Goal: Task Accomplishment & Management: Manage account settings

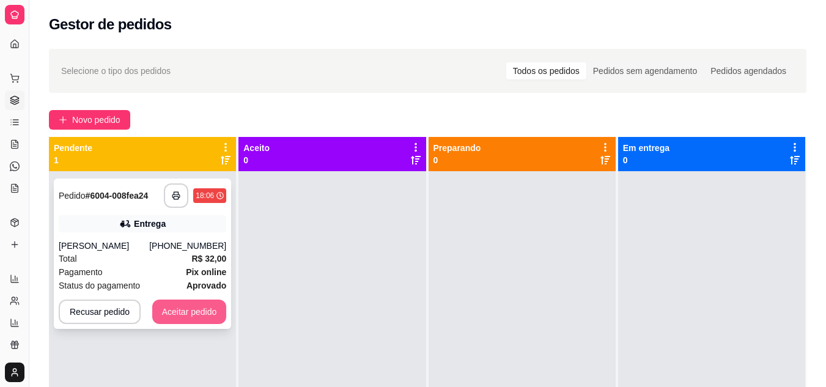
click at [177, 307] on button "Aceitar pedido" at bounding box center [189, 311] width 75 height 24
click at [177, 307] on div "Recusar pedido Aceitar pedido" at bounding box center [142, 311] width 167 height 24
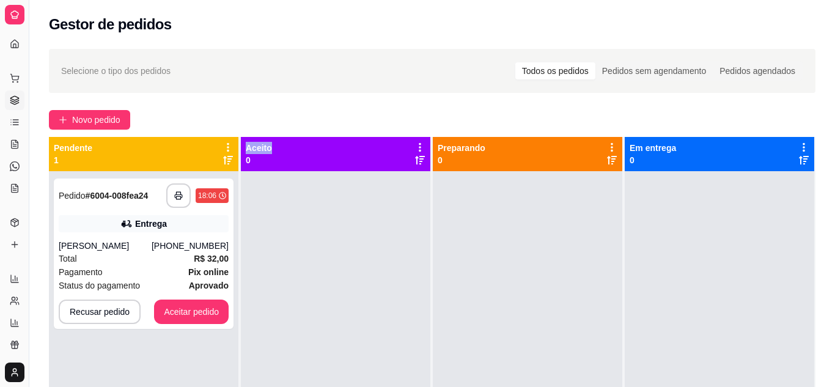
click at [202, 353] on div "**********" at bounding box center [143, 364] width 189 height 387
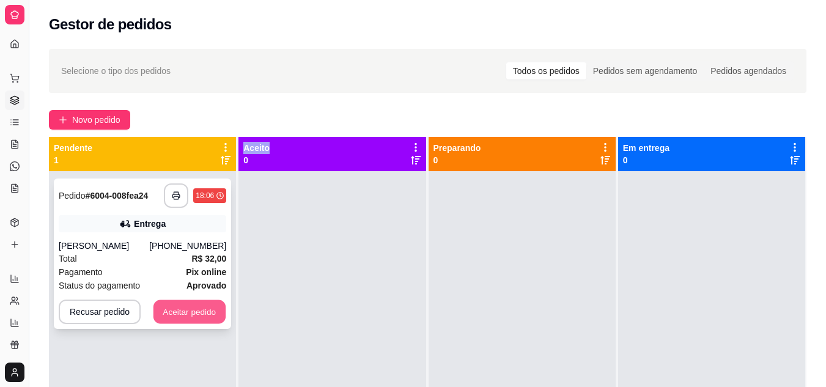
click at [207, 313] on button "Aceitar pedido" at bounding box center [189, 312] width 72 height 24
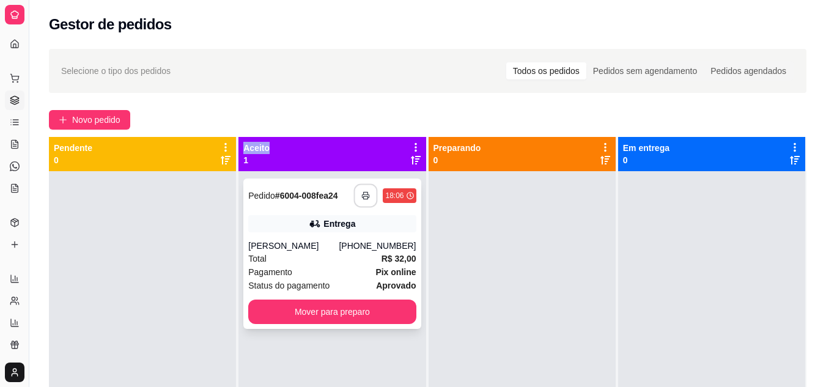
click at [365, 194] on icon "button" at bounding box center [365, 195] width 7 height 3
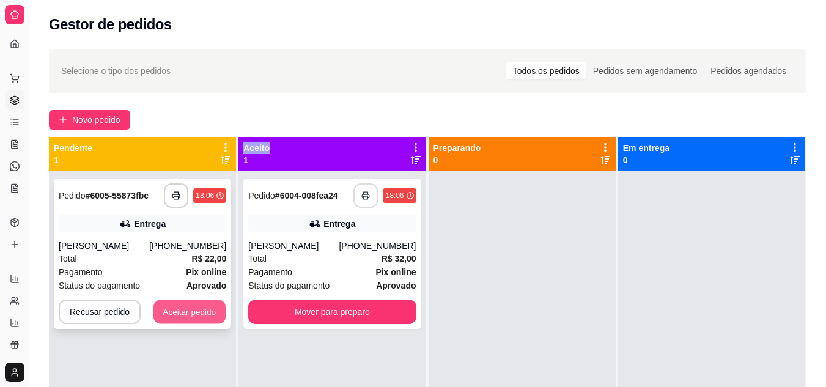
click at [184, 312] on button "Aceitar pedido" at bounding box center [189, 312] width 72 height 24
click at [184, 312] on div "Recusar pedido Aceitar pedido" at bounding box center [142, 311] width 167 height 24
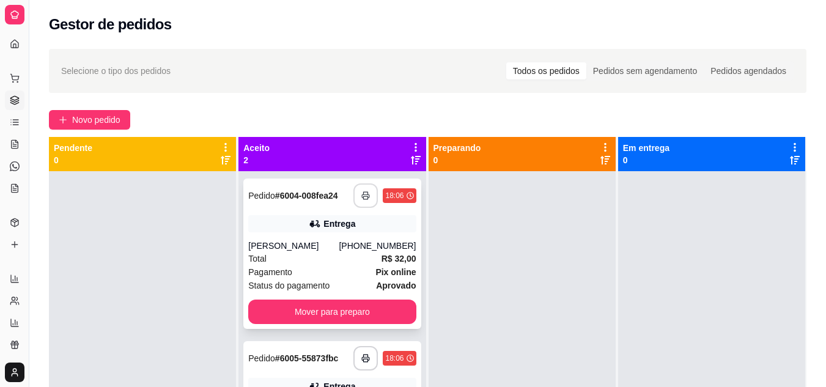
click at [279, 264] on div "Total R$ 32,00" at bounding box center [331, 258] width 167 height 13
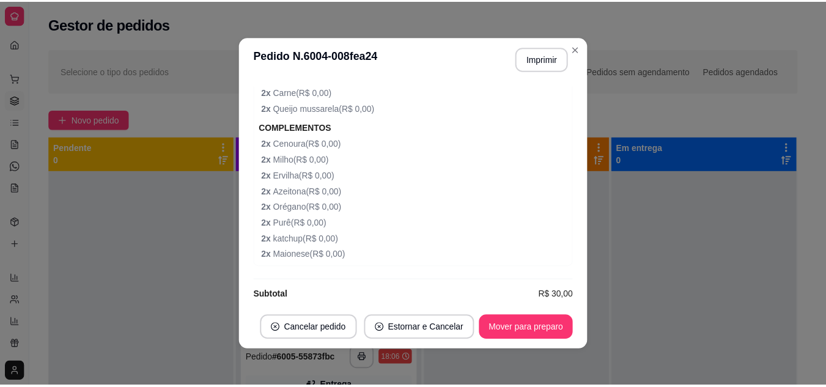
scroll to position [582, 0]
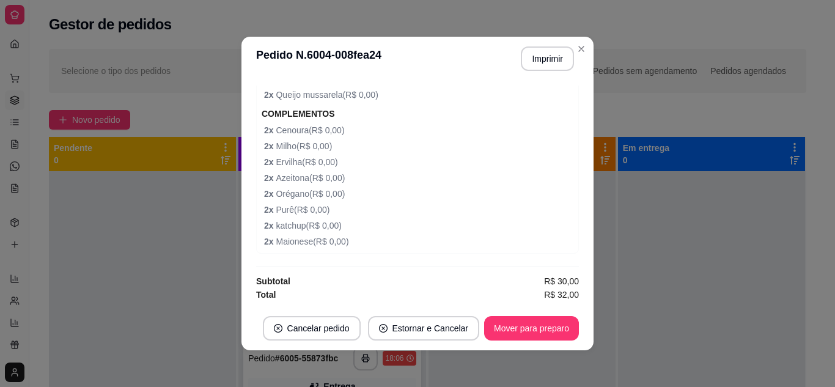
click at [206, 252] on div at bounding box center [142, 364] width 187 height 387
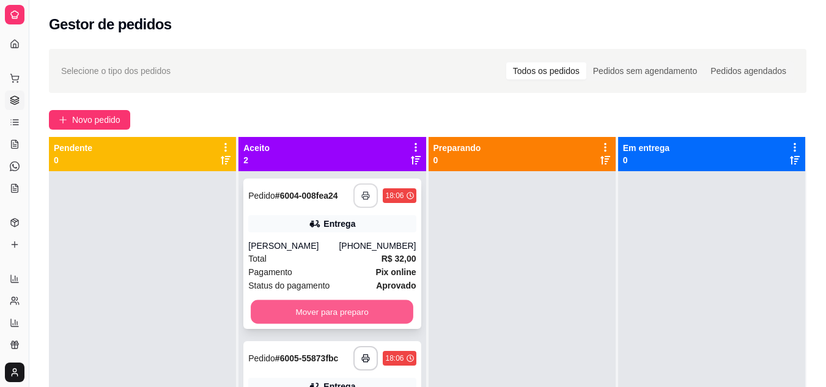
click at [338, 313] on button "Mover para preparo" at bounding box center [332, 312] width 163 height 24
click at [338, 313] on div "Mover para preparo" at bounding box center [331, 311] width 167 height 24
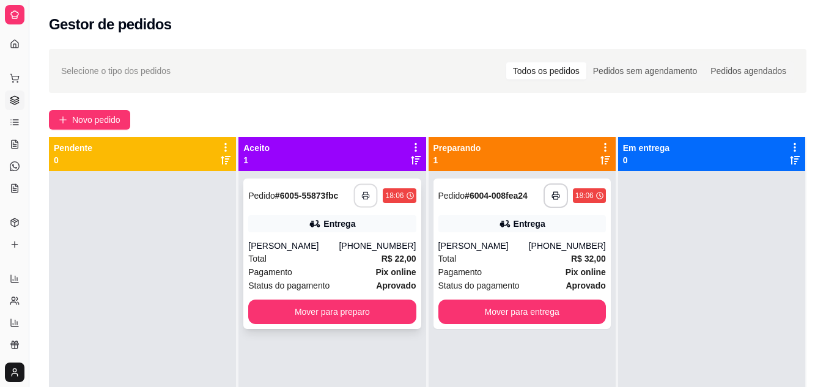
click at [356, 196] on button "button" at bounding box center [366, 196] width 24 height 24
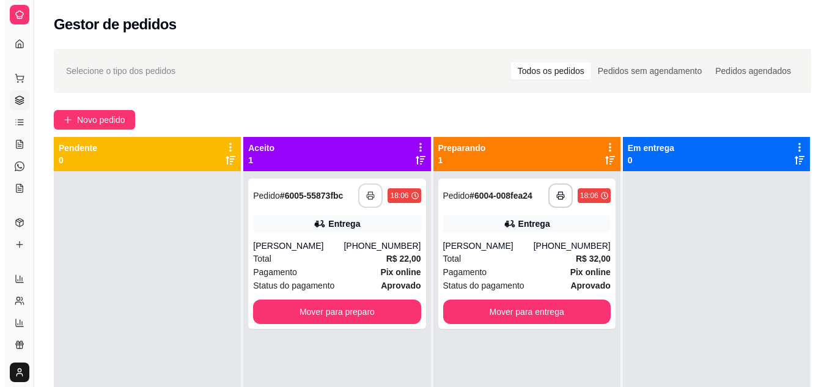
scroll to position [0, 0]
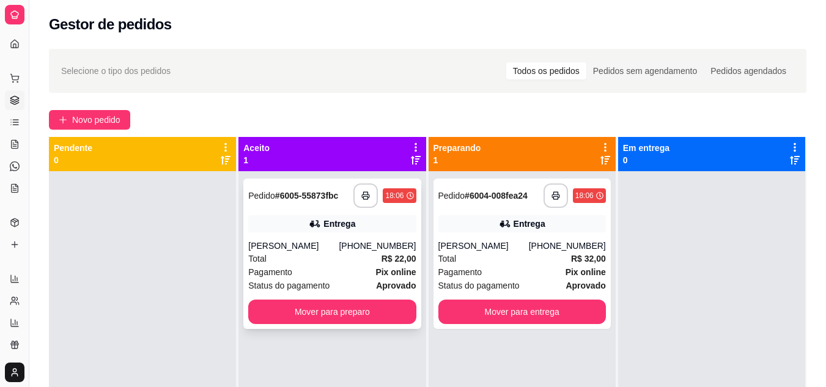
click at [290, 244] on div "[PERSON_NAME]" at bounding box center [293, 246] width 90 height 12
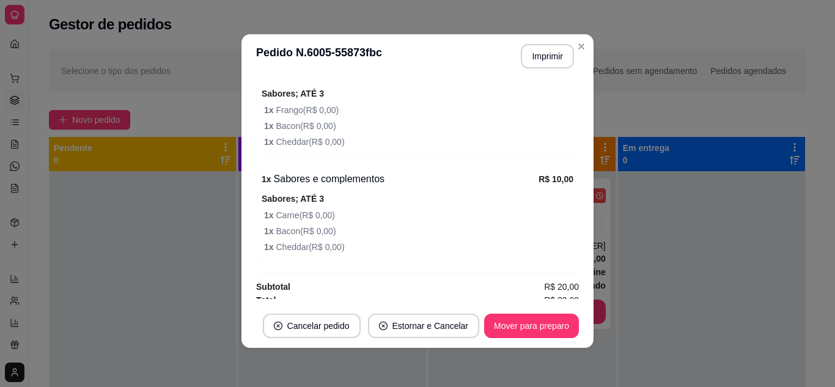
scroll to position [428, 0]
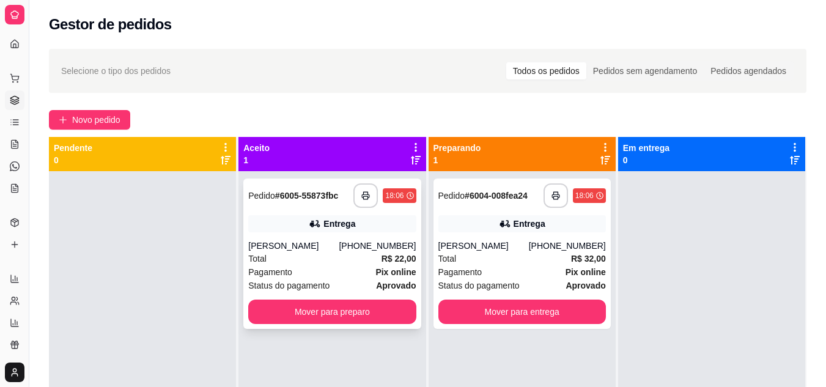
click at [389, 325] on div "**********" at bounding box center [331, 253] width 177 height 150
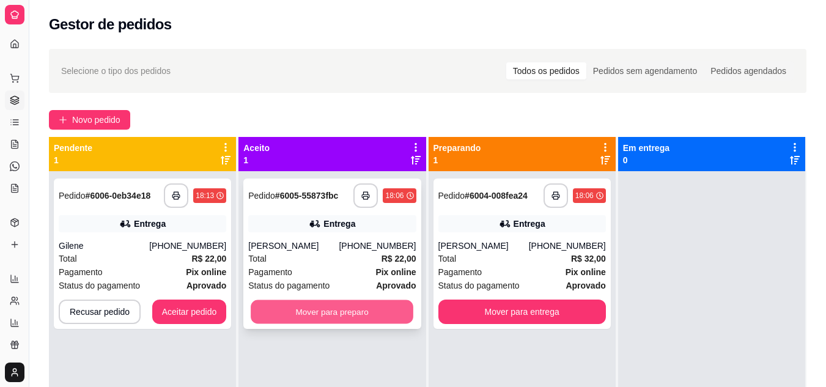
click at [327, 312] on button "Mover para preparo" at bounding box center [332, 312] width 163 height 24
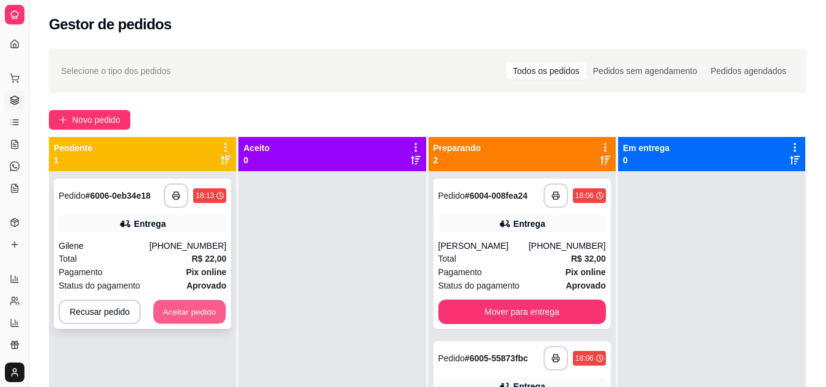
click at [176, 310] on button "Aceitar pedido" at bounding box center [189, 312] width 72 height 24
click at [176, 310] on div "Recusar pedido Aceitar pedido" at bounding box center [142, 311] width 167 height 24
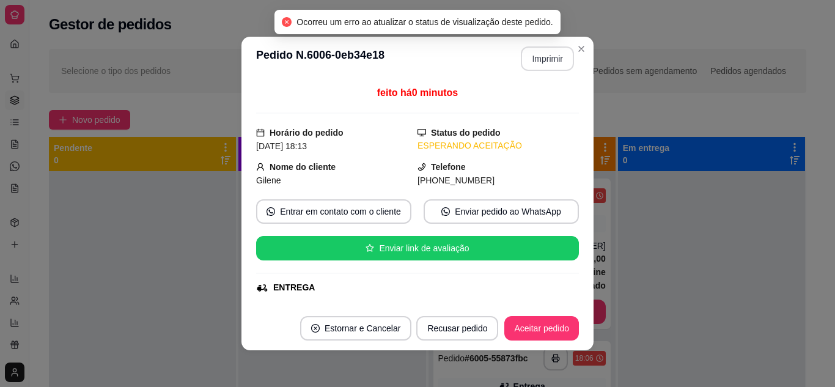
click at [527, 60] on button "Imprimir" at bounding box center [547, 58] width 53 height 24
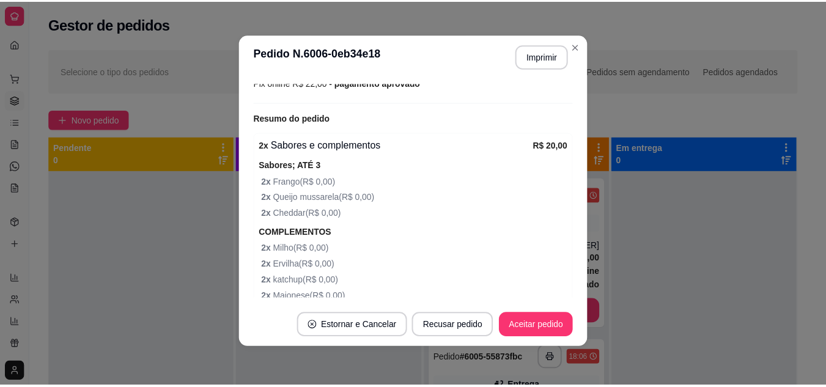
scroll to position [409, 0]
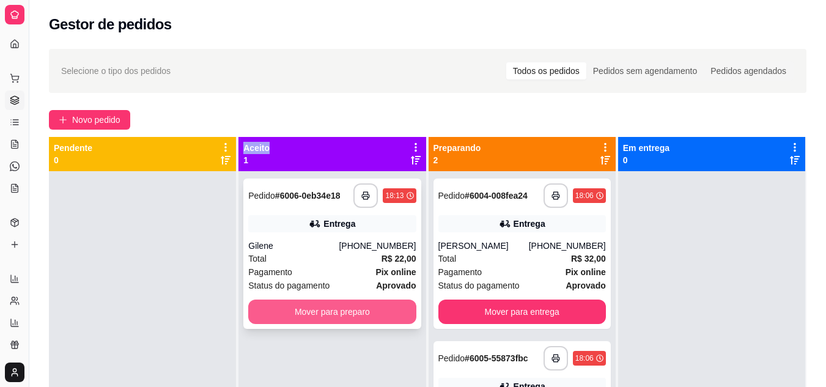
click at [317, 308] on button "Mover para preparo" at bounding box center [331, 311] width 167 height 24
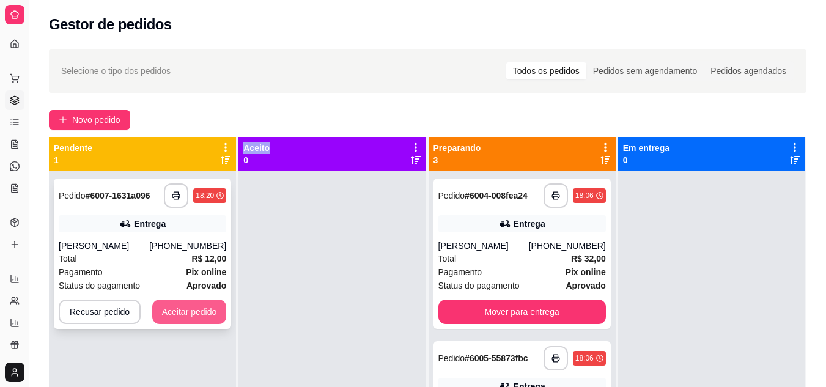
click at [178, 315] on button "Aceitar pedido" at bounding box center [189, 311] width 75 height 24
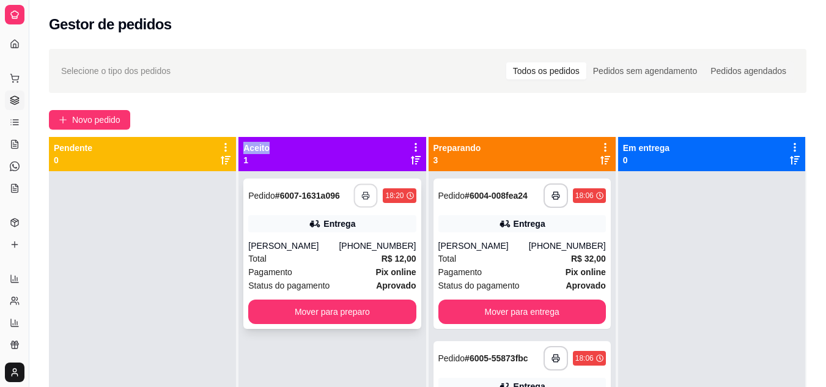
click at [365, 195] on icon "button" at bounding box center [366, 195] width 9 height 9
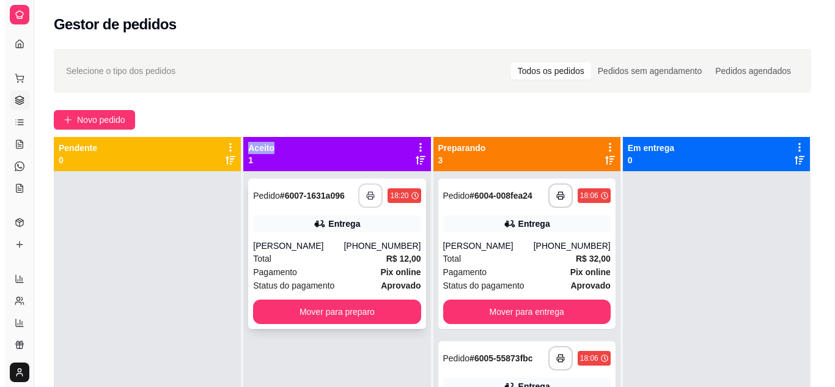
scroll to position [0, 0]
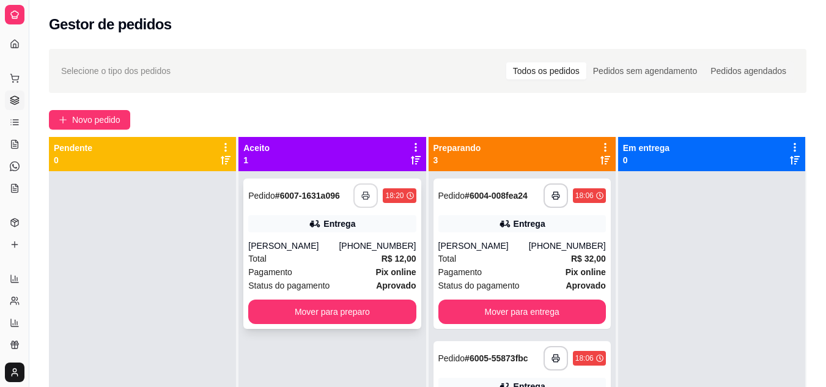
click at [329, 261] on div "Total R$ 12,00" at bounding box center [331, 258] width 167 height 13
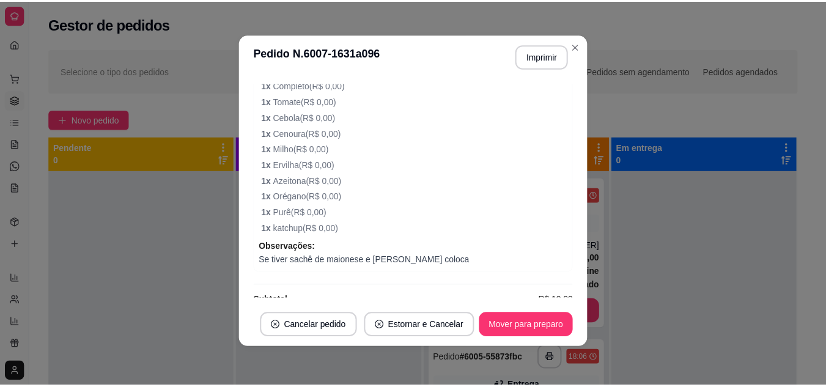
scroll to position [551, 0]
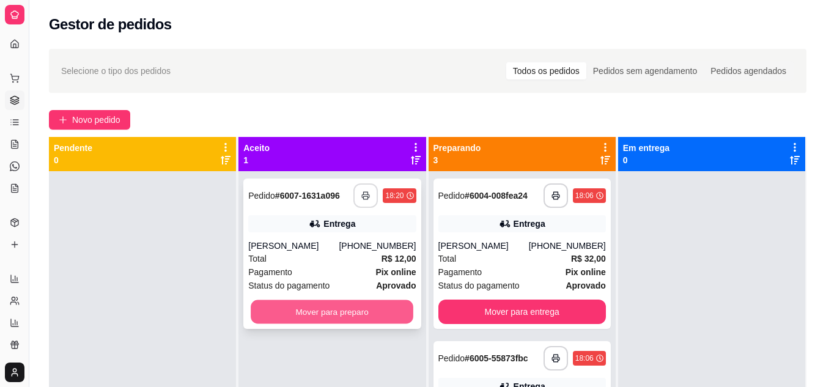
click at [344, 304] on button "Mover para preparo" at bounding box center [332, 312] width 163 height 24
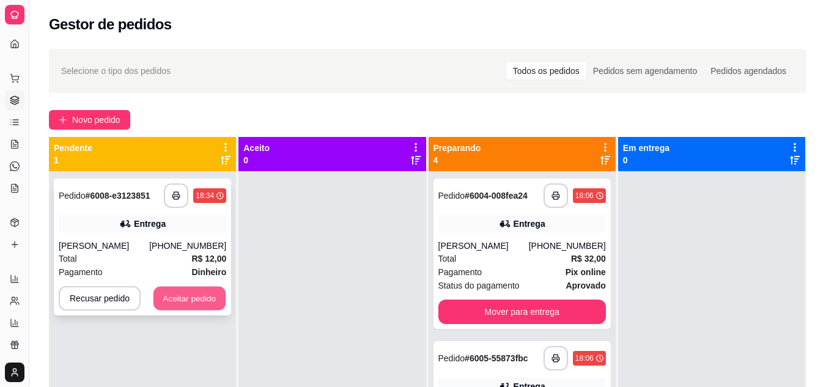
click at [168, 304] on button "Aceitar pedido" at bounding box center [189, 299] width 72 height 24
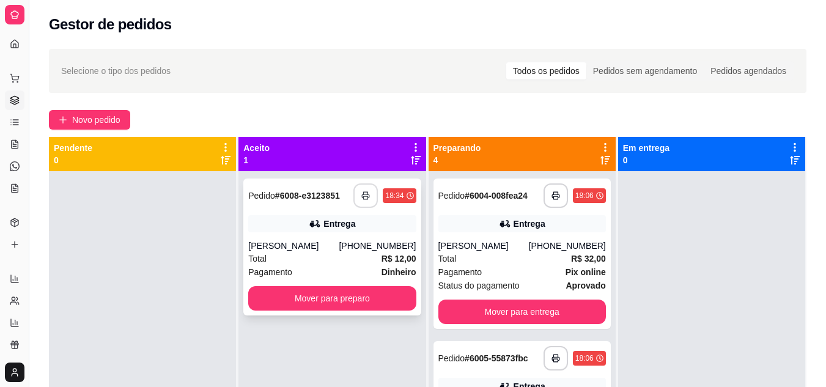
click at [364, 199] on rect "button" at bounding box center [366, 197] width 4 height 3
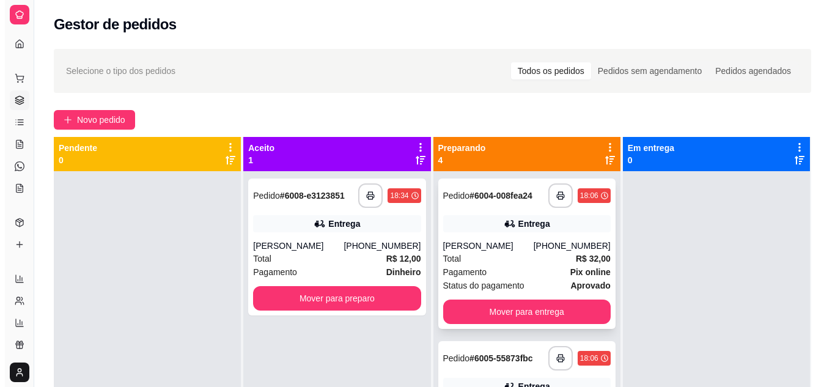
scroll to position [0, 0]
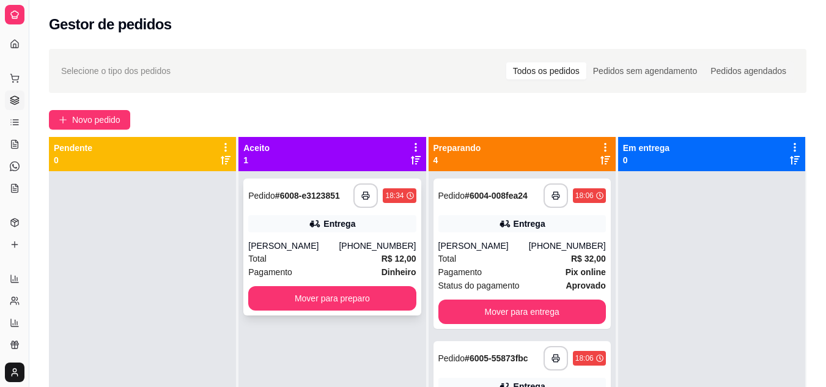
click at [315, 255] on div "Total R$ 12,00" at bounding box center [331, 258] width 167 height 13
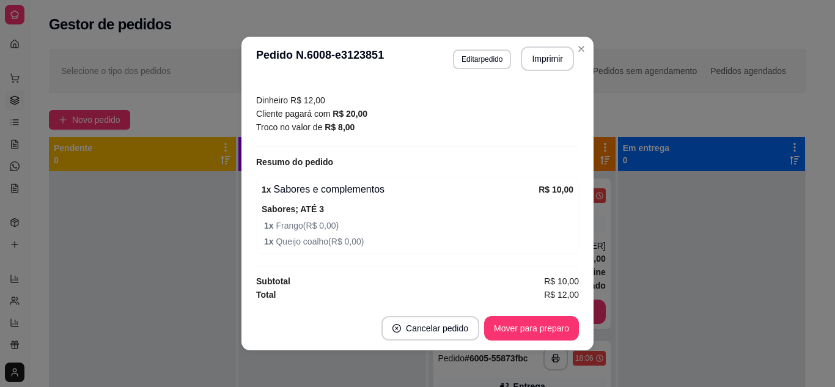
scroll to position [2, 0]
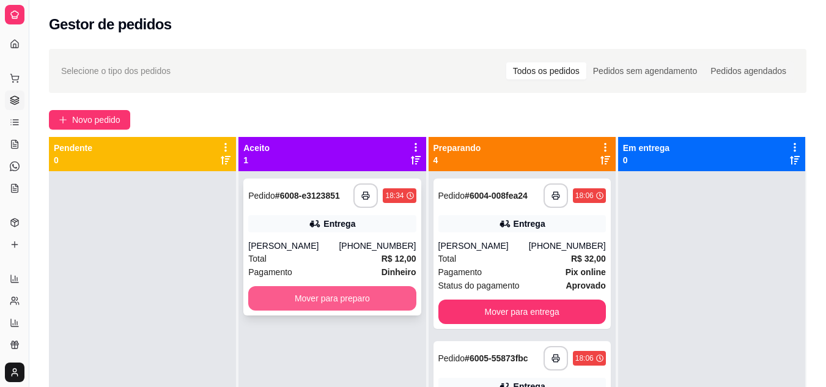
click at [373, 288] on button "Mover para preparo" at bounding box center [331, 298] width 167 height 24
click at [373, 288] on div "Mover para preparo" at bounding box center [331, 298] width 167 height 24
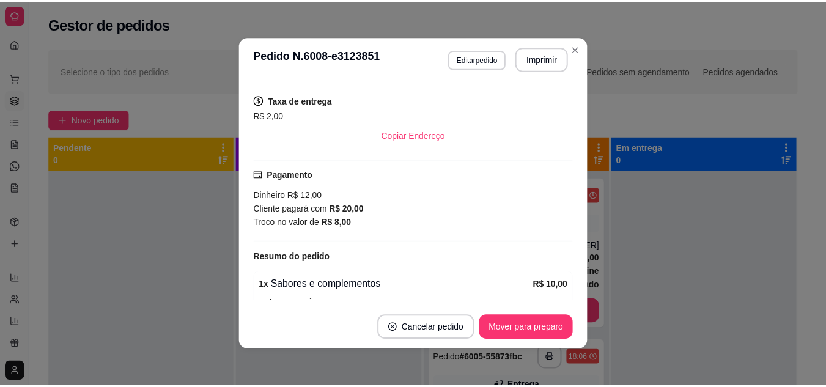
scroll to position [337, 0]
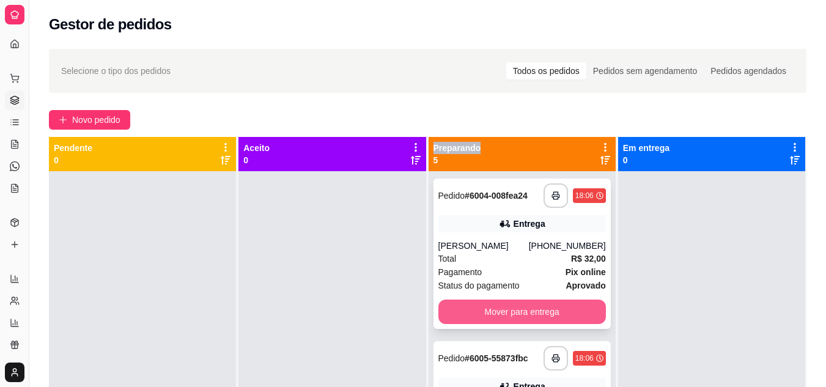
click at [464, 315] on button "Mover para entrega" at bounding box center [521, 311] width 167 height 24
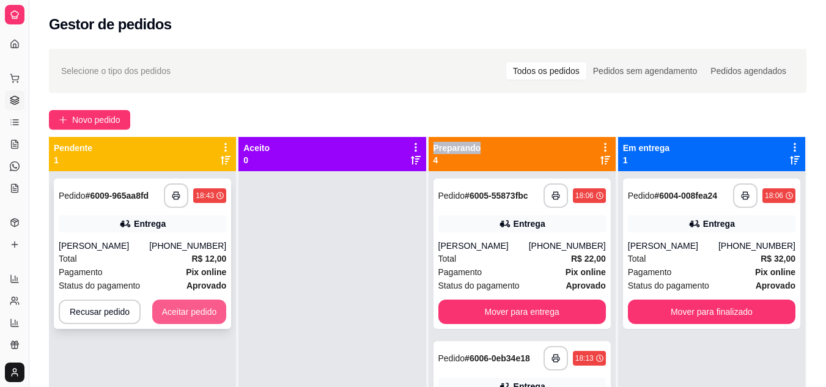
click at [180, 315] on button "Aceitar pedido" at bounding box center [189, 311] width 75 height 24
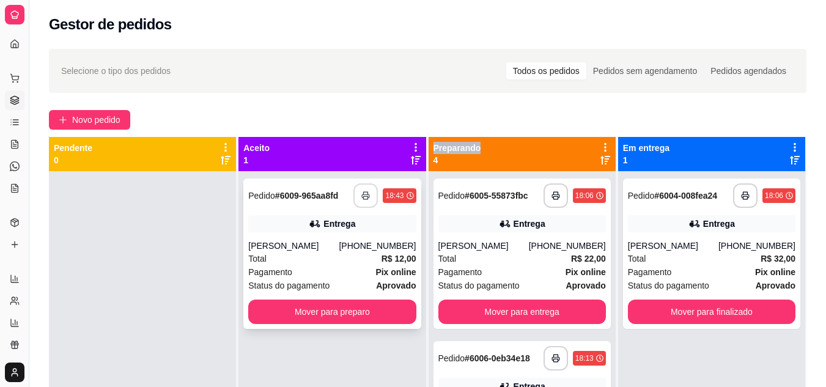
click at [353, 200] on button "button" at bounding box center [365, 195] width 24 height 24
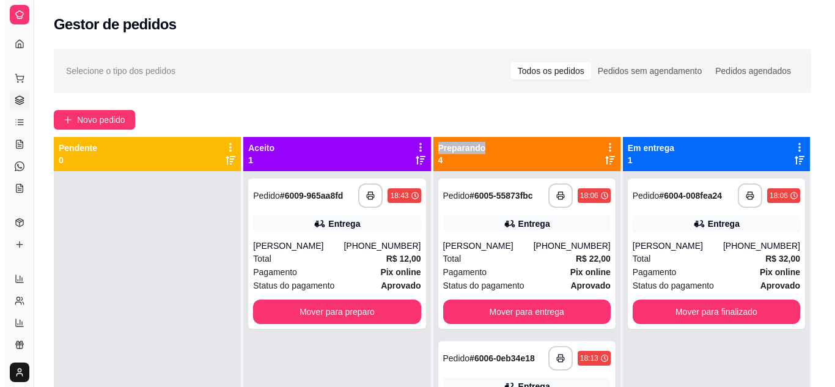
scroll to position [0, 0]
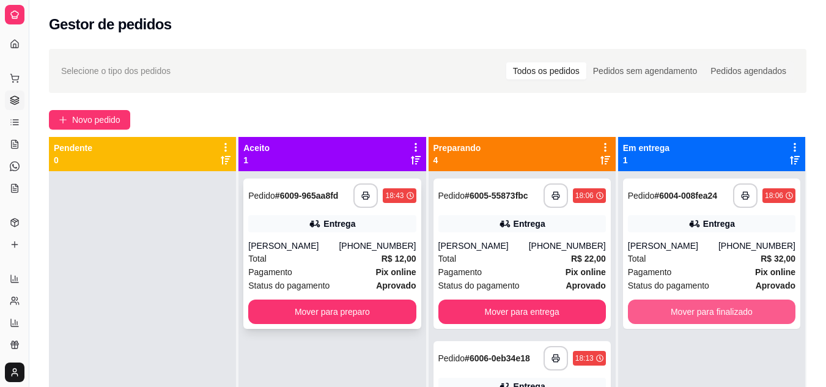
click at [295, 241] on div "[PERSON_NAME]" at bounding box center [293, 246] width 90 height 12
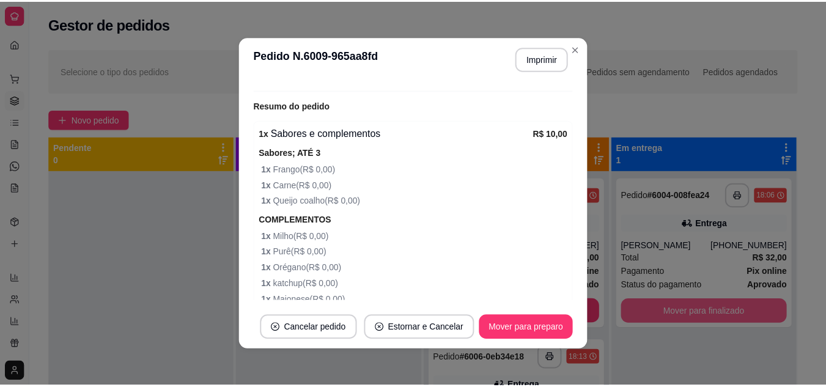
scroll to position [425, 0]
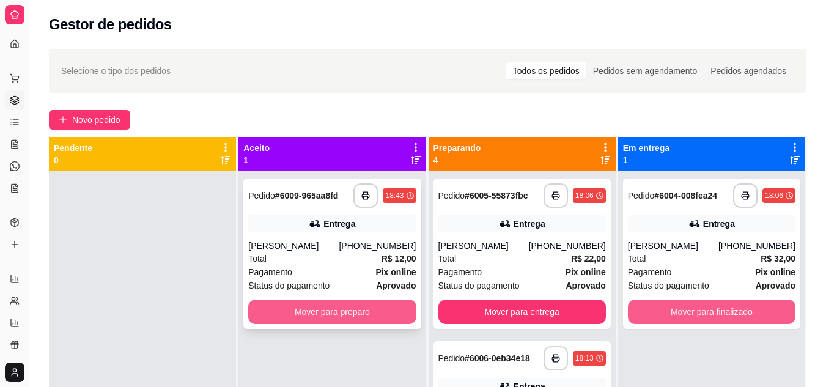
click at [296, 312] on button "Mover para preparo" at bounding box center [331, 311] width 167 height 24
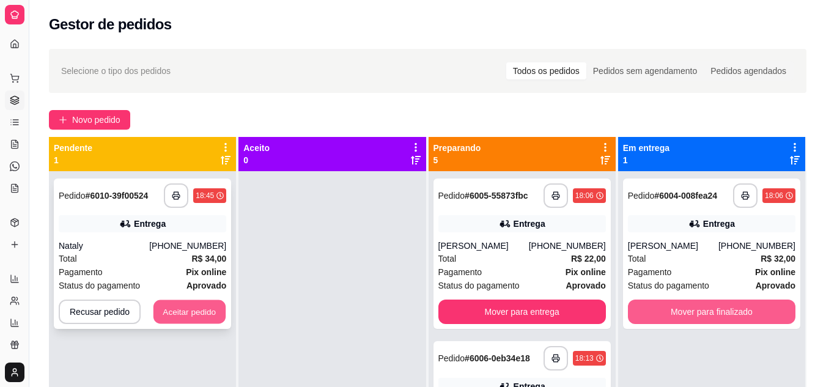
click at [179, 310] on button "Aceitar pedido" at bounding box center [189, 312] width 72 height 24
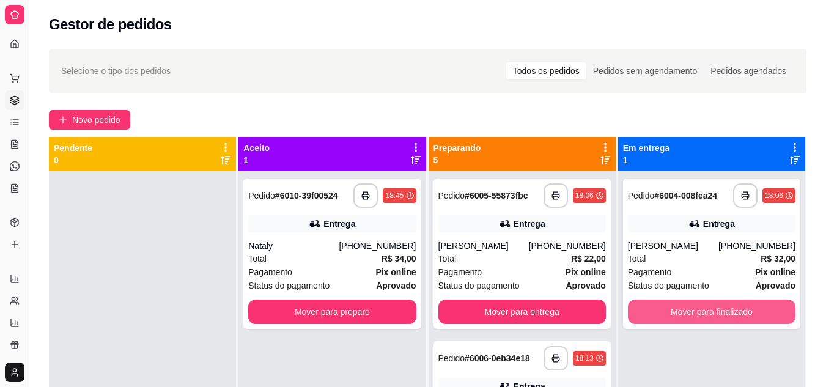
click at [226, 219] on div at bounding box center [142, 364] width 187 height 387
click at [543, 196] on button "button" at bounding box center [555, 195] width 24 height 24
click at [551, 356] on icon "button" at bounding box center [555, 358] width 9 height 9
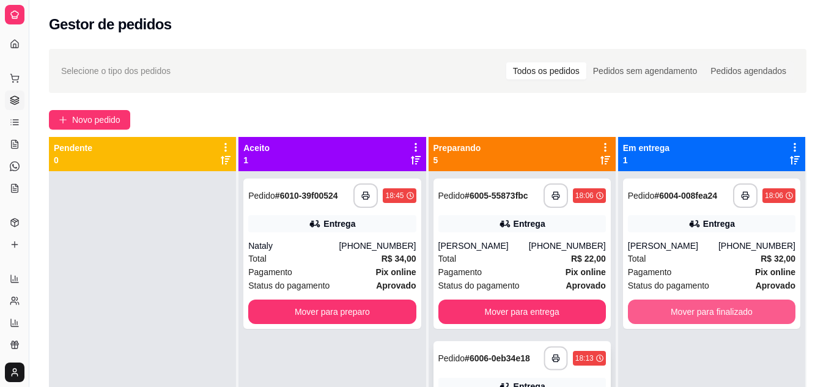
click at [551, 356] on icon "button" at bounding box center [555, 358] width 9 height 9
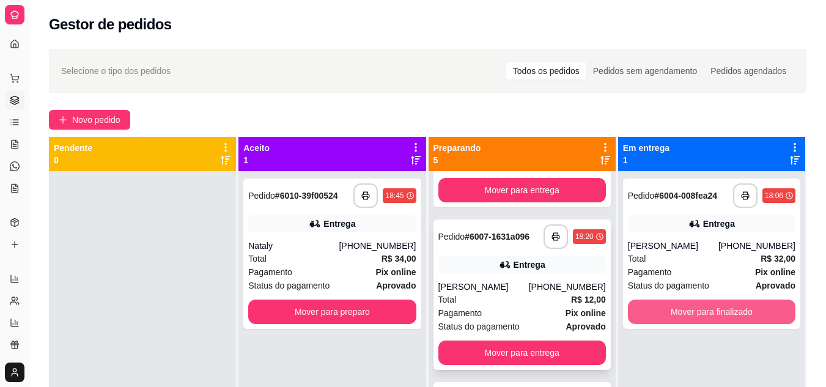
scroll to position [306, 0]
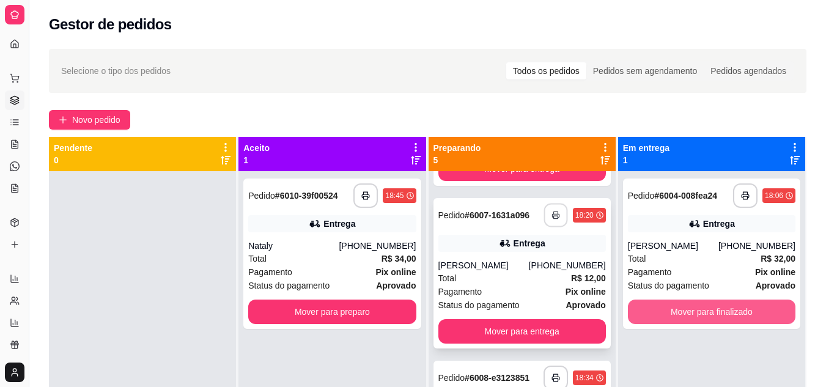
click at [543, 213] on button "button" at bounding box center [555, 215] width 24 height 24
click at [361, 194] on icon "button" at bounding box center [365, 195] width 9 height 9
click at [347, 271] on div "Pagamento Pix online" at bounding box center [331, 271] width 167 height 13
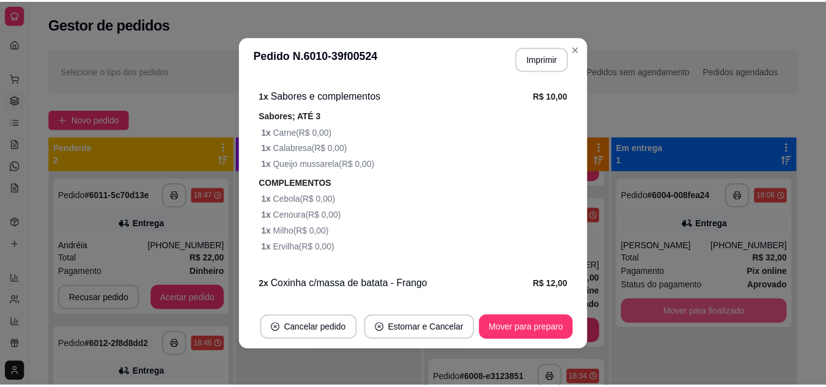
scroll to position [622, 0]
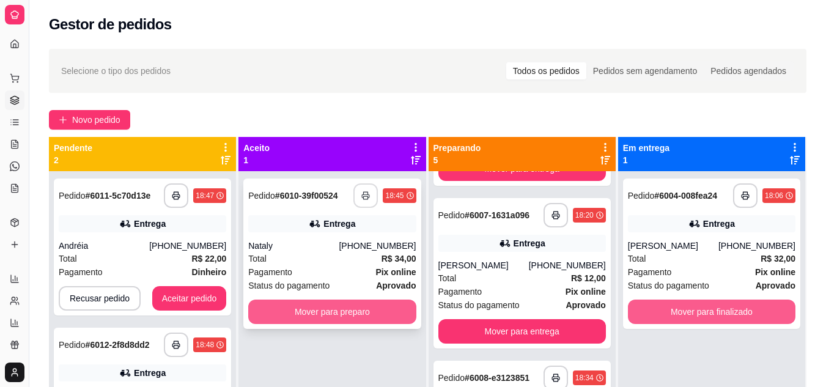
click at [293, 307] on button "Mover para preparo" at bounding box center [331, 311] width 167 height 24
click at [293, 307] on div "Mover para preparo" at bounding box center [331, 311] width 167 height 24
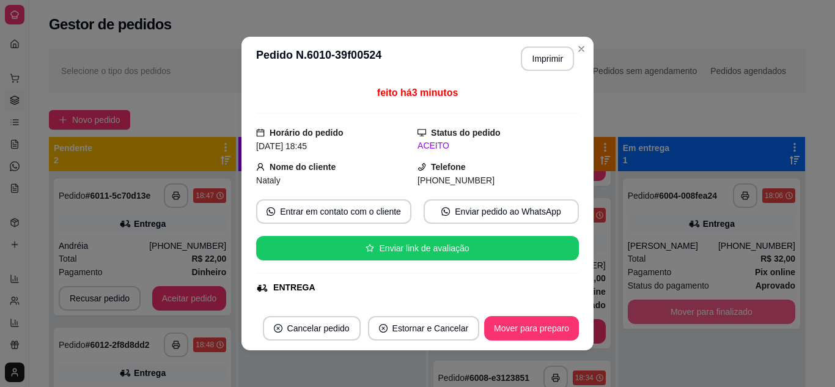
click at [203, 304] on button "Aceitar pedido" at bounding box center [189, 298] width 75 height 24
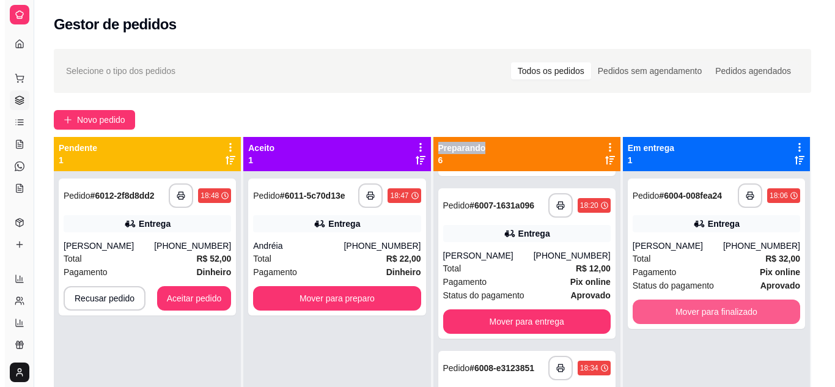
scroll to position [306, 0]
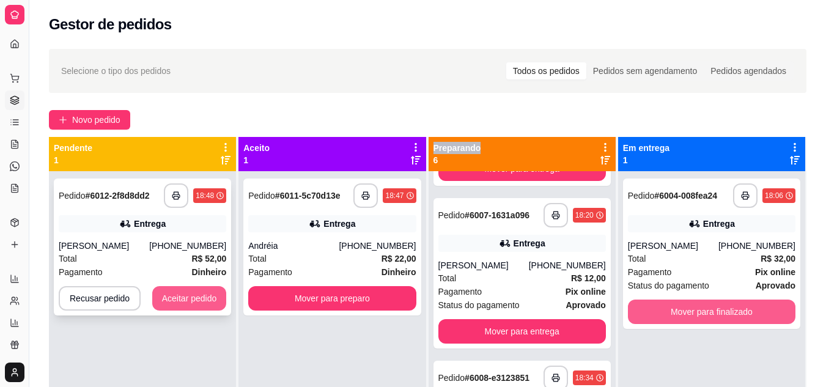
click at [195, 301] on button "Aceitar pedido" at bounding box center [189, 298] width 75 height 24
click at [195, 301] on div "Recusar pedido Aceitar pedido" at bounding box center [142, 298] width 167 height 24
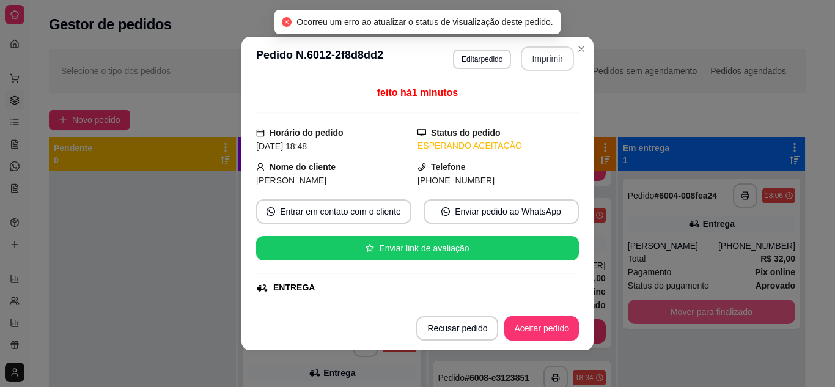
click at [548, 65] on button "Imprimir" at bounding box center [547, 58] width 53 height 24
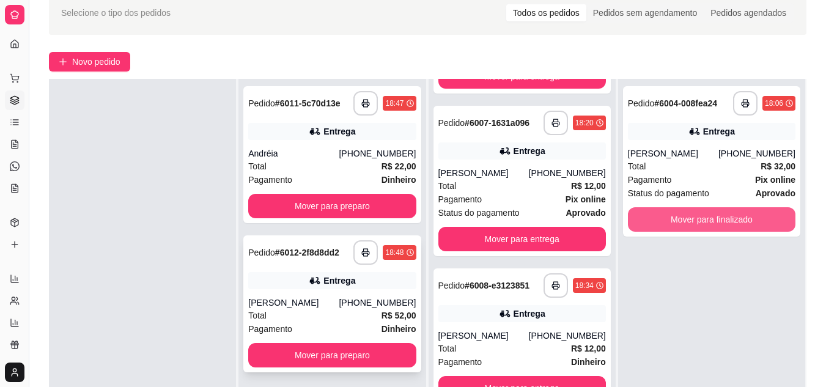
scroll to position [61, 0]
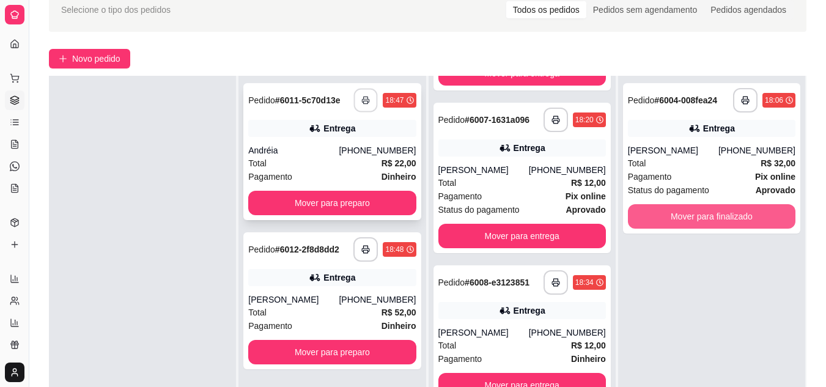
click at [364, 96] on icon "button" at bounding box center [366, 100] width 9 height 9
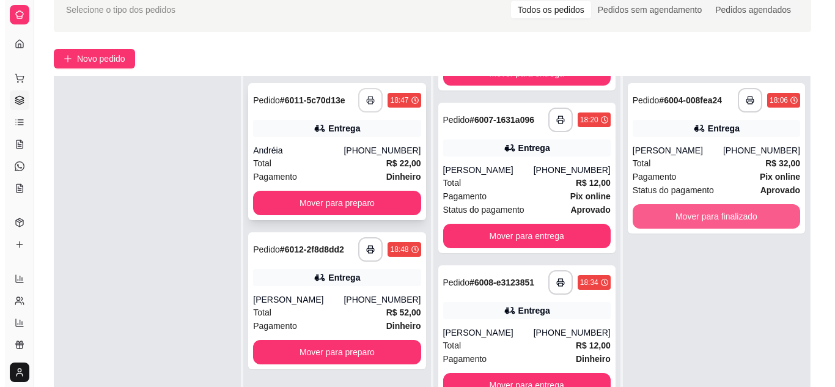
scroll to position [0, 0]
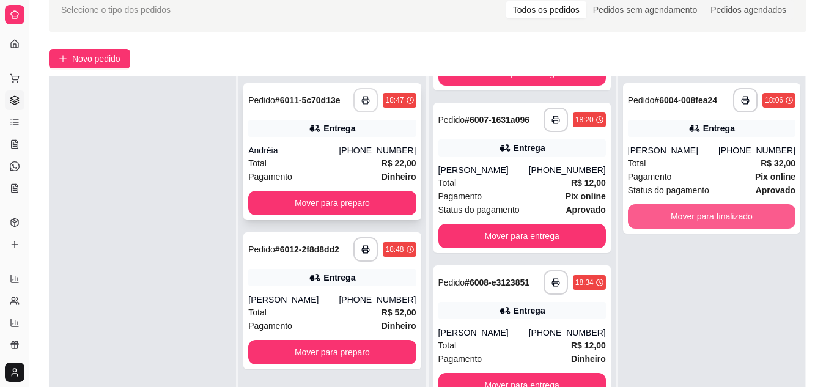
click at [340, 161] on div "Total R$ 22,00" at bounding box center [331, 162] width 167 height 13
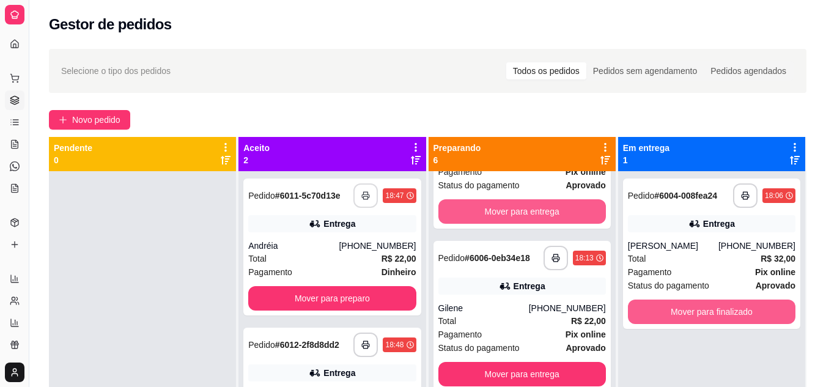
scroll to position [122, 0]
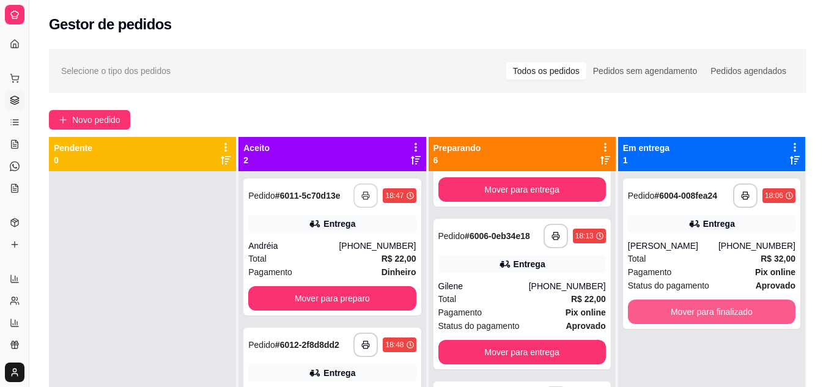
click at [600, 160] on icon at bounding box center [605, 160] width 10 height 10
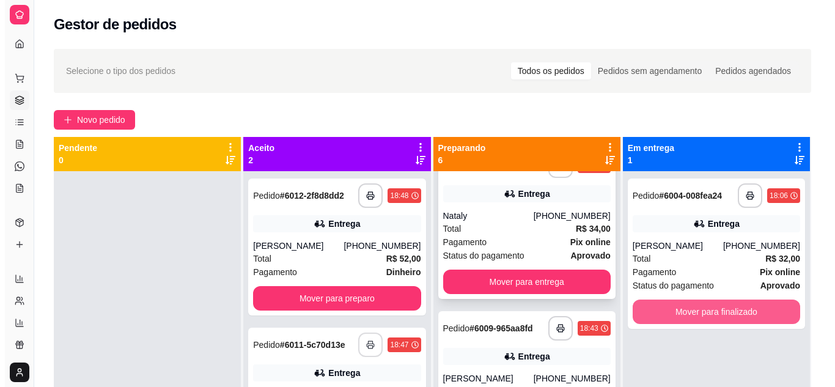
scroll to position [0, 0]
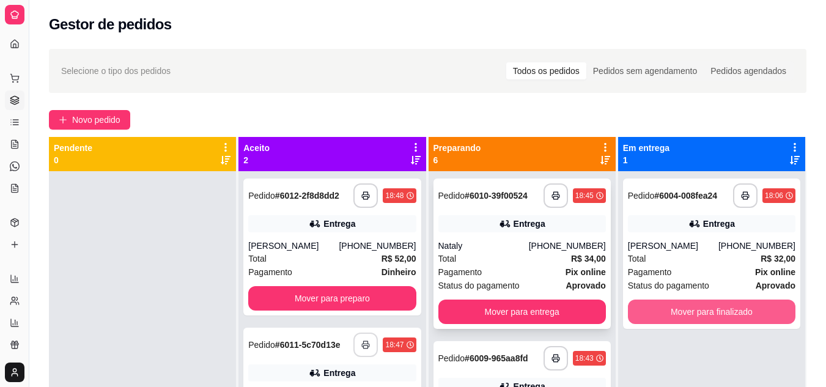
click at [513, 268] on div "Pagamento Pix online" at bounding box center [521, 271] width 167 height 13
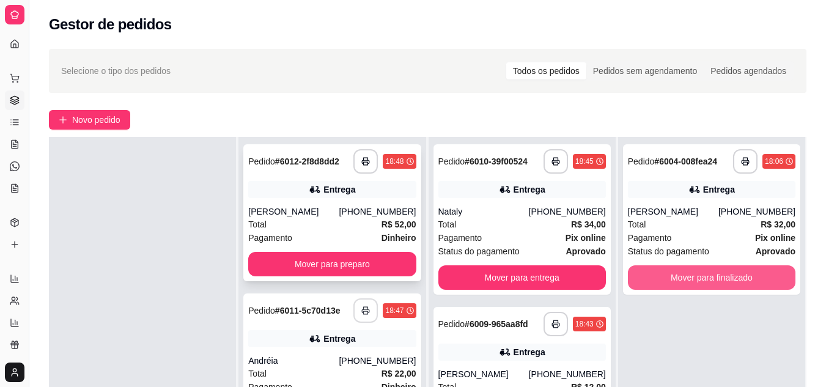
click at [324, 225] on div "Total R$ 52,00" at bounding box center [331, 224] width 167 height 13
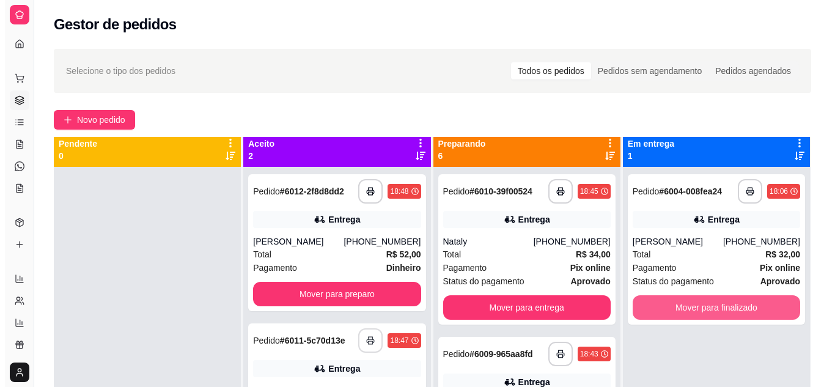
scroll to position [0, 0]
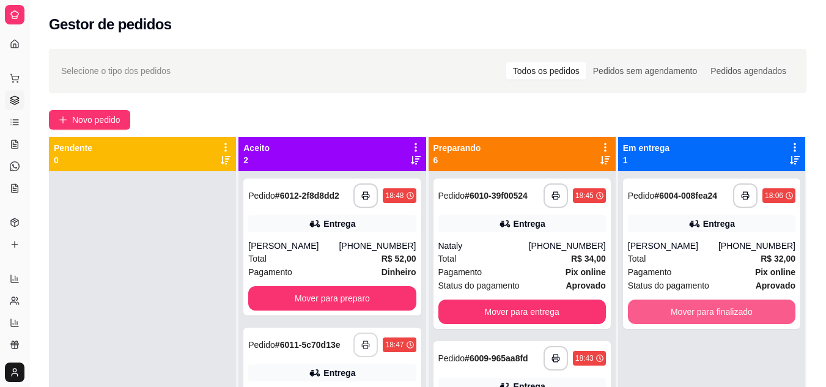
click at [411, 160] on icon at bounding box center [416, 160] width 10 height 10
click at [326, 263] on div "Total R$ 22,00" at bounding box center [331, 258] width 167 height 13
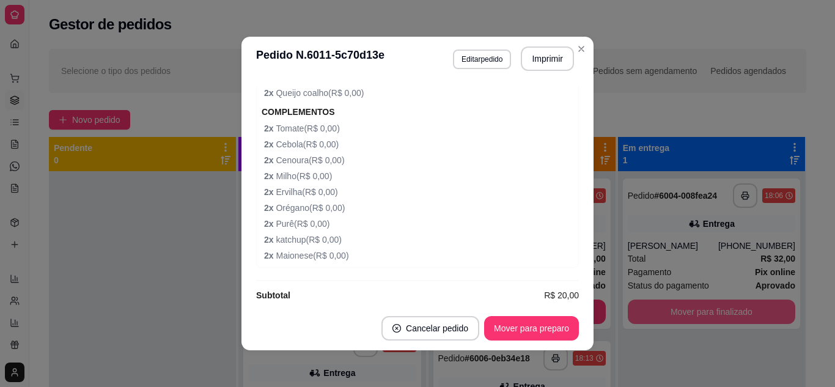
scroll to position [489, 0]
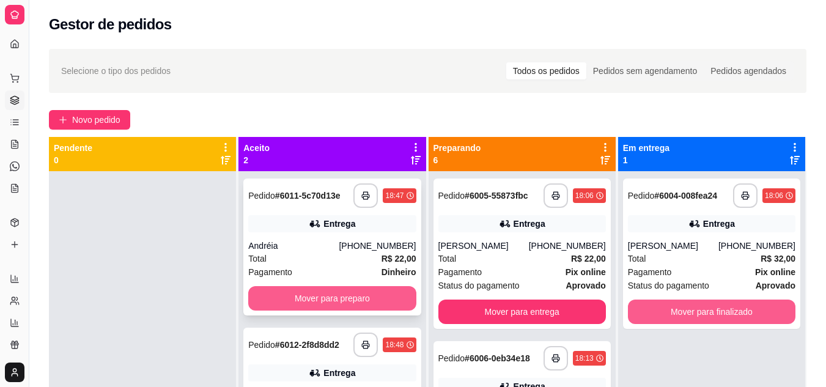
click at [312, 298] on button "Mover para preparo" at bounding box center [331, 298] width 167 height 24
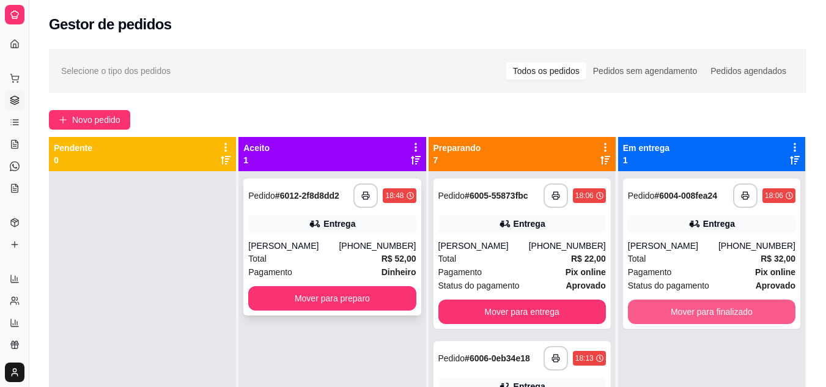
click at [338, 255] on div "Total R$ 52,00" at bounding box center [331, 258] width 167 height 13
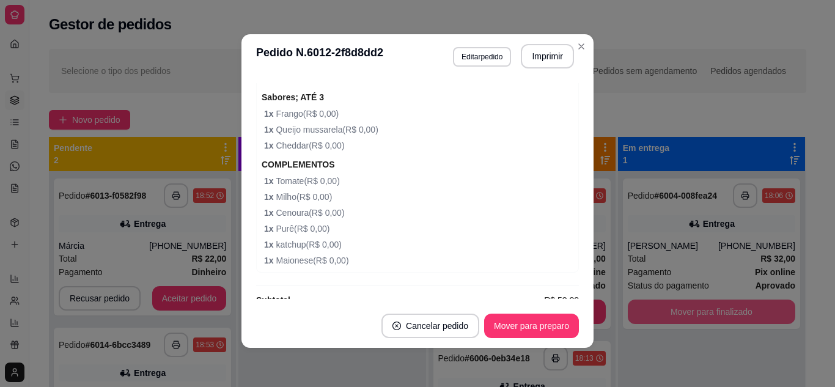
scroll to position [990, 0]
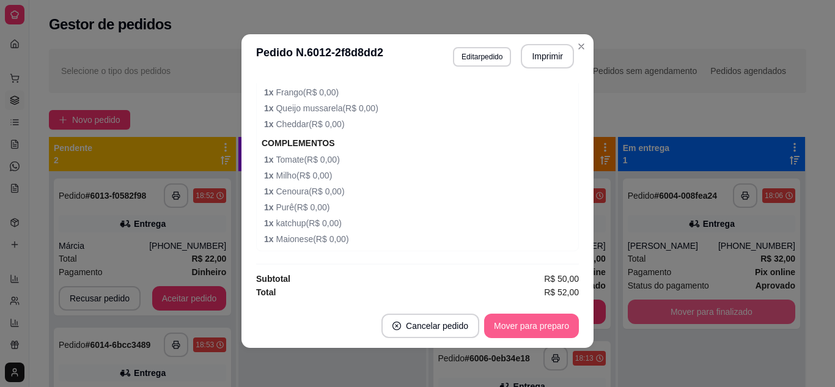
click at [547, 324] on button "Mover para preparo" at bounding box center [531, 325] width 95 height 24
click at [541, 60] on button "Imprimir" at bounding box center [547, 56] width 53 height 24
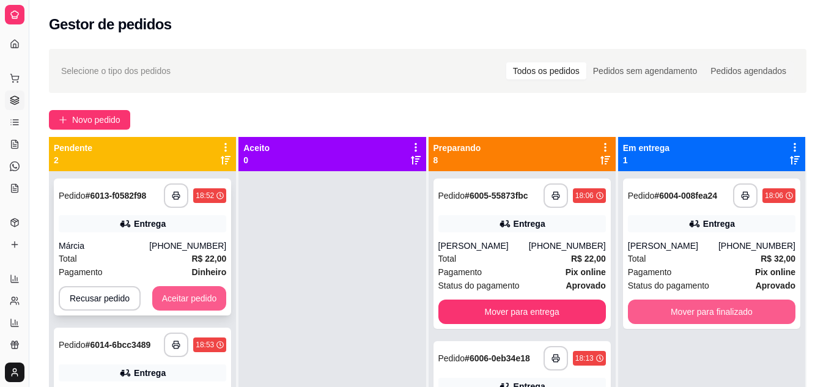
click at [185, 290] on button "Aceitar pedido" at bounding box center [189, 298] width 75 height 24
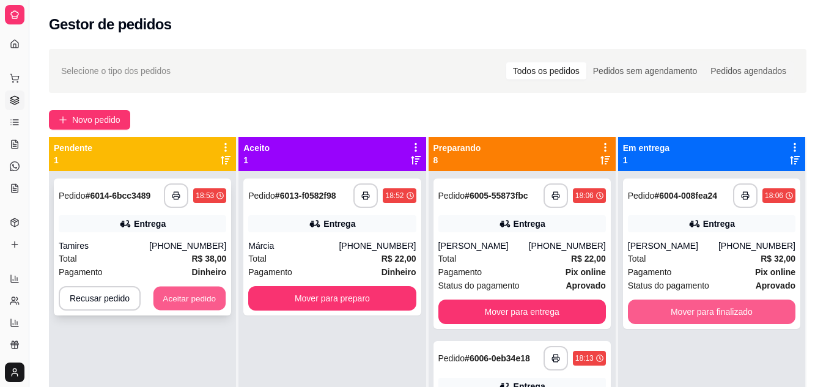
click at [188, 290] on button "Aceitar pedido" at bounding box center [189, 299] width 72 height 24
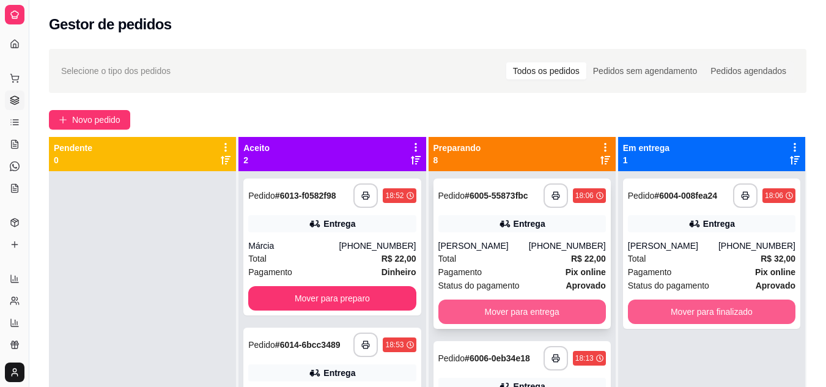
click at [502, 312] on button "Mover para entrega" at bounding box center [521, 311] width 167 height 24
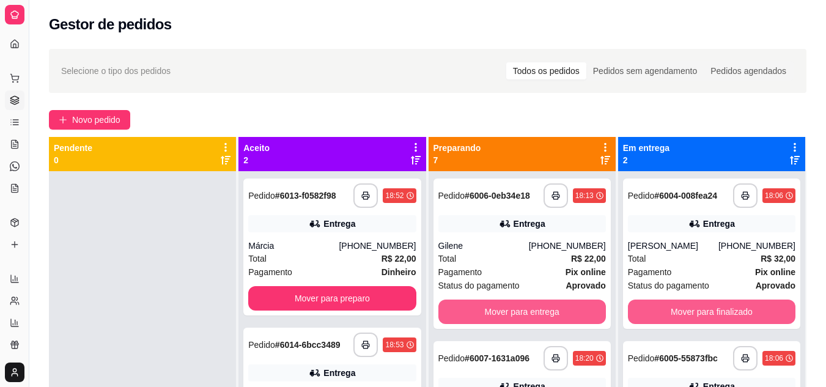
click at [502, 312] on button "Mover para entrega" at bounding box center [521, 311] width 167 height 24
click at [502, 312] on div "Mover para entrega" at bounding box center [521, 311] width 167 height 24
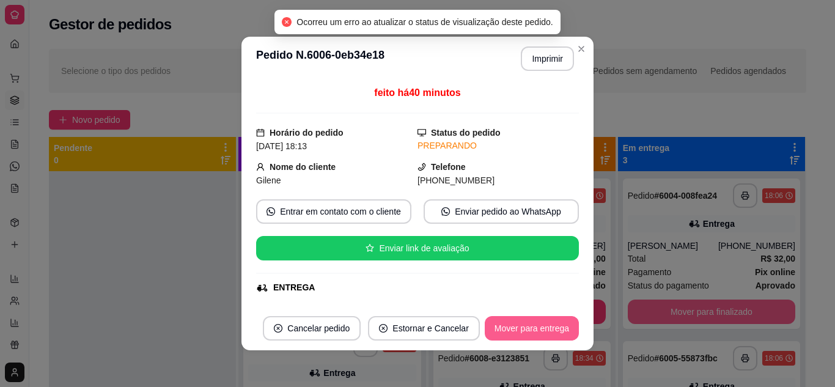
click at [511, 323] on button "Mover para entrega" at bounding box center [532, 328] width 94 height 24
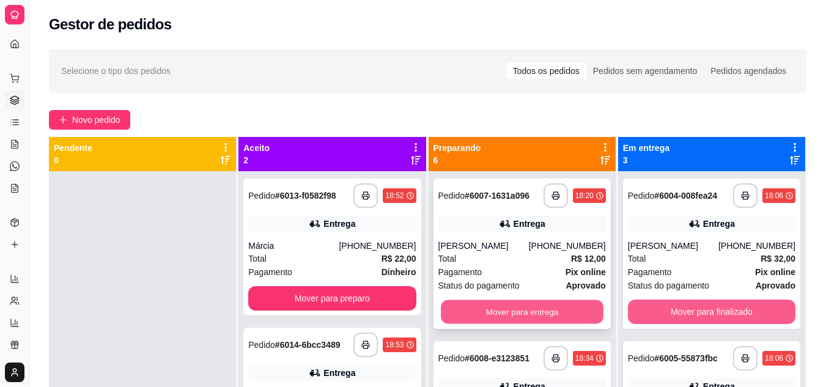
click at [482, 304] on button "Mover para entrega" at bounding box center [522, 312] width 163 height 24
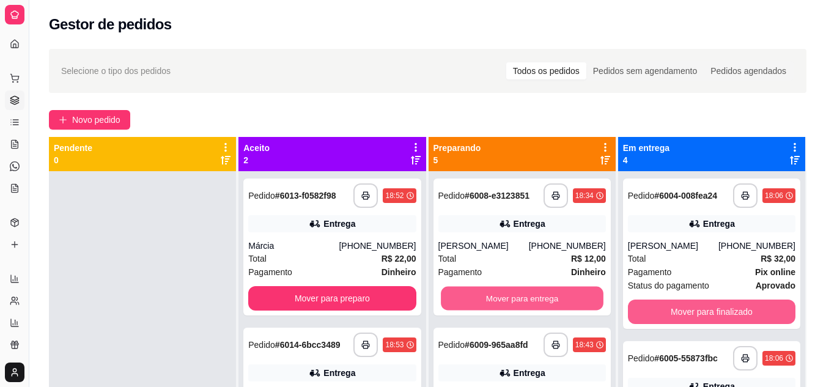
click at [482, 304] on button "Mover para entrega" at bounding box center [522, 299] width 163 height 24
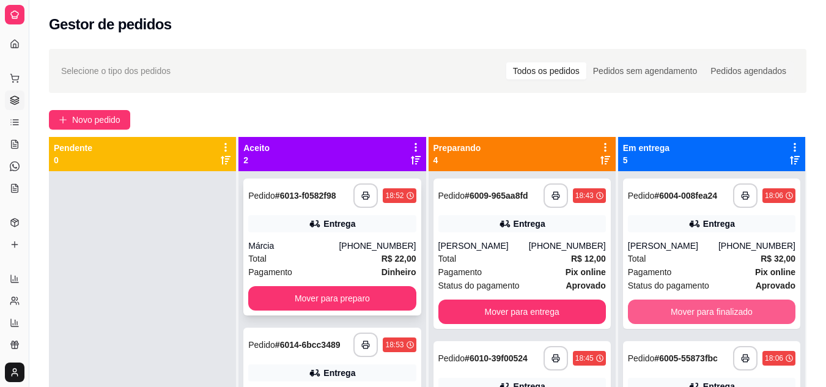
click at [372, 236] on div "**********" at bounding box center [331, 246] width 177 height 137
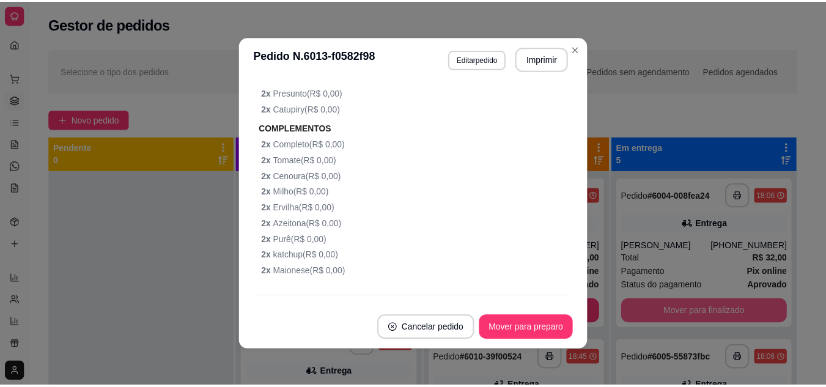
scroll to position [489, 0]
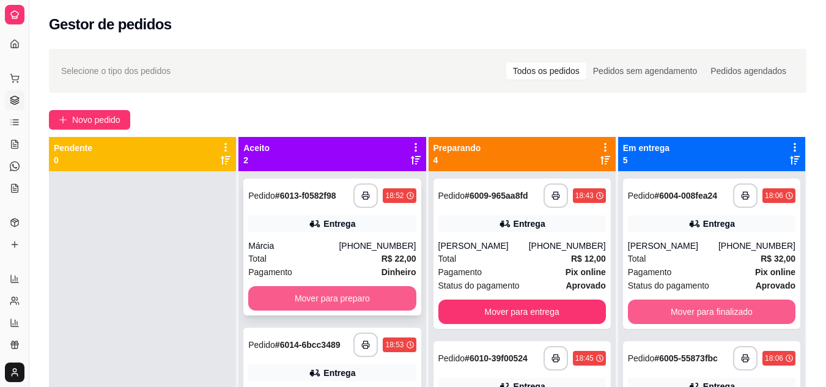
click at [282, 304] on button "Mover para preparo" at bounding box center [331, 298] width 167 height 24
click at [282, 304] on div "Mover para preparo" at bounding box center [331, 298] width 167 height 24
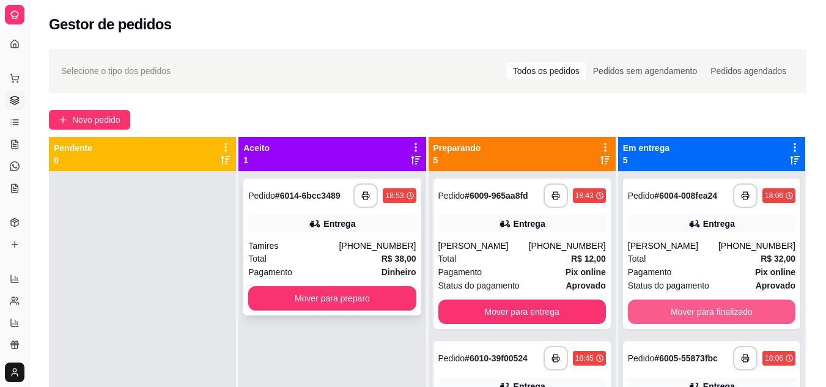
click at [309, 248] on div "Tamires" at bounding box center [293, 246] width 90 height 12
click at [600, 159] on icon at bounding box center [605, 160] width 10 height 9
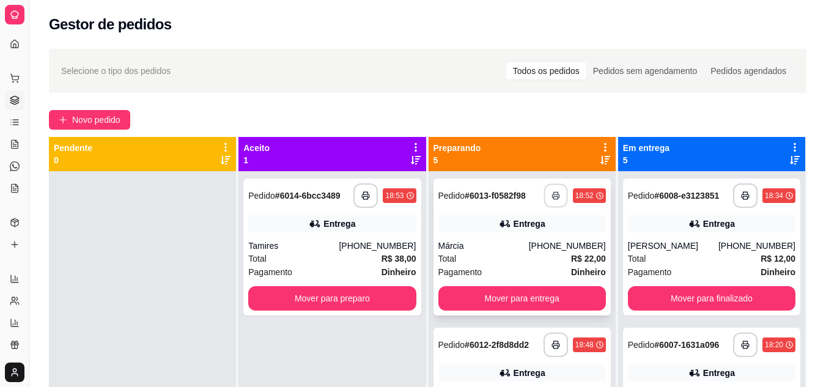
click at [544, 196] on button "button" at bounding box center [555, 196] width 24 height 24
click at [359, 188] on button "button" at bounding box center [365, 195] width 24 height 24
click at [321, 241] on div "Tamires" at bounding box center [293, 246] width 90 height 12
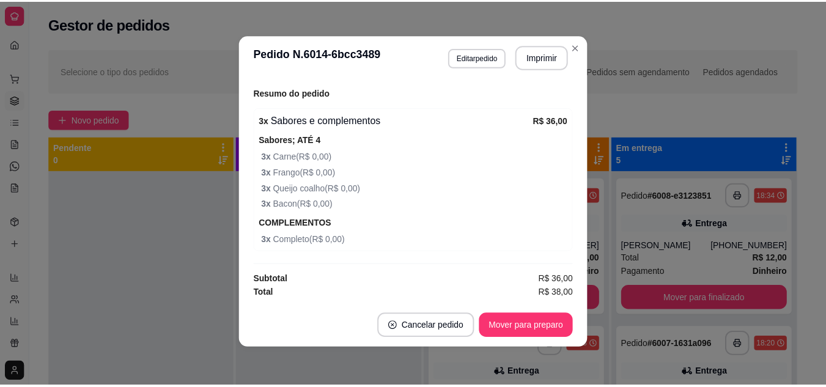
scroll to position [2, 0]
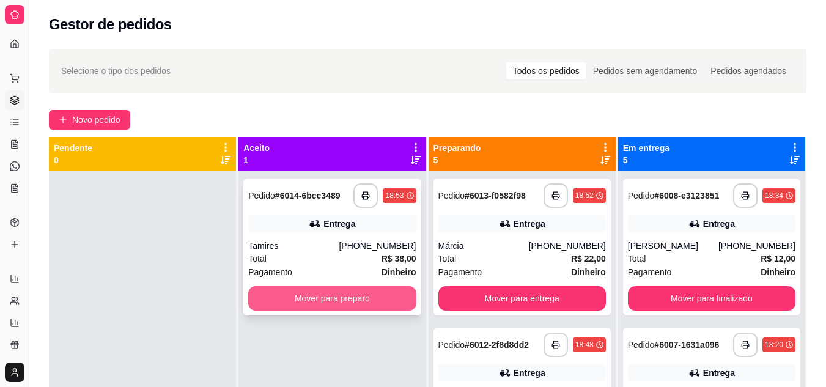
click at [291, 302] on button "Mover para preparo" at bounding box center [331, 298] width 167 height 24
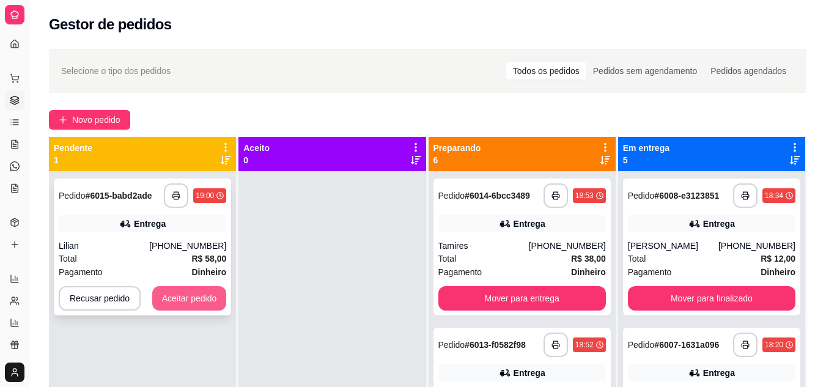
click at [186, 298] on button "Aceitar pedido" at bounding box center [189, 298] width 75 height 24
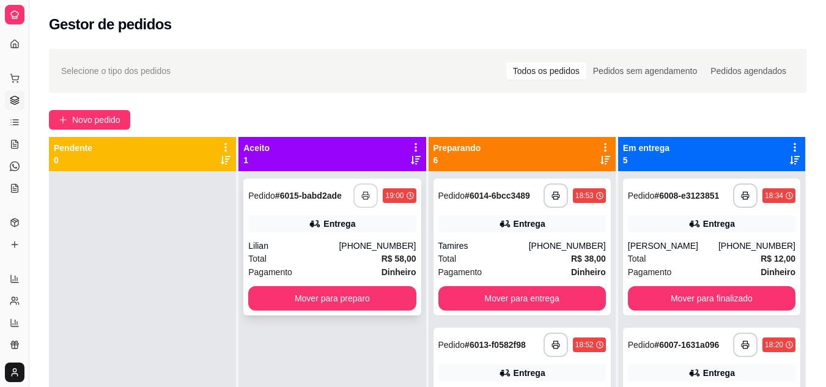
click at [357, 192] on button "button" at bounding box center [365, 195] width 24 height 24
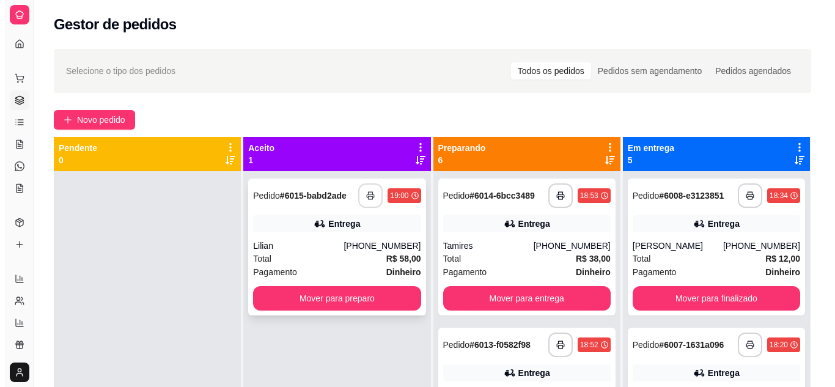
scroll to position [0, 0]
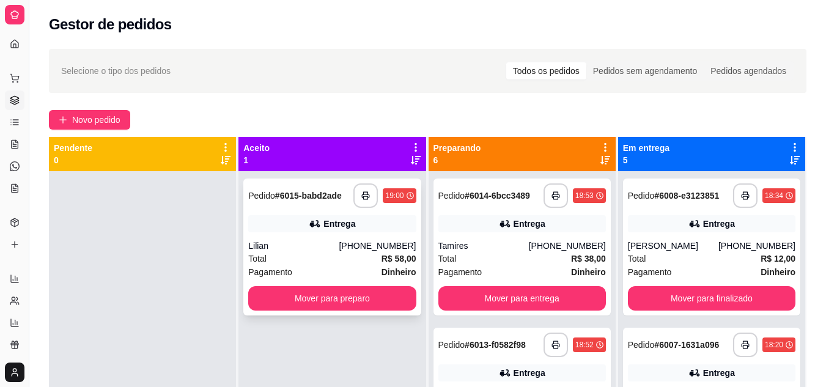
click at [337, 269] on div "Pagamento Dinheiro" at bounding box center [331, 271] width 167 height 13
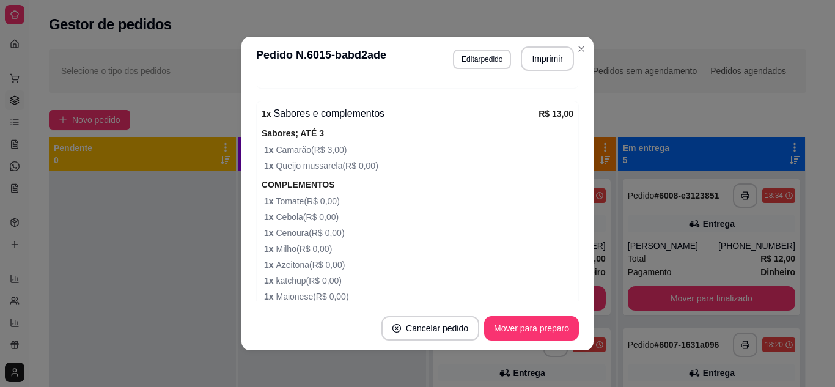
scroll to position [884, 0]
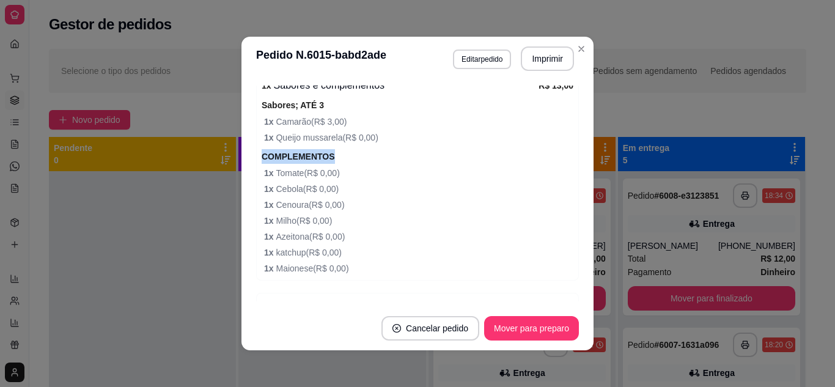
drag, startPoint x: 515, startPoint y: 150, endPoint x: 528, endPoint y: 141, distance: 16.1
click at [526, 142] on div "1 x Sabores e complementos R$ 13,00 Sabores; ATÉ 3 1 x Camarão ( R$ 3,00 ) 1 x …" at bounding box center [417, 177] width 323 height 208
click at [384, 231] on span "1 x Azeitona ( R$ 0,00 )" at bounding box center [418, 236] width 309 height 13
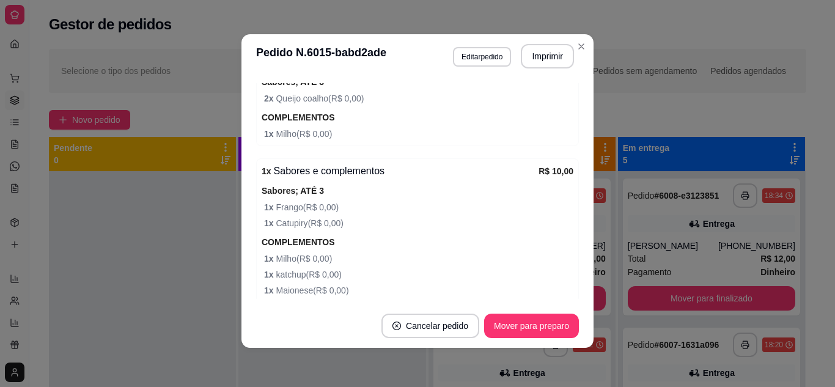
scroll to position [578, 0]
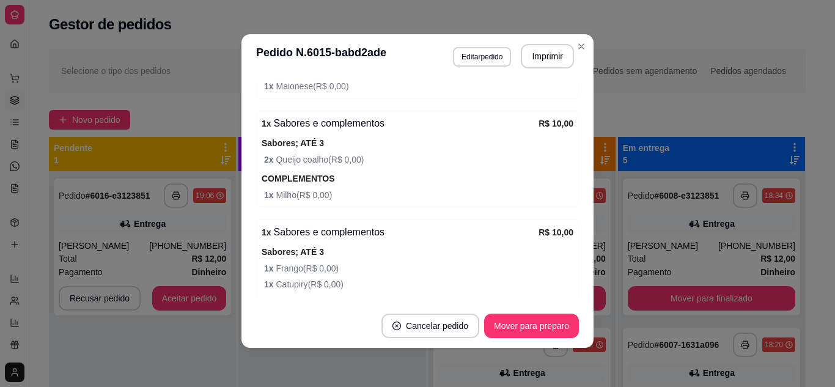
click at [211, 175] on div "**********" at bounding box center [142, 364] width 187 height 387
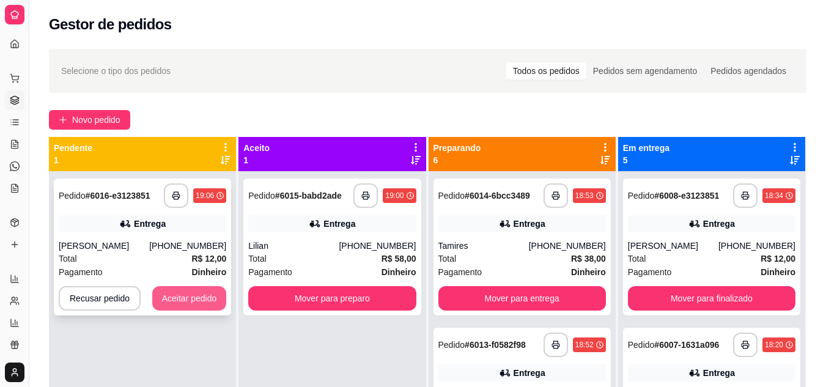
click at [183, 289] on button "Aceitar pedido" at bounding box center [189, 298] width 75 height 24
click at [183, 289] on div "Recusar pedido Aceitar pedido" at bounding box center [142, 298] width 167 height 24
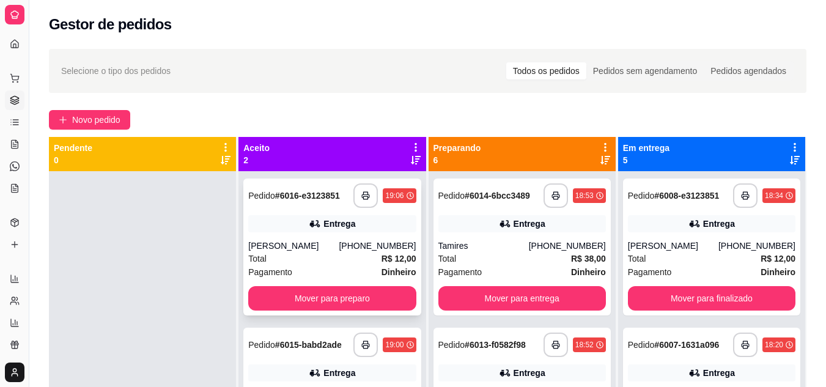
click at [316, 251] on div "[PERSON_NAME]" at bounding box center [293, 246] width 90 height 12
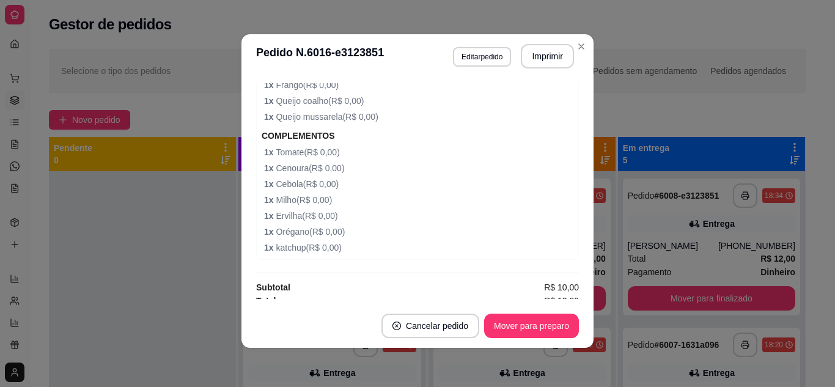
scroll to position [457, 0]
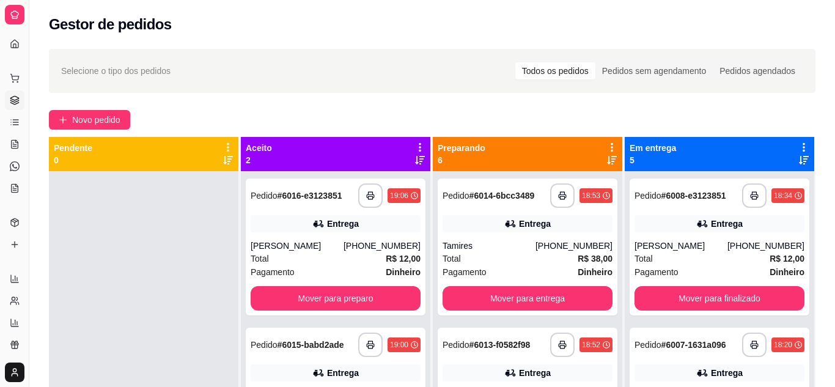
click at [203, 217] on div at bounding box center [143, 364] width 189 height 387
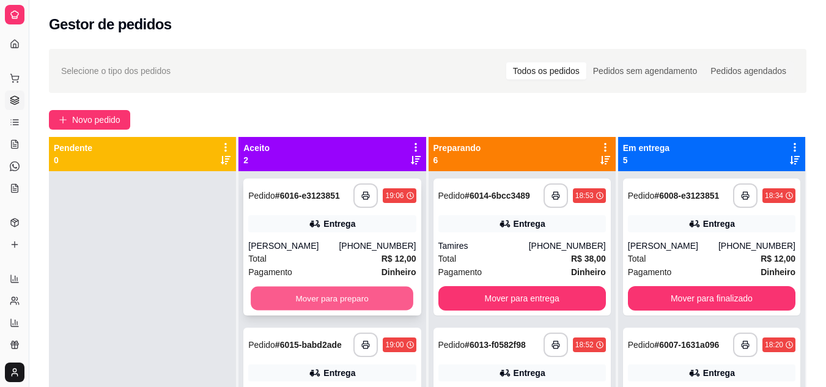
click at [282, 292] on button "Mover para preparo" at bounding box center [332, 299] width 163 height 24
click at [282, 292] on div "Mover para preparo" at bounding box center [331, 298] width 167 height 24
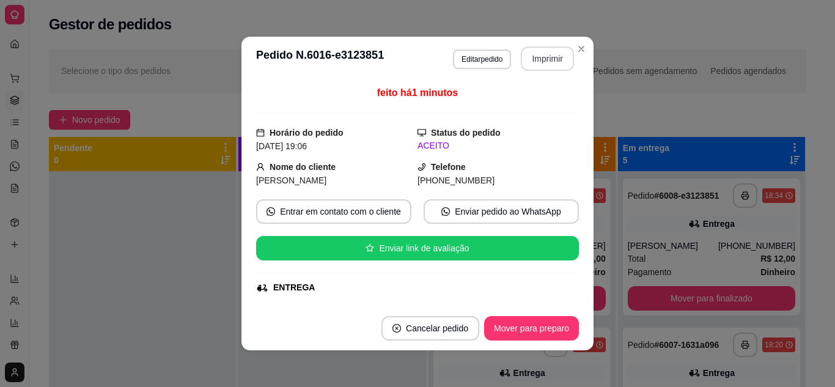
click at [542, 62] on button "Imprimir" at bounding box center [547, 58] width 53 height 24
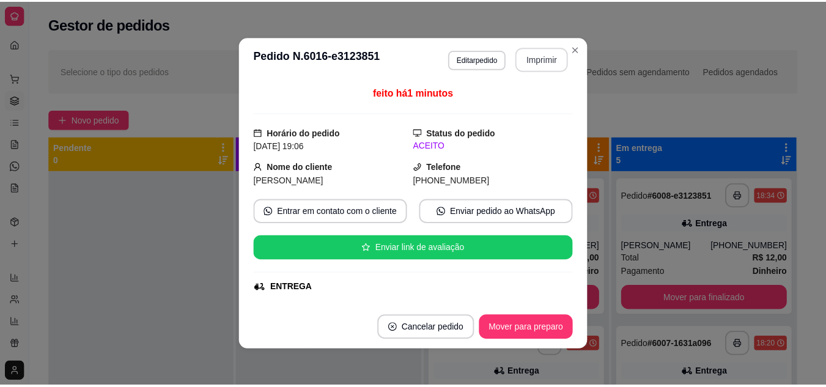
scroll to position [0, 0]
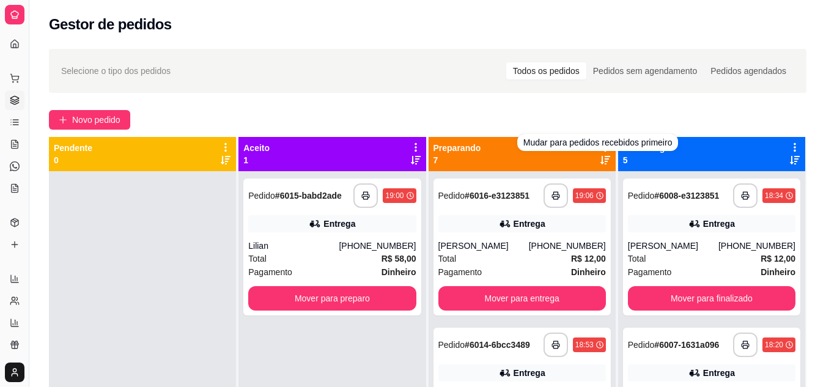
click at [600, 160] on icon at bounding box center [605, 160] width 10 height 10
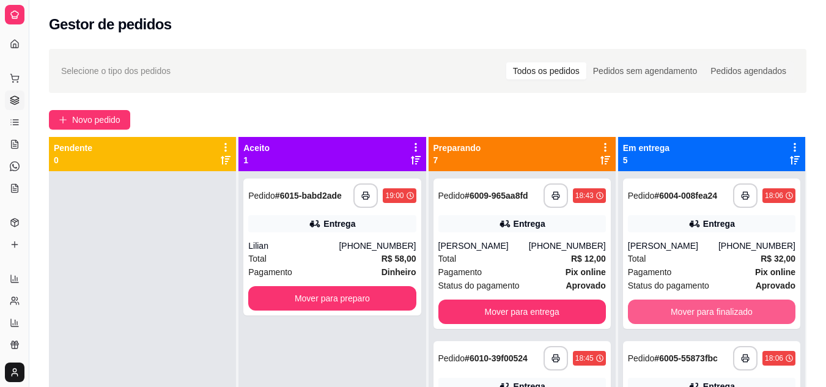
click at [600, 158] on icon at bounding box center [605, 160] width 10 height 9
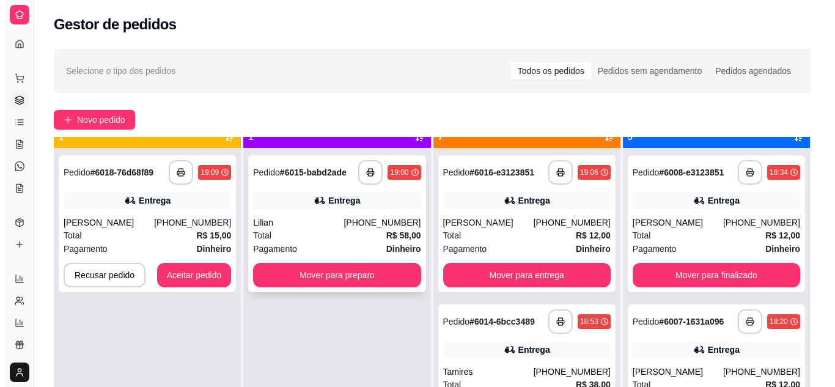
scroll to position [34, 0]
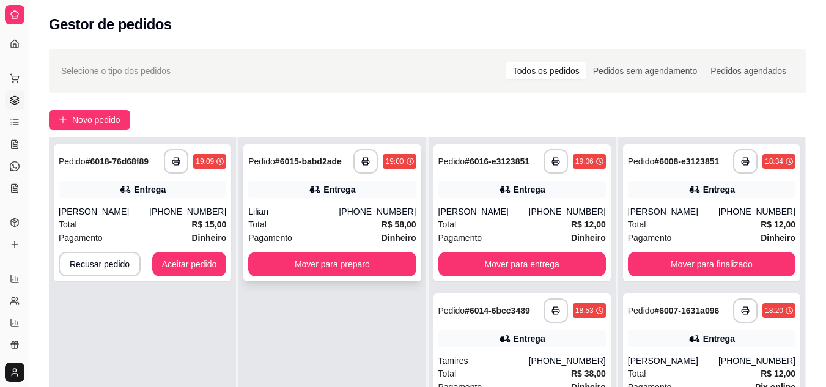
click at [311, 219] on div "Total R$ 58,00" at bounding box center [331, 224] width 167 height 13
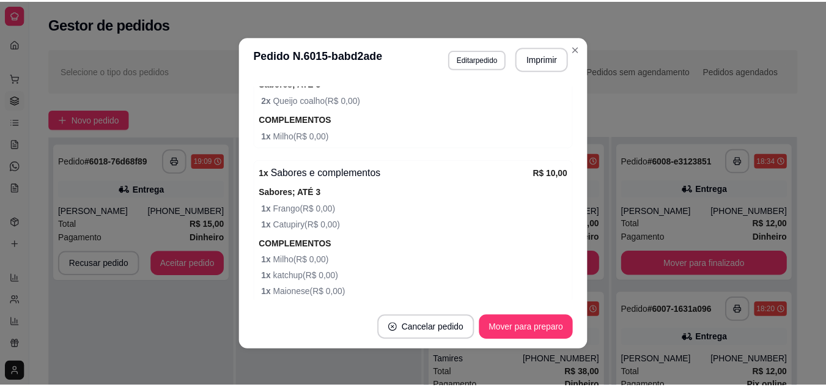
scroll to position [611, 0]
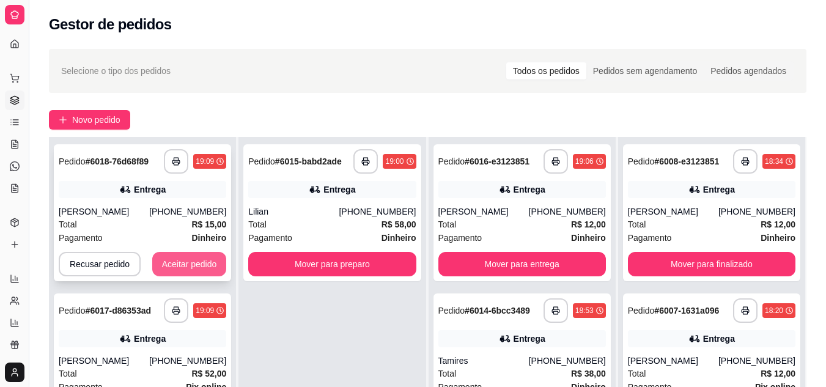
click at [186, 267] on button "Aceitar pedido" at bounding box center [189, 264] width 75 height 24
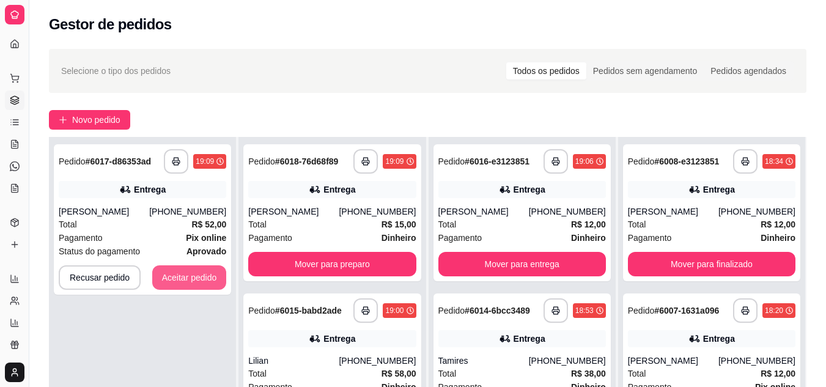
click at [218, 265] on button "Aceitar pedido" at bounding box center [189, 277] width 75 height 24
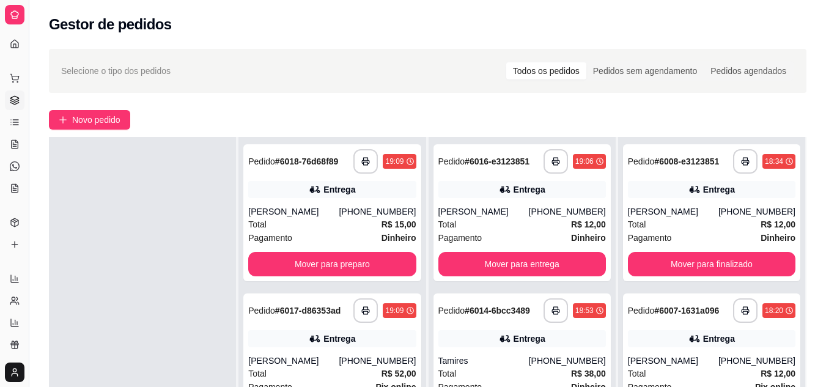
scroll to position [0, 0]
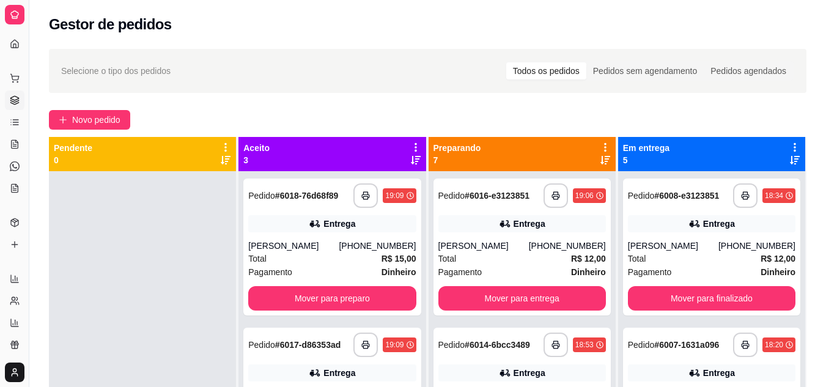
click at [415, 155] on icon at bounding box center [416, 160] width 10 height 10
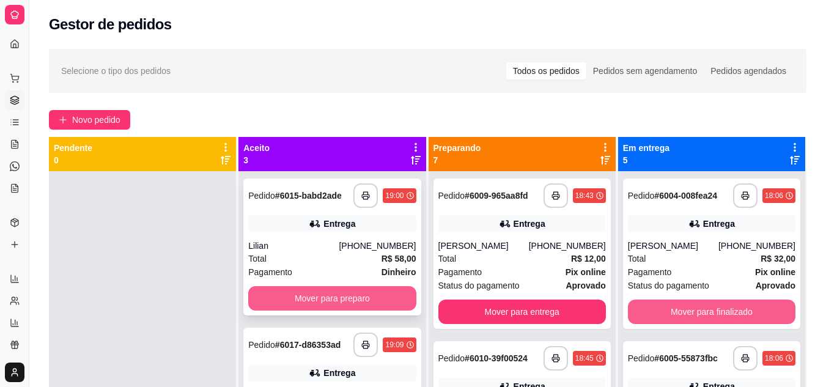
click at [335, 304] on button "Mover para preparo" at bounding box center [331, 298] width 167 height 24
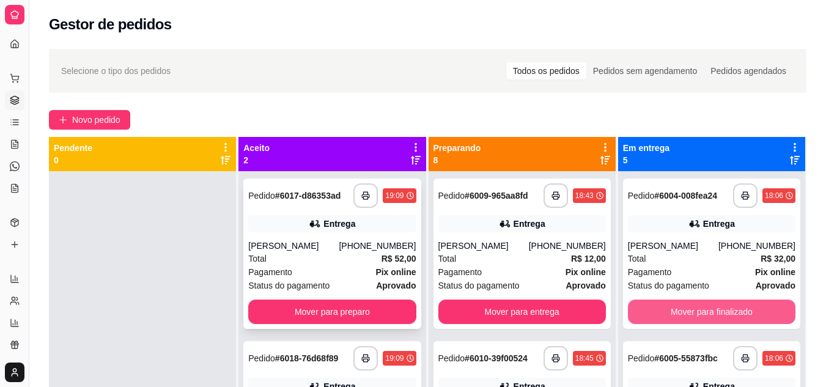
click at [314, 263] on div "Total R$ 52,00" at bounding box center [331, 258] width 167 height 13
click at [365, 194] on icon "button" at bounding box center [365, 195] width 7 height 3
click at [362, 354] on icon "button" at bounding box center [365, 358] width 9 height 9
click at [326, 230] on div "**********" at bounding box center [331, 253] width 177 height 150
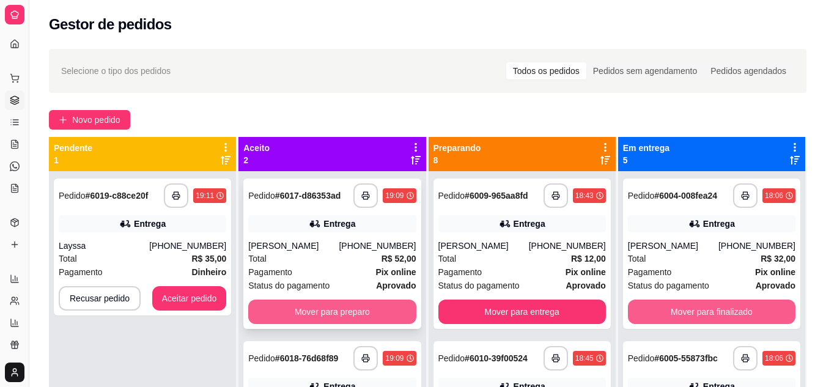
click at [386, 299] on button "Mover para preparo" at bounding box center [331, 311] width 167 height 24
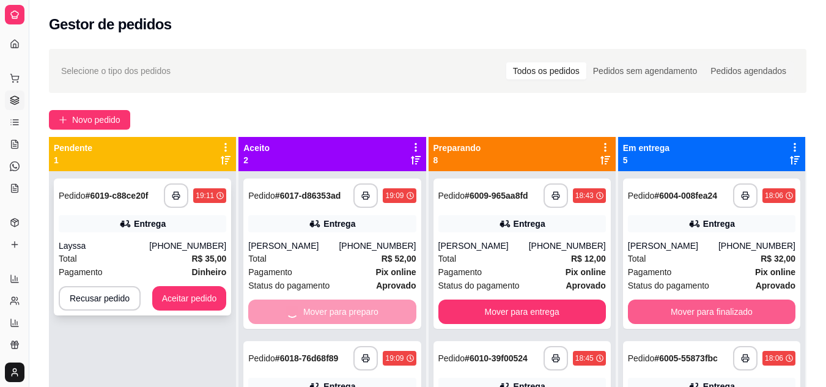
click at [205, 248] on div "**********" at bounding box center [142, 246] width 177 height 137
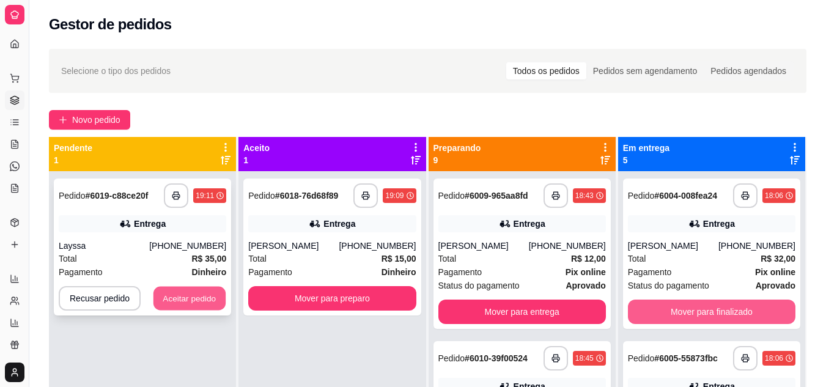
click at [203, 287] on button "Aceitar pedido" at bounding box center [189, 299] width 72 height 24
click at [168, 286] on button "Aceitar pedido" at bounding box center [189, 298] width 75 height 24
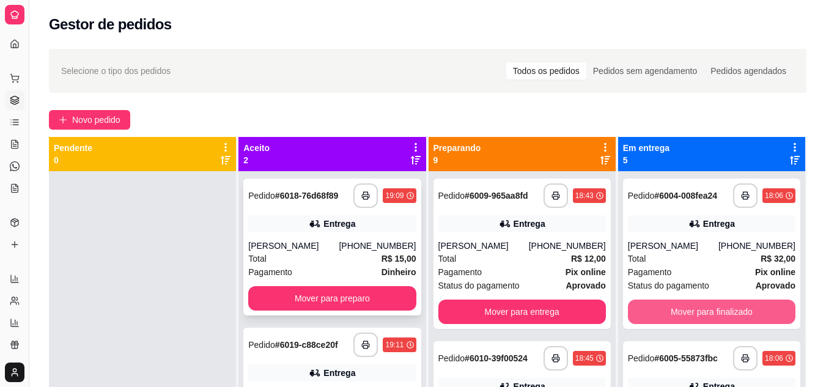
click at [335, 178] on div "**********" at bounding box center [331, 246] width 177 height 137
click at [386, 267] on strong "Dinheiro" at bounding box center [398, 272] width 35 height 10
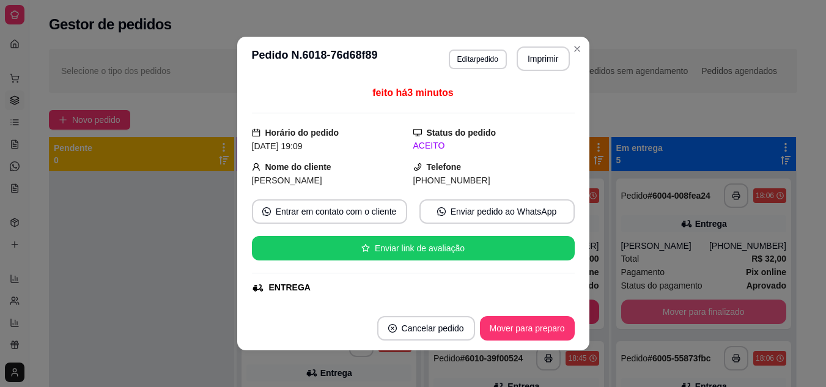
click at [242, 170] on div "feito há 3 minutos Horário do pedido [DATE] 19:09 Status do pedido ACEITO Nome …" at bounding box center [413, 193] width 352 height 225
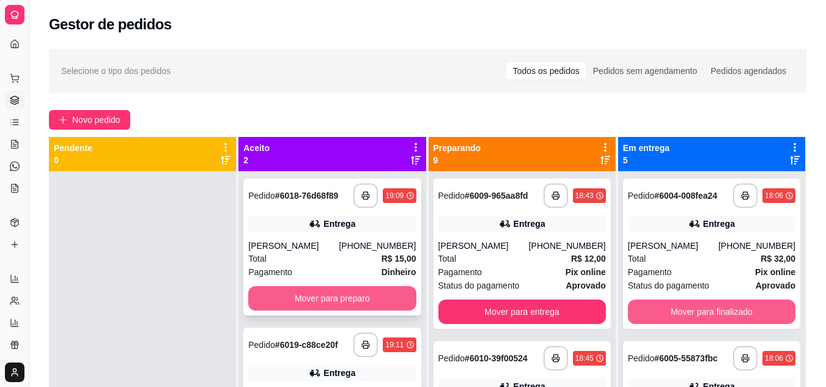
click at [287, 286] on button "Mover para preparo" at bounding box center [331, 298] width 167 height 24
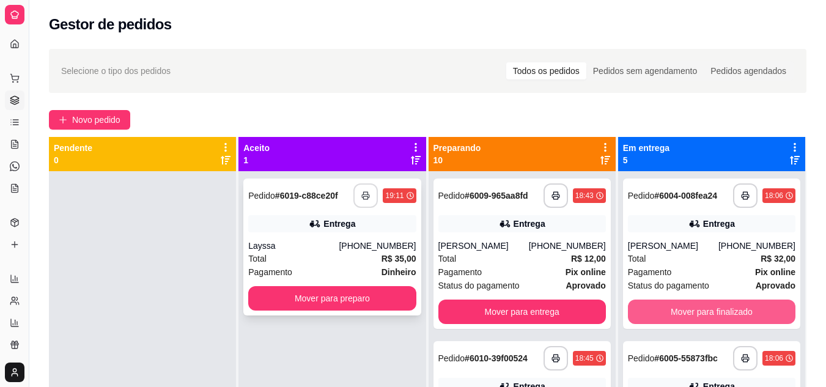
click at [370, 183] on button "button" at bounding box center [365, 195] width 24 height 24
click at [352, 215] on div "Entrega" at bounding box center [331, 223] width 167 height 17
click at [328, 286] on button "Mover para preparo" at bounding box center [331, 298] width 167 height 24
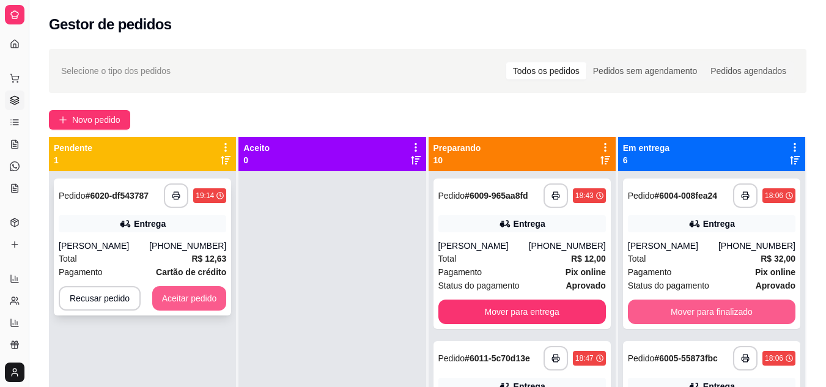
click at [190, 286] on button "Aceitar pedido" at bounding box center [189, 298] width 75 height 24
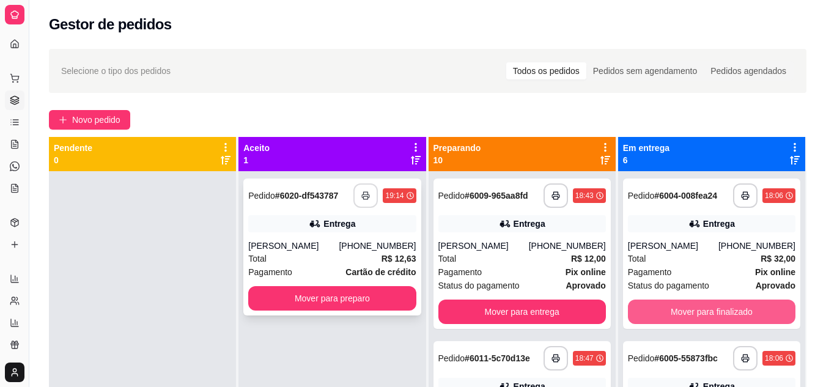
click at [353, 183] on button "button" at bounding box center [365, 195] width 24 height 24
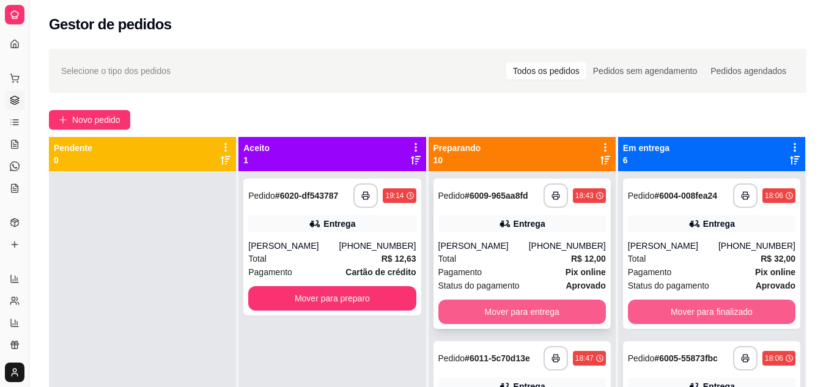
click at [302, 240] on div "[PERSON_NAME]" at bounding box center [293, 246] width 90 height 12
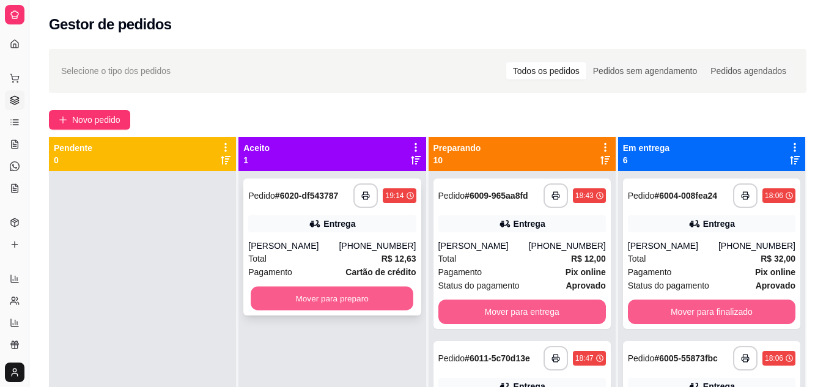
click at [295, 287] on button "Mover para preparo" at bounding box center [332, 299] width 163 height 24
click at [295, 286] on div "Mover para preparo" at bounding box center [331, 298] width 167 height 24
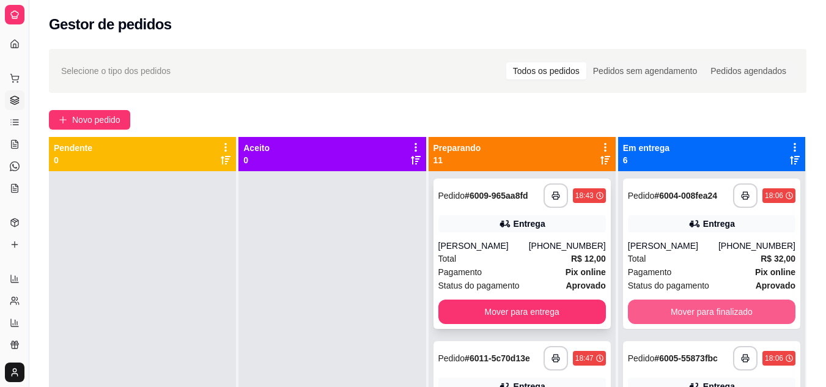
click at [526, 252] on div "Total R$ 12,00" at bounding box center [521, 258] width 167 height 13
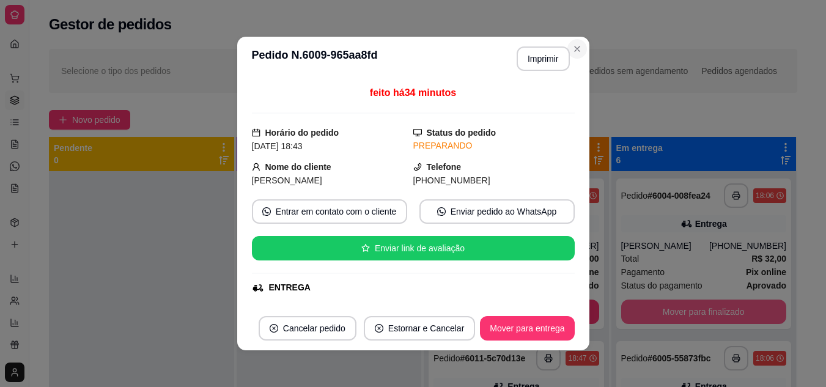
click at [574, 110] on div "Novo pedido" at bounding box center [423, 120] width 748 height 20
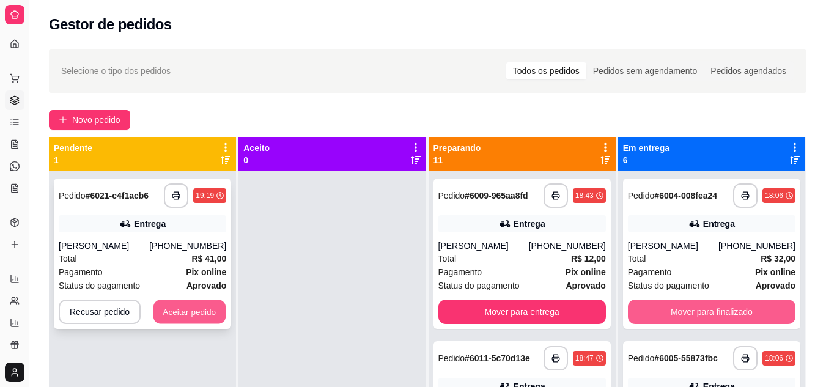
click at [163, 300] on button "Aceitar pedido" at bounding box center [189, 312] width 72 height 24
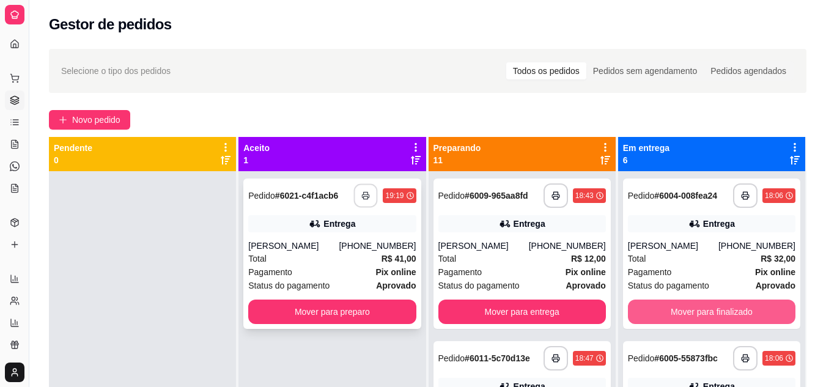
click at [369, 184] on button "button" at bounding box center [366, 196] width 24 height 24
click at [323, 252] on div "Total R$ 41,00" at bounding box center [331, 258] width 167 height 13
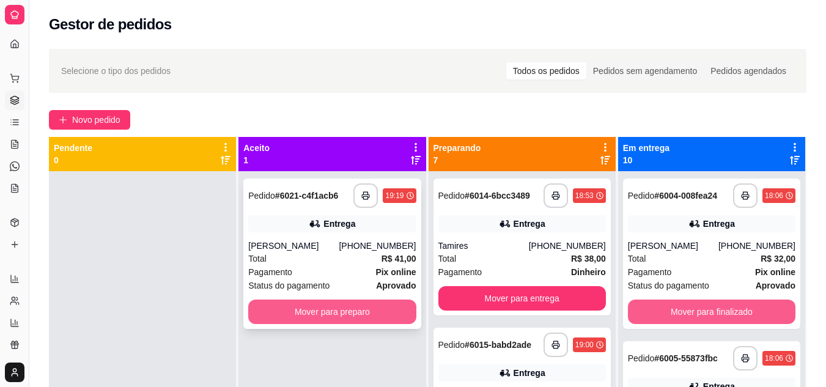
click at [357, 299] on button "Mover para preparo" at bounding box center [331, 311] width 167 height 24
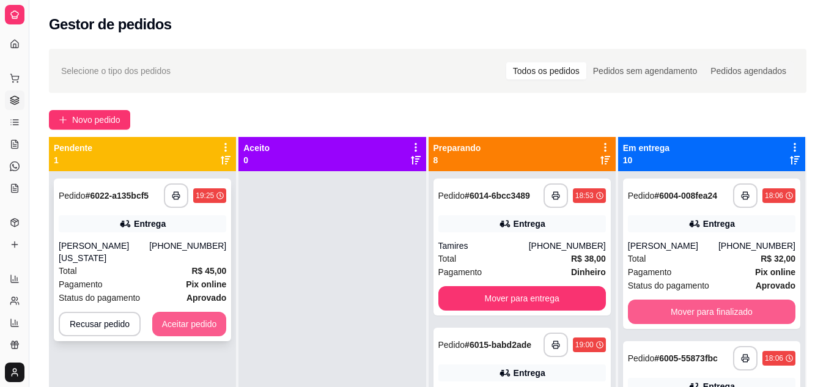
click at [196, 312] on button "Aceitar pedido" at bounding box center [189, 324] width 75 height 24
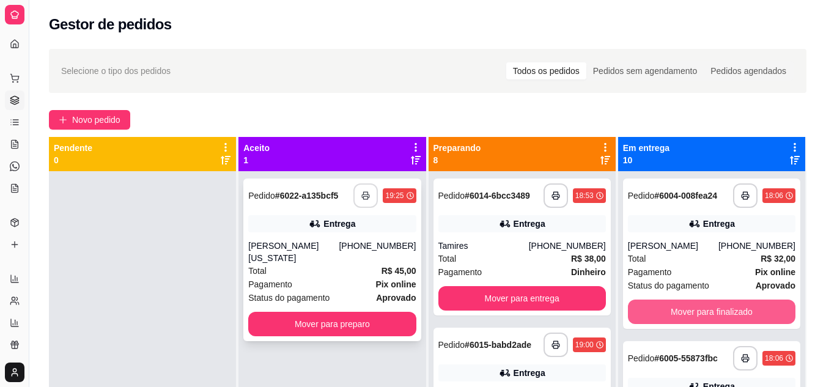
click at [354, 183] on button "button" at bounding box center [365, 195] width 24 height 24
click at [313, 264] on div "Total R$ 45,00" at bounding box center [331, 270] width 167 height 13
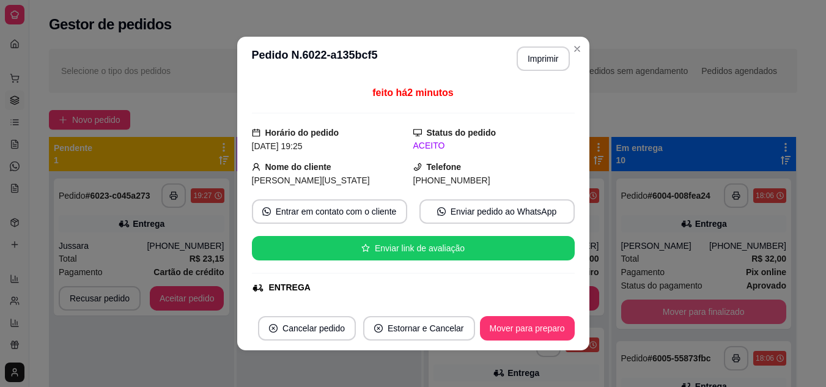
drag, startPoint x: 152, startPoint y: 167, endPoint x: 441, endPoint y: 153, distance: 290.0
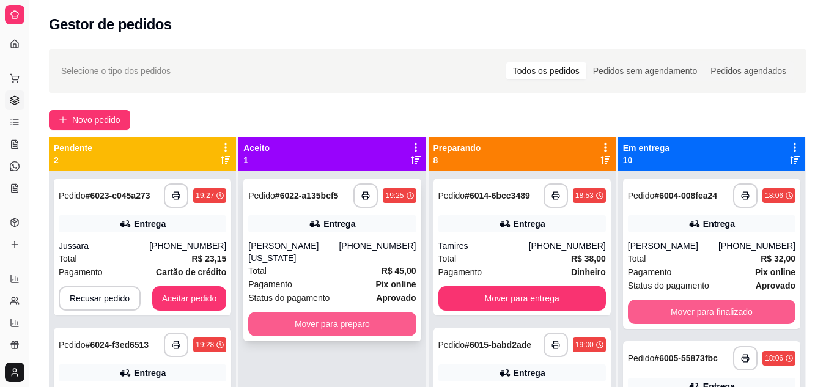
click at [304, 312] on button "Mover para preparo" at bounding box center [331, 324] width 167 height 24
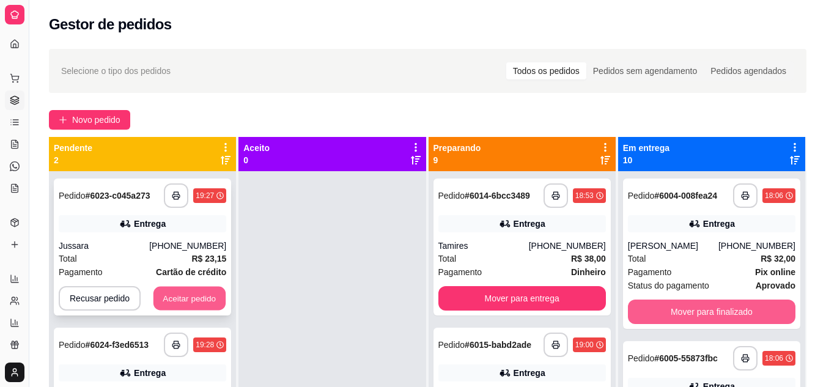
click at [212, 287] on button "Aceitar pedido" at bounding box center [189, 299] width 72 height 24
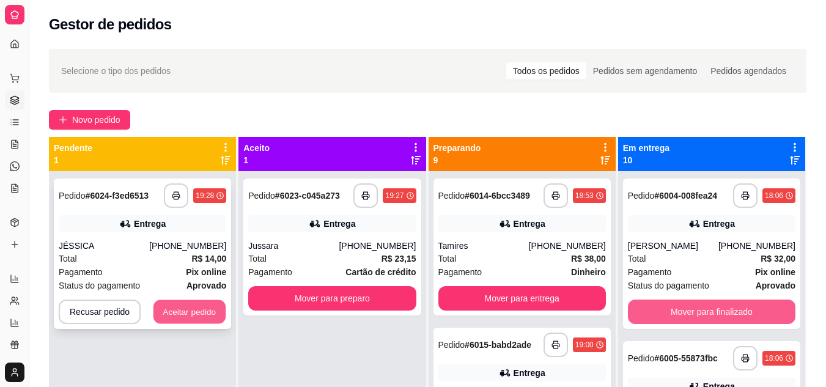
click at [218, 300] on button "Aceitar pedido" at bounding box center [189, 312] width 72 height 24
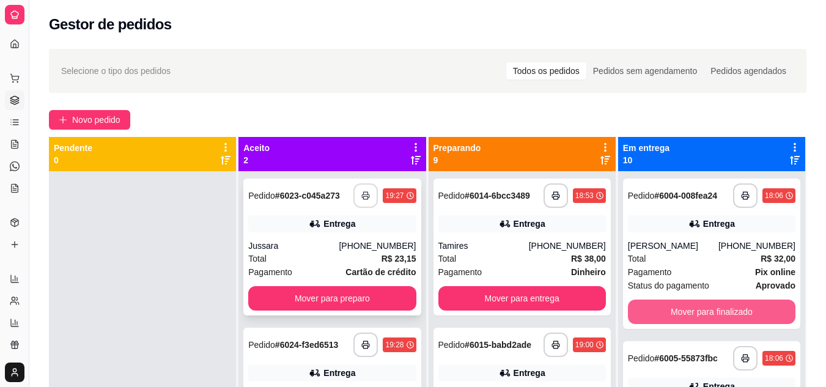
click at [364, 183] on button "button" at bounding box center [365, 195] width 24 height 24
click at [367, 332] on button "button" at bounding box center [365, 344] width 24 height 24
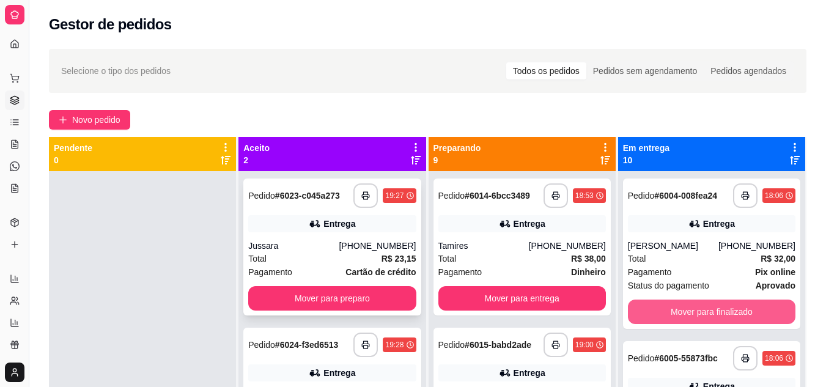
click at [317, 252] on div "Total R$ 23,15" at bounding box center [331, 258] width 167 height 13
click at [299, 286] on button "Mover para preparo" at bounding box center [331, 298] width 167 height 24
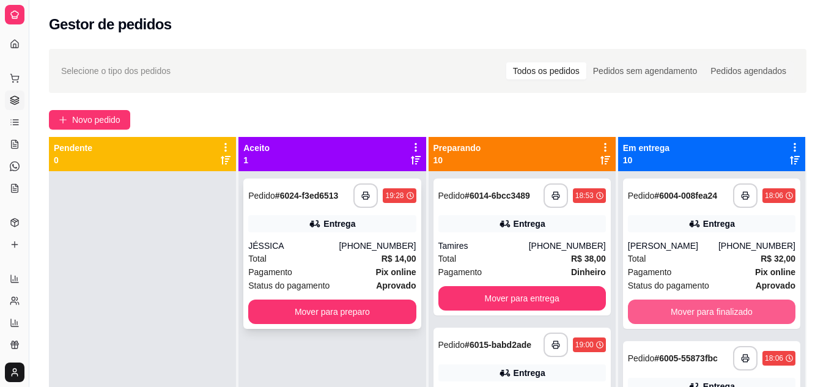
click at [331, 265] on div "Pagamento Pix online" at bounding box center [331, 271] width 167 height 13
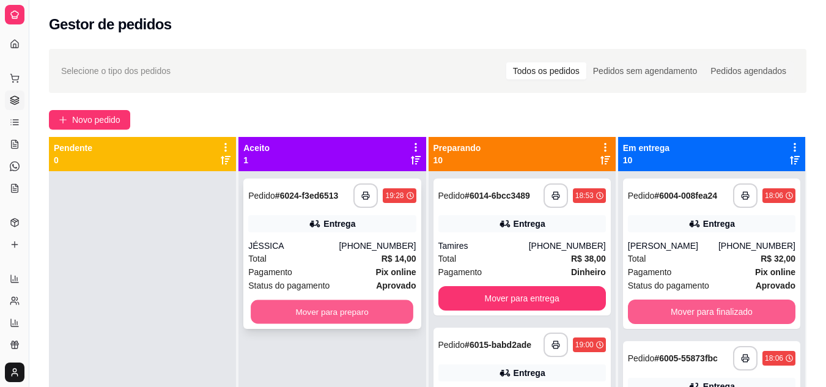
click at [330, 300] on button "Mover para preparo" at bounding box center [332, 312] width 163 height 24
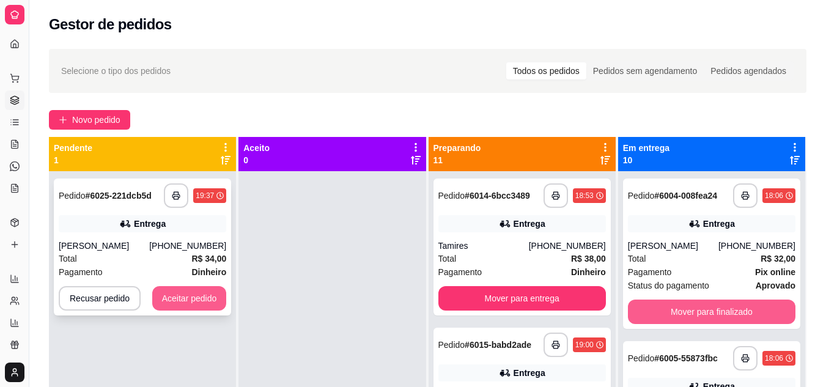
click at [194, 286] on button "Aceitar pedido" at bounding box center [189, 298] width 75 height 24
click at [194, 286] on div "Recusar pedido Aceitar pedido" at bounding box center [142, 298] width 167 height 24
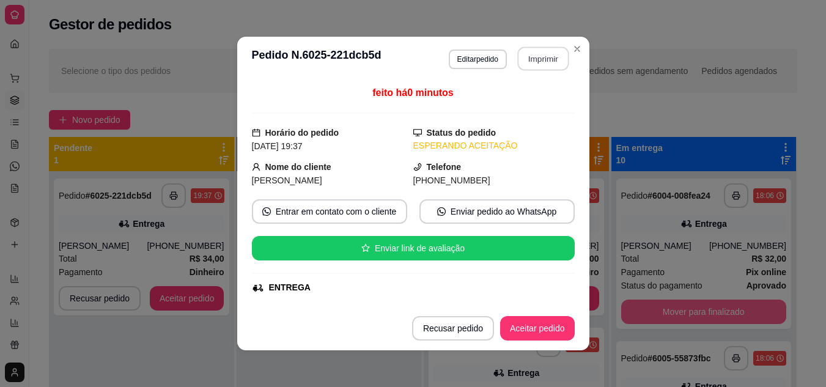
click at [533, 57] on button "Imprimir" at bounding box center [542, 59] width 51 height 24
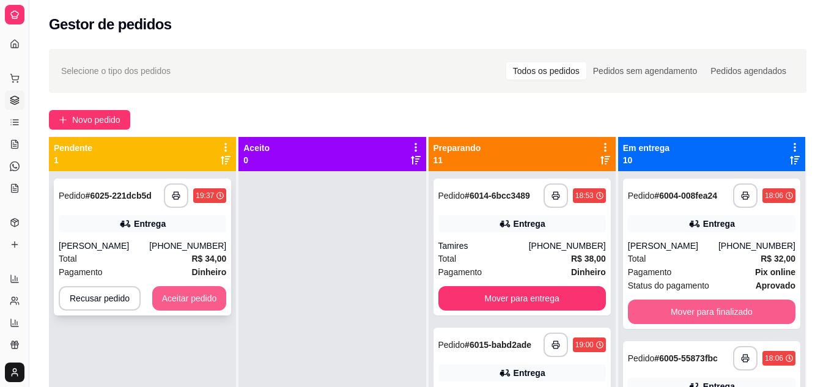
click at [164, 286] on button "Aceitar pedido" at bounding box center [189, 298] width 75 height 24
click at [164, 286] on div "Recusar pedido Aceitar pedido" at bounding box center [142, 298] width 167 height 24
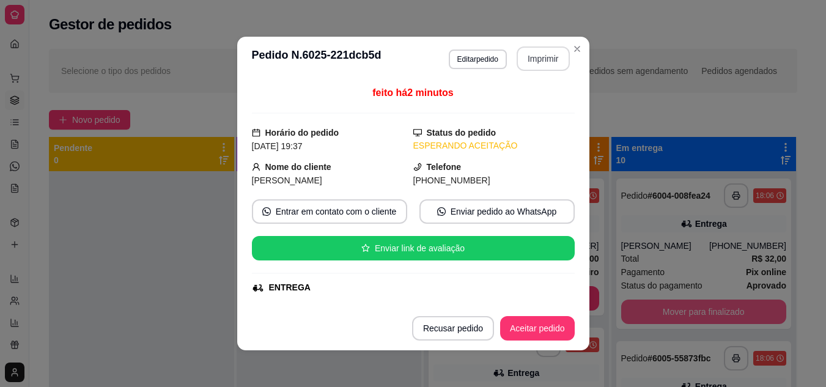
click at [549, 63] on button "Imprimir" at bounding box center [542, 58] width 53 height 24
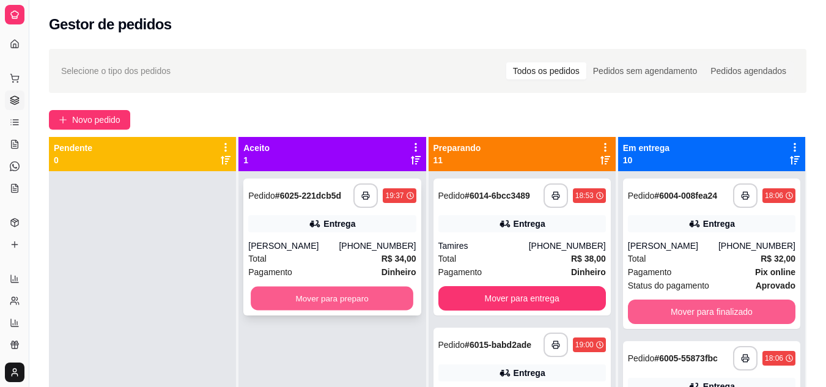
click at [315, 287] on button "Mover para preparo" at bounding box center [332, 299] width 163 height 24
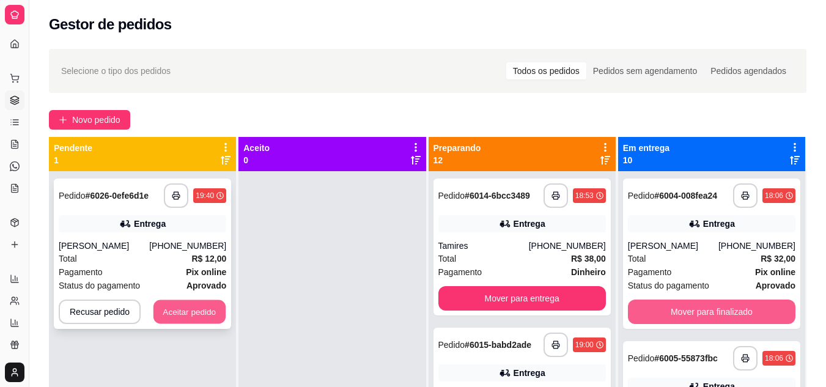
click at [169, 300] on button "Aceitar pedido" at bounding box center [189, 312] width 72 height 24
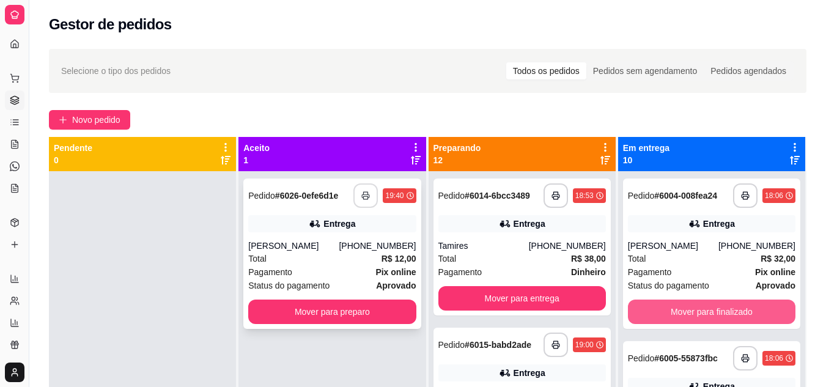
click at [365, 194] on icon "button" at bounding box center [365, 195] width 7 height 3
click at [312, 265] on div "Pagamento Pix online" at bounding box center [331, 271] width 167 height 13
click at [371, 299] on button "Mover para preparo" at bounding box center [331, 311] width 167 height 24
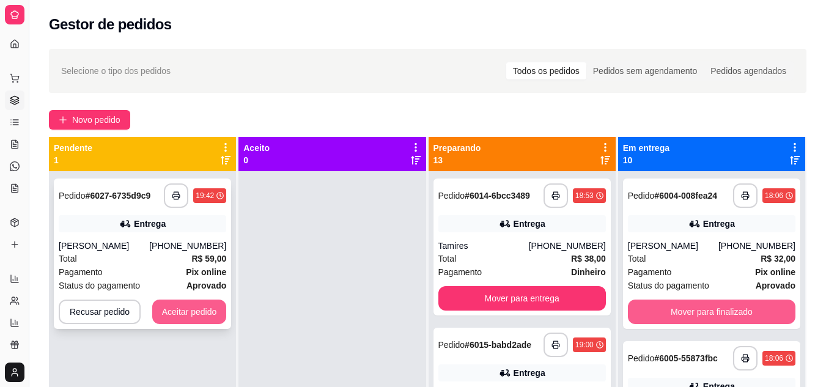
click at [188, 299] on button "Aceitar pedido" at bounding box center [189, 311] width 75 height 24
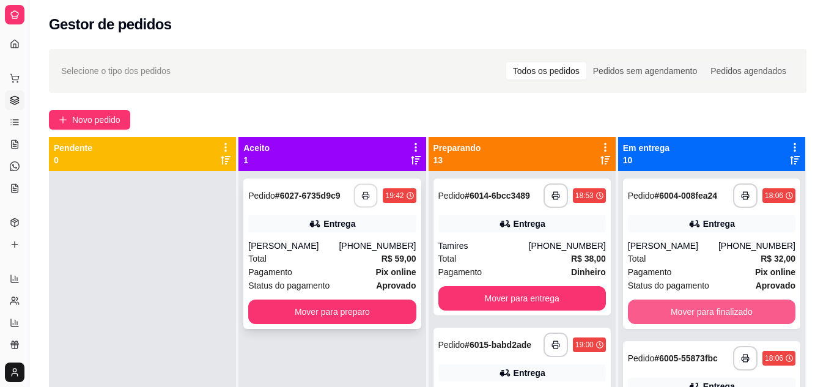
click at [364, 196] on rect "button" at bounding box center [366, 197] width 4 height 3
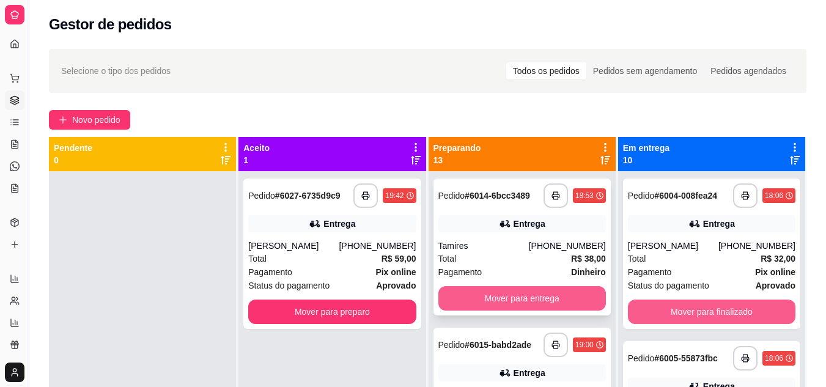
click at [315, 252] on div "Total R$ 59,00" at bounding box center [331, 258] width 167 height 13
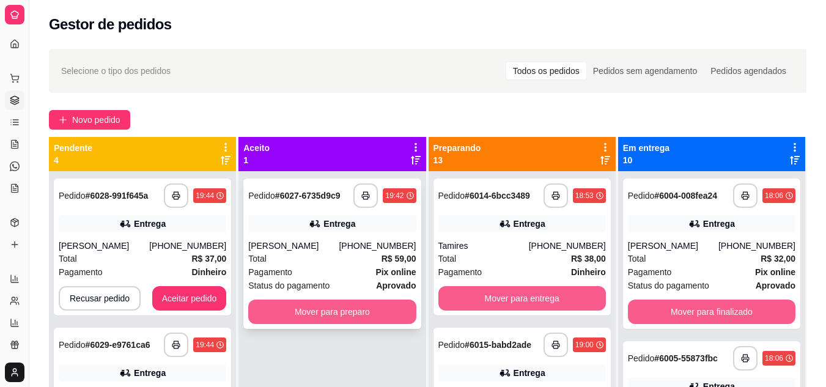
click at [272, 299] on button "Mover para preparo" at bounding box center [331, 311] width 167 height 24
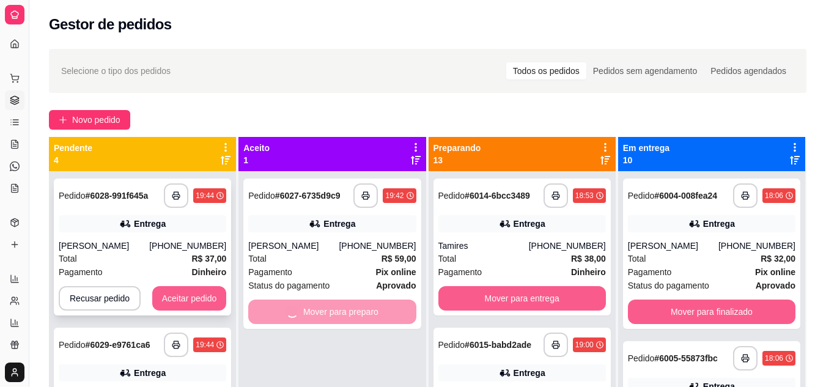
click at [197, 286] on button "Aceitar pedido" at bounding box center [189, 298] width 75 height 24
click at [197, 286] on div "Recusar pedido Aceitar pedido" at bounding box center [142, 298] width 167 height 24
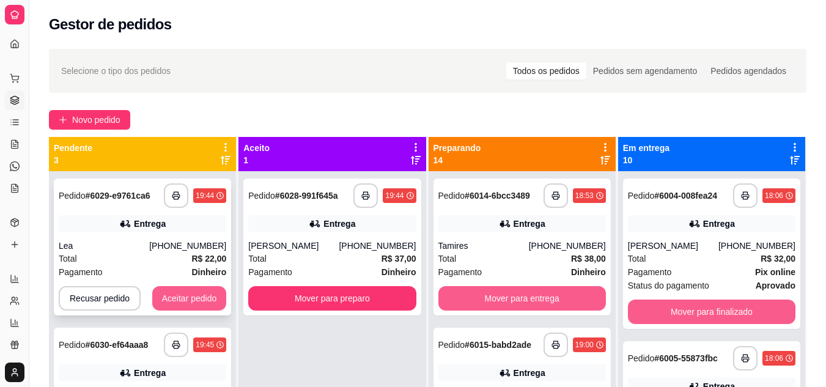
click at [199, 286] on button "Aceitar pedido" at bounding box center [189, 298] width 75 height 24
click at [199, 286] on div "Recusar pedido Aceitar pedido" at bounding box center [142, 298] width 167 height 24
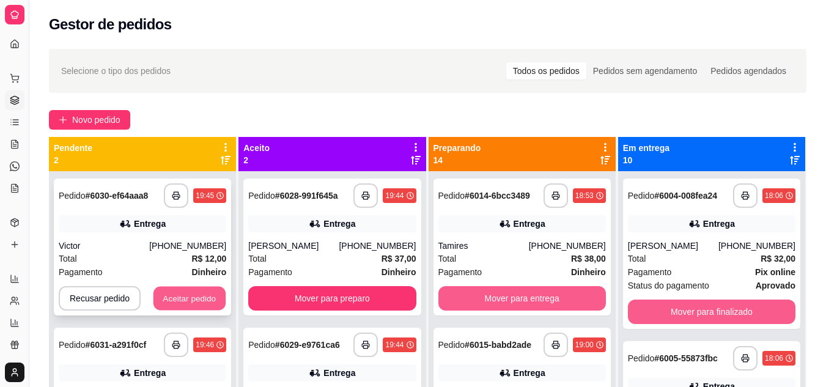
click at [183, 287] on button "Aceitar pedido" at bounding box center [189, 299] width 72 height 24
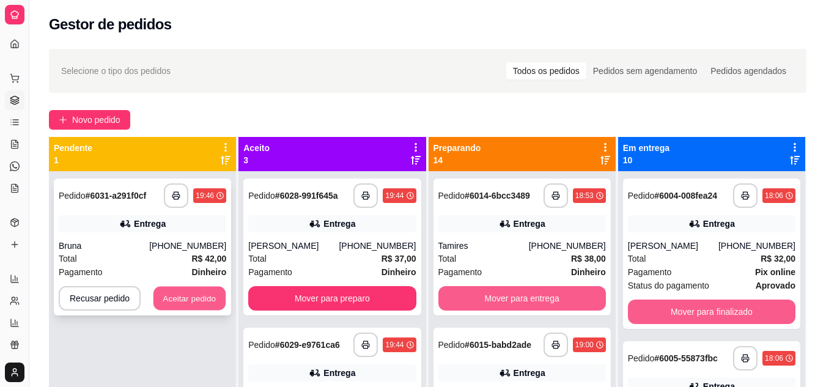
click at [203, 287] on button "Aceitar pedido" at bounding box center [189, 299] width 72 height 24
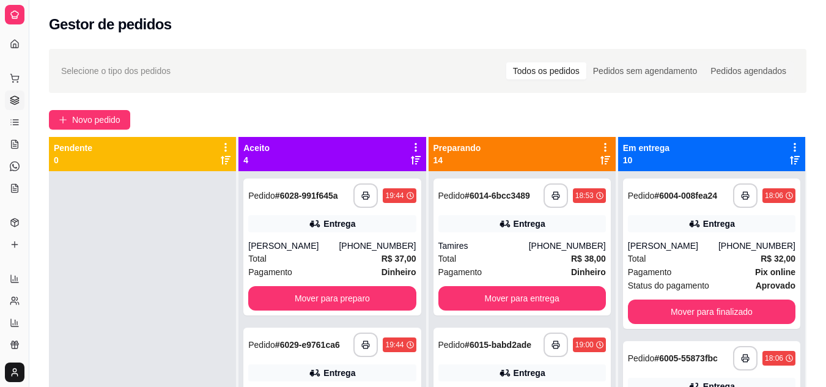
click at [600, 155] on icon at bounding box center [605, 160] width 10 height 10
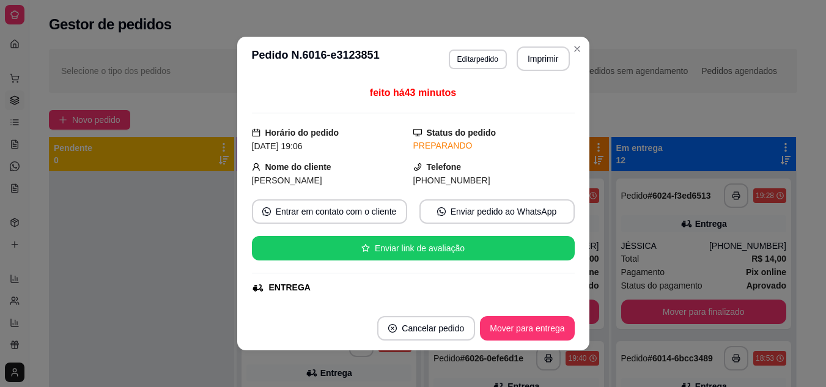
click at [128, 171] on div at bounding box center [141, 364] width 185 height 387
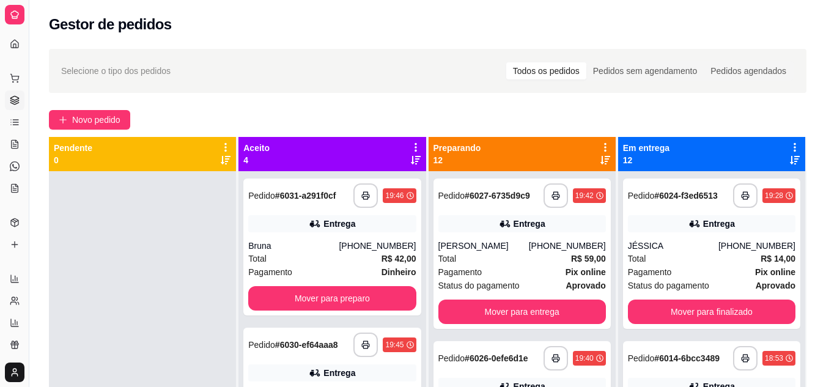
click at [411, 163] on icon at bounding box center [416, 160] width 10 height 9
click at [411, 159] on icon at bounding box center [416, 160] width 10 height 10
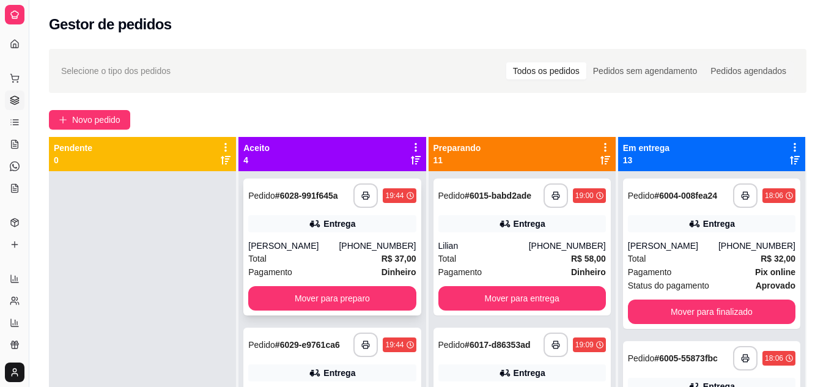
click at [312, 263] on div "Total R$ 37,00" at bounding box center [331, 258] width 167 height 13
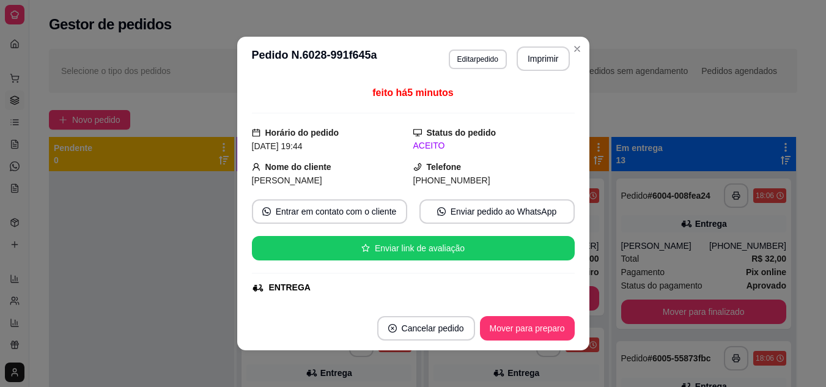
click at [192, 244] on div at bounding box center [141, 364] width 185 height 387
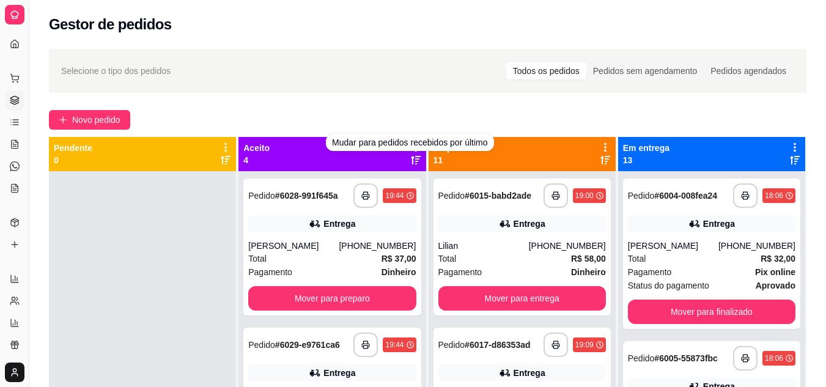
click at [412, 158] on icon at bounding box center [416, 160] width 10 height 10
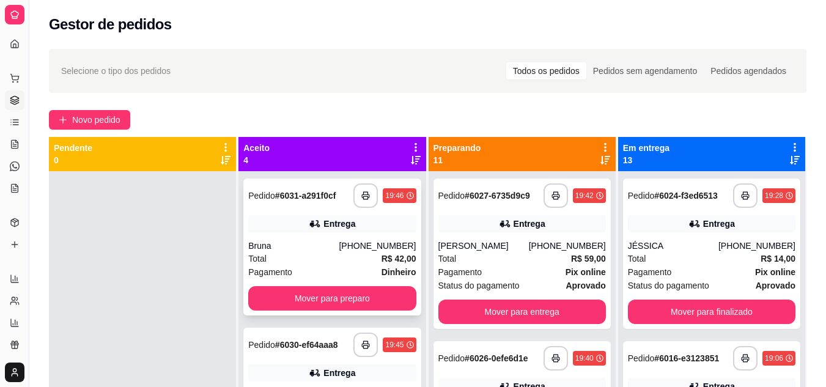
click at [315, 252] on div "Total R$ 42,00" at bounding box center [331, 258] width 167 height 13
click at [415, 164] on icon at bounding box center [416, 160] width 10 height 10
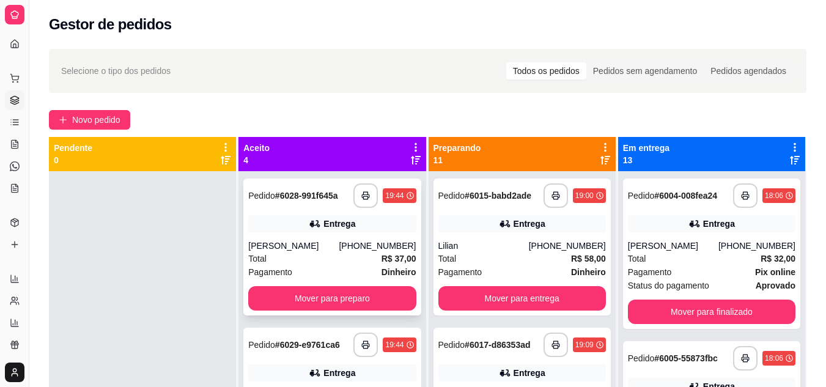
click at [307, 258] on div "Total R$ 37,00" at bounding box center [331, 258] width 167 height 13
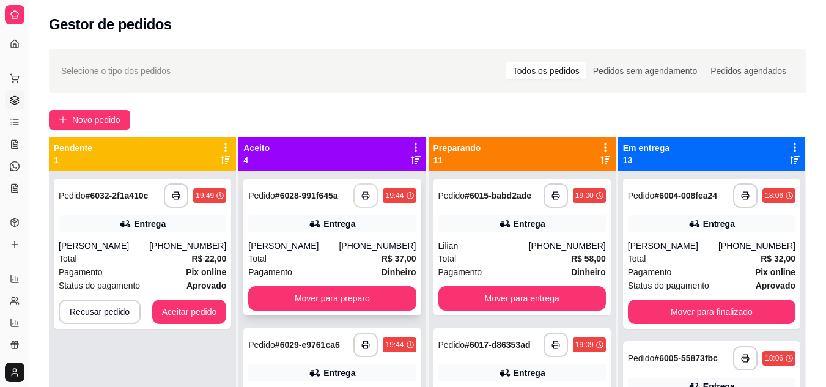
click at [361, 194] on button "button" at bounding box center [365, 195] width 24 height 24
drag, startPoint x: 361, startPoint y: 194, endPoint x: 632, endPoint y: 355, distance: 314.8
click at [632, 355] on span "Pedido" at bounding box center [641, 358] width 27 height 10
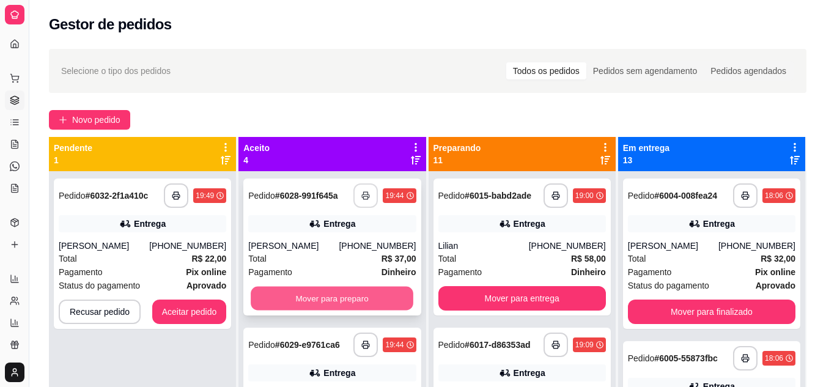
click at [274, 293] on button "Mover para preparo" at bounding box center [332, 299] width 163 height 24
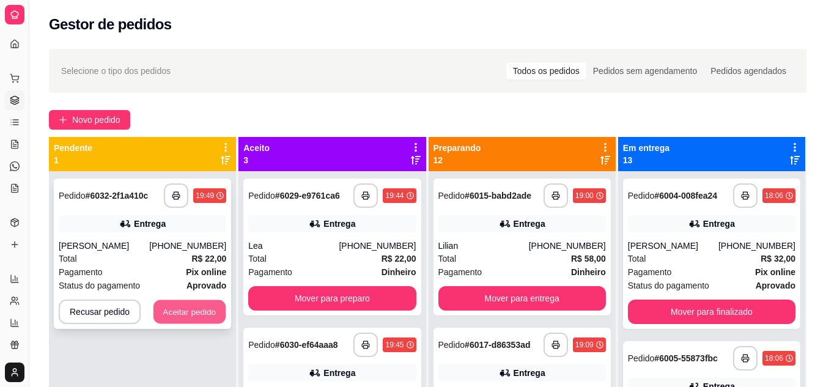
click at [200, 316] on button "Aceitar pedido" at bounding box center [189, 312] width 72 height 24
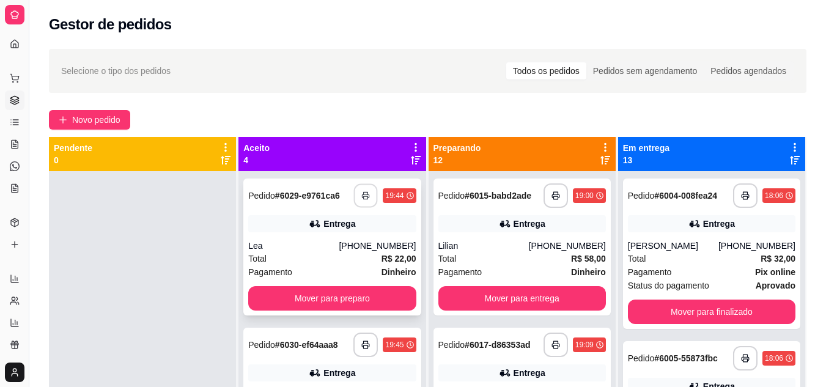
click at [354, 191] on button "button" at bounding box center [366, 196] width 24 height 24
click at [353, 347] on button "button" at bounding box center [365, 344] width 24 height 24
click at [319, 256] on div "Total R$ 22,00" at bounding box center [331, 258] width 167 height 13
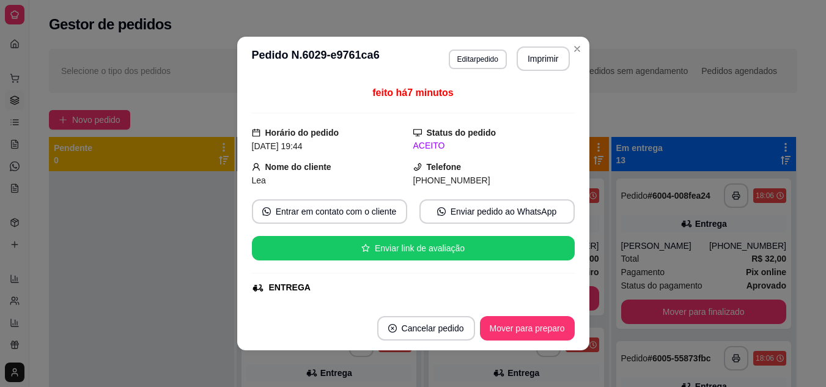
click at [181, 195] on div at bounding box center [141, 364] width 185 height 387
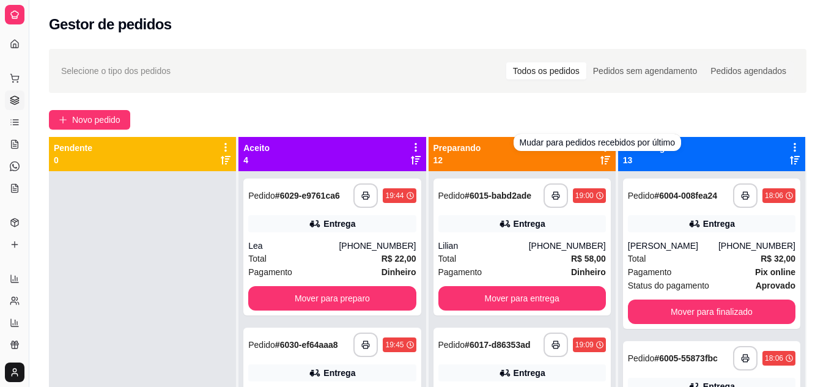
click at [600, 160] on icon at bounding box center [605, 160] width 10 height 10
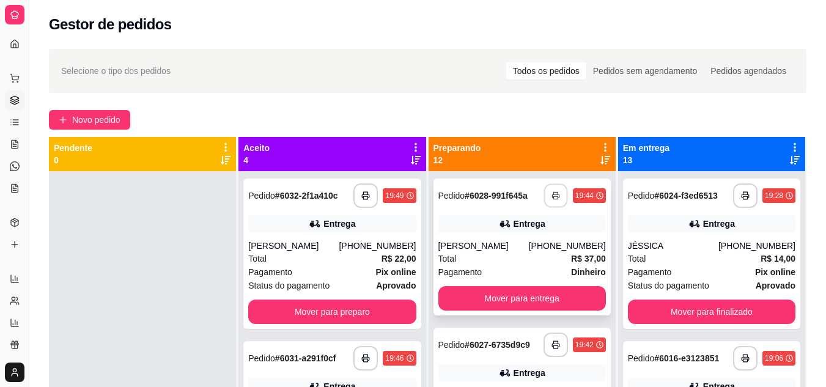
click at [543, 200] on button "button" at bounding box center [555, 196] width 24 height 24
click at [413, 163] on icon at bounding box center [416, 160] width 10 height 10
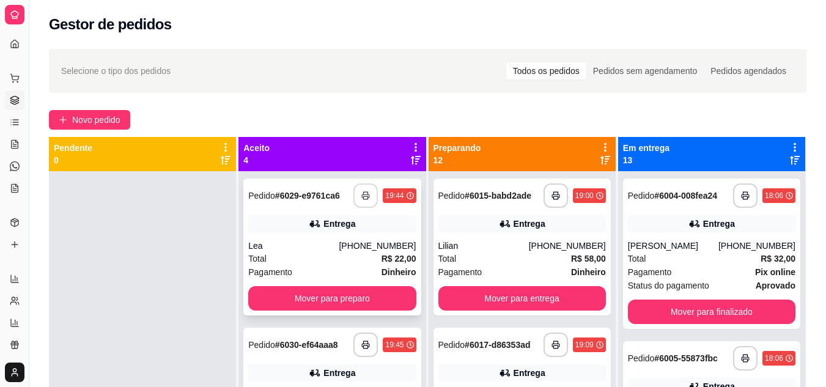
click at [356, 202] on button "button" at bounding box center [365, 195] width 24 height 24
click at [354, 333] on button "button" at bounding box center [366, 345] width 24 height 24
click at [337, 265] on div "Pagamento Dinheiro" at bounding box center [331, 271] width 167 height 13
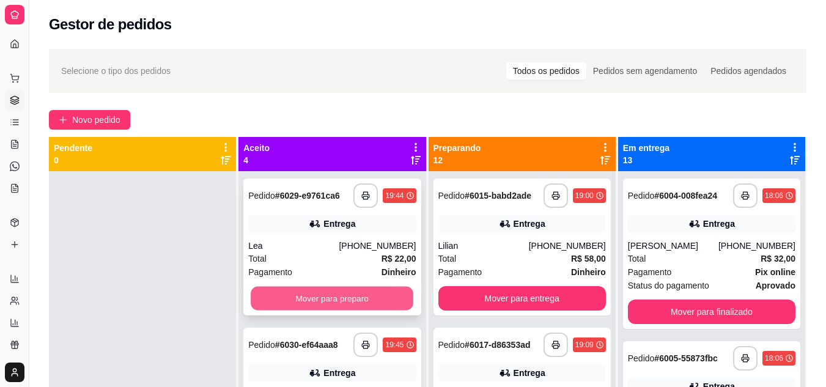
click at [282, 293] on button "Mover para preparo" at bounding box center [332, 299] width 163 height 24
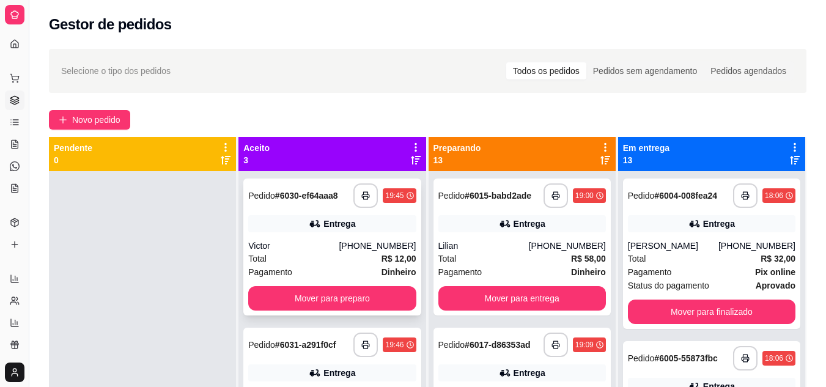
click at [313, 251] on div "Victor" at bounding box center [293, 246] width 90 height 12
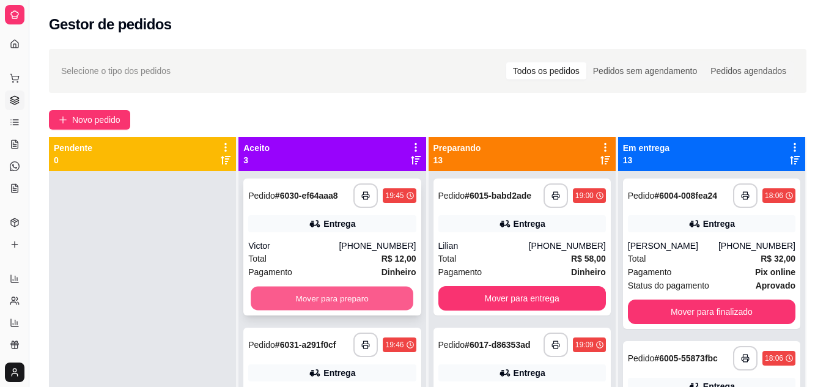
click at [320, 296] on button "Mover para preparo" at bounding box center [332, 299] width 163 height 24
click at [320, 296] on div "Mover para preparo" at bounding box center [331, 298] width 167 height 24
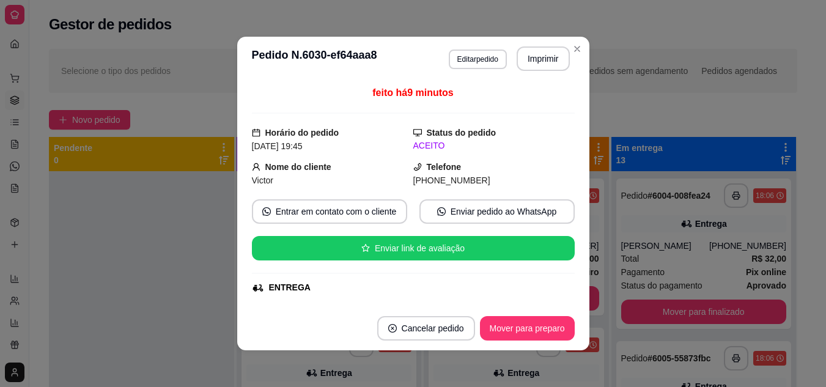
click at [46, 206] on div "**********" at bounding box center [422, 290] width 787 height 497
click at [64, 211] on div at bounding box center [141, 364] width 185 height 387
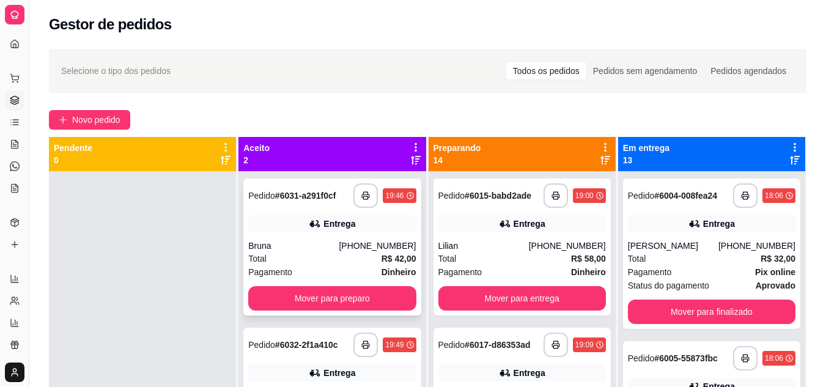
click at [319, 248] on div "Bruna" at bounding box center [293, 246] width 90 height 12
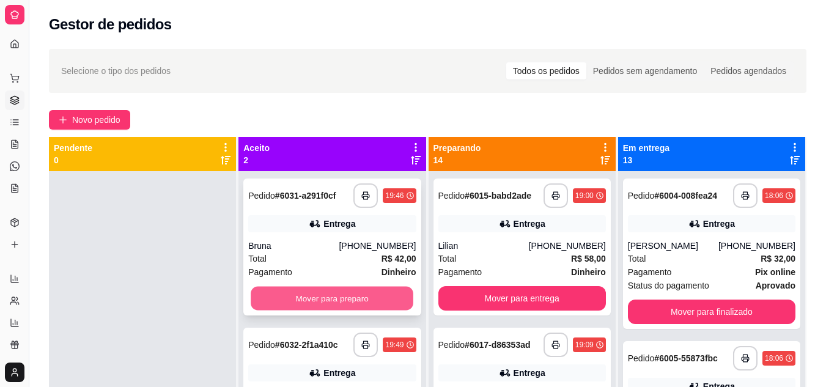
click at [338, 301] on button "Mover para preparo" at bounding box center [332, 299] width 163 height 24
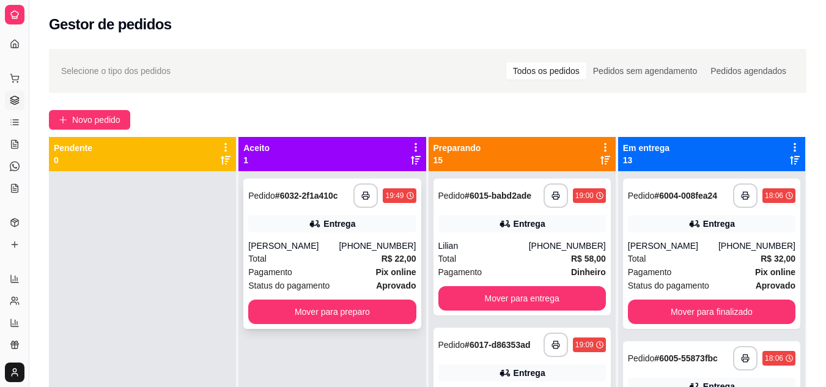
click at [339, 247] on div "[PERSON_NAME]" at bounding box center [293, 246] width 90 height 12
click at [337, 308] on button "Mover para preparo" at bounding box center [331, 311] width 167 height 24
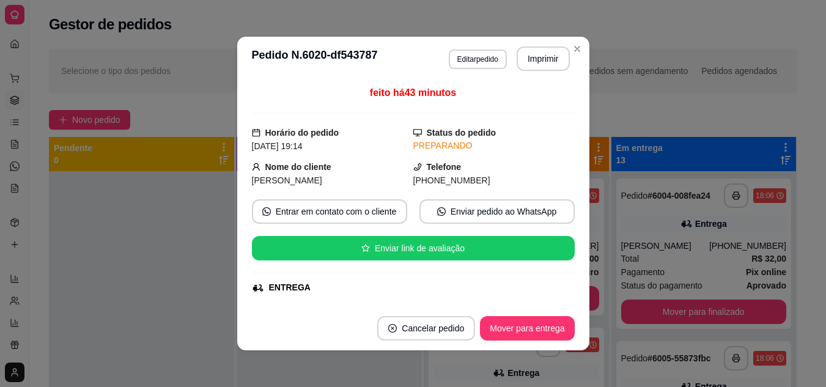
click at [168, 229] on div at bounding box center [141, 364] width 185 height 387
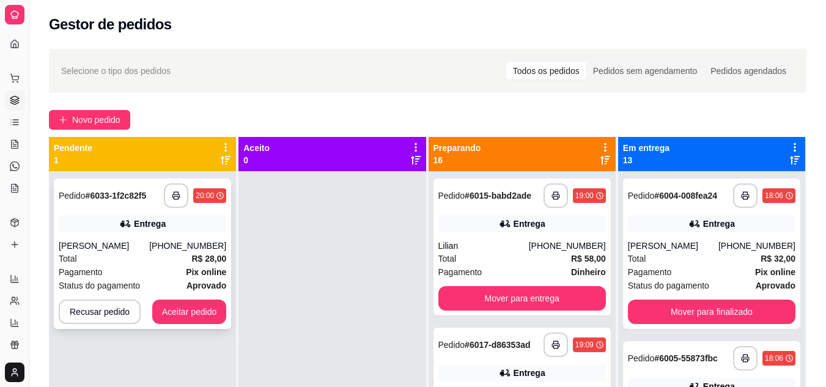
drag, startPoint x: 342, startPoint y: 236, endPoint x: 186, endPoint y: 279, distance: 161.6
click at [331, 243] on div at bounding box center [331, 364] width 187 height 387
click at [176, 324] on div "**********" at bounding box center [142, 253] width 177 height 150
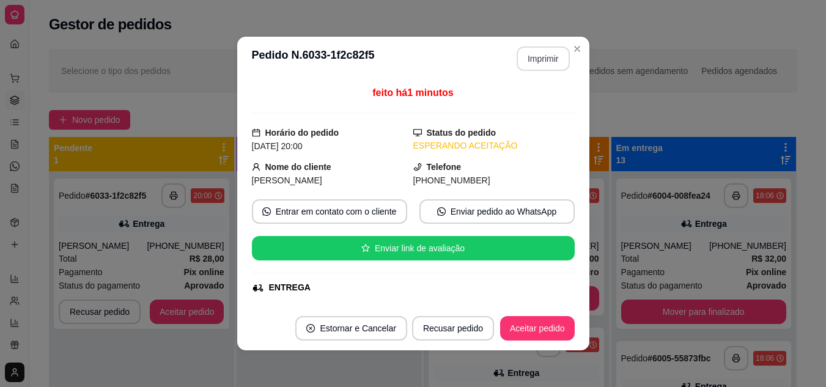
click at [533, 58] on button "Imprimir" at bounding box center [542, 58] width 53 height 24
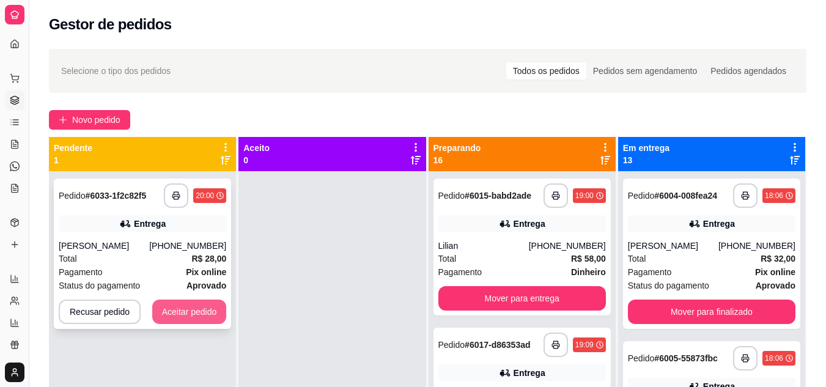
click at [210, 319] on button "Aceitar pedido" at bounding box center [189, 311] width 75 height 24
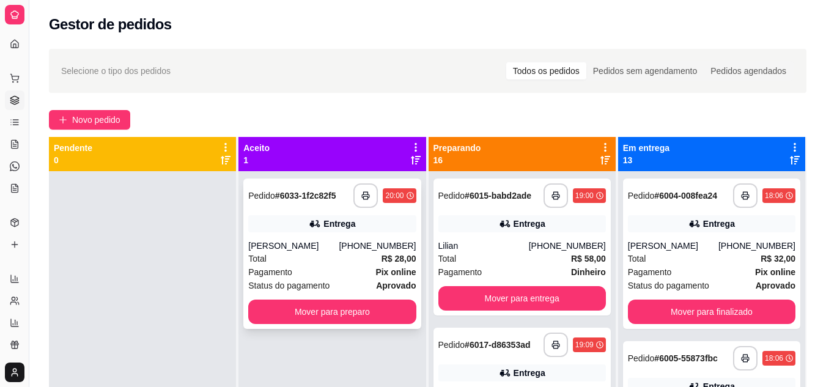
click at [310, 260] on div "Total R$ 28,00" at bounding box center [331, 258] width 167 height 13
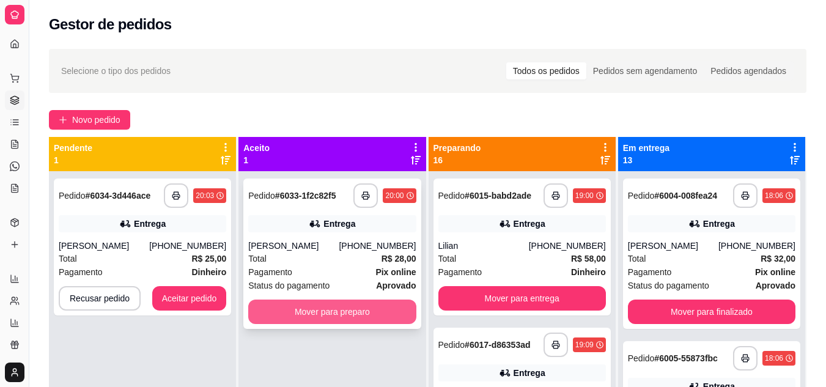
click at [299, 323] on button "Mover para preparo" at bounding box center [331, 311] width 167 height 24
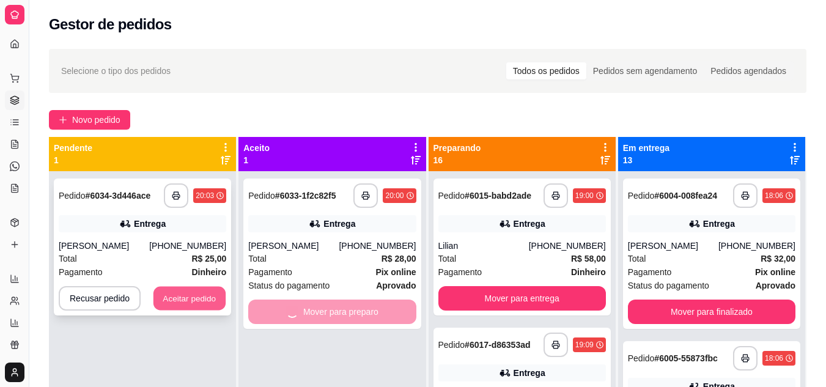
click at [216, 305] on button "Aceitar pedido" at bounding box center [189, 299] width 72 height 24
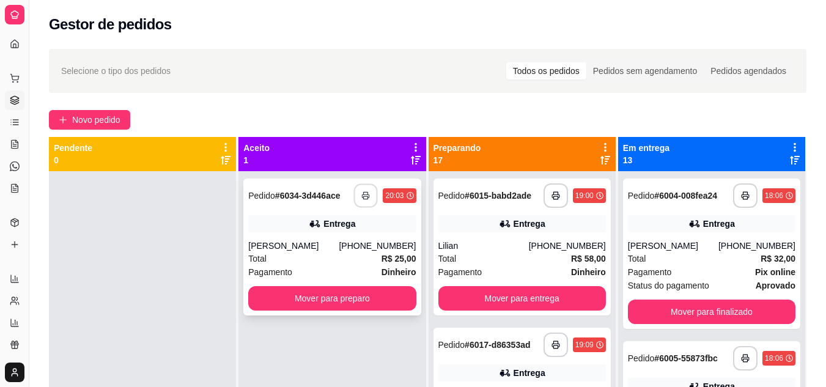
click at [355, 197] on button "button" at bounding box center [366, 196] width 24 height 24
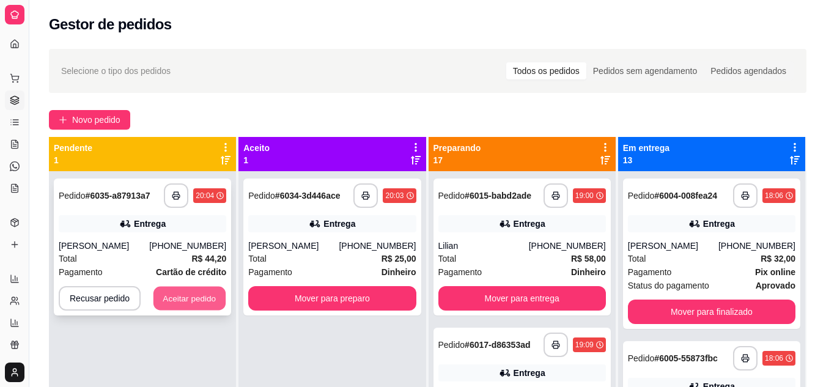
click at [191, 300] on button "Aceitar pedido" at bounding box center [189, 299] width 72 height 24
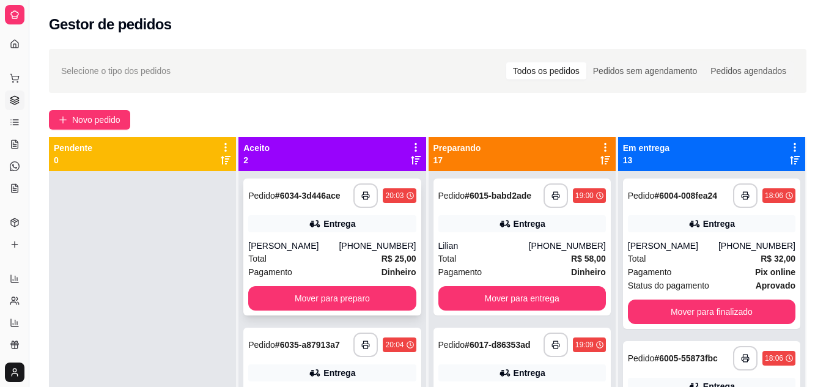
click at [332, 267] on div "Pagamento Dinheiro" at bounding box center [331, 271] width 167 height 13
click at [299, 295] on button "Mover para preparo" at bounding box center [331, 298] width 167 height 24
click at [299, 295] on div "Mover para preparo" at bounding box center [331, 298] width 167 height 24
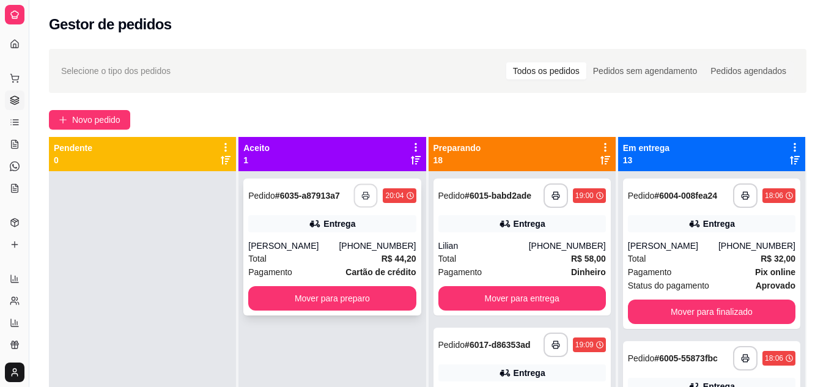
click at [367, 198] on button "button" at bounding box center [366, 196] width 24 height 24
click at [285, 267] on span "Pagamento" at bounding box center [270, 271] width 44 height 13
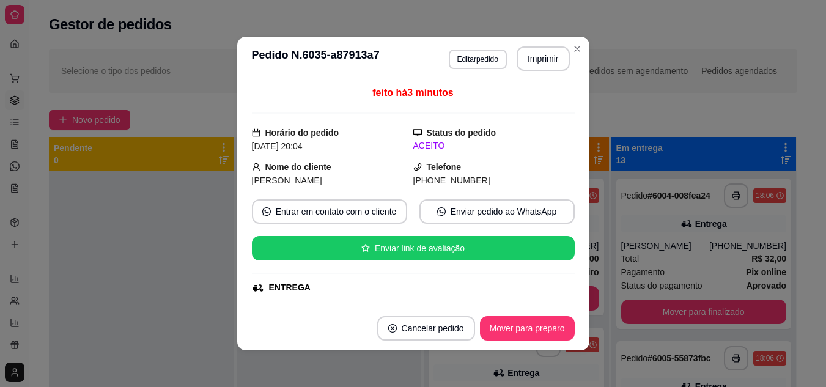
click at [154, 244] on div at bounding box center [141, 364] width 185 height 387
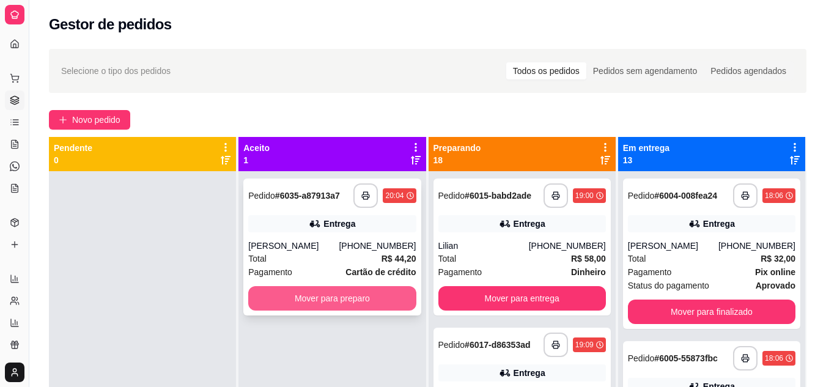
click at [290, 304] on button "Mover para preparo" at bounding box center [331, 298] width 167 height 24
click at [290, 304] on div "Mover para preparo" at bounding box center [331, 298] width 167 height 24
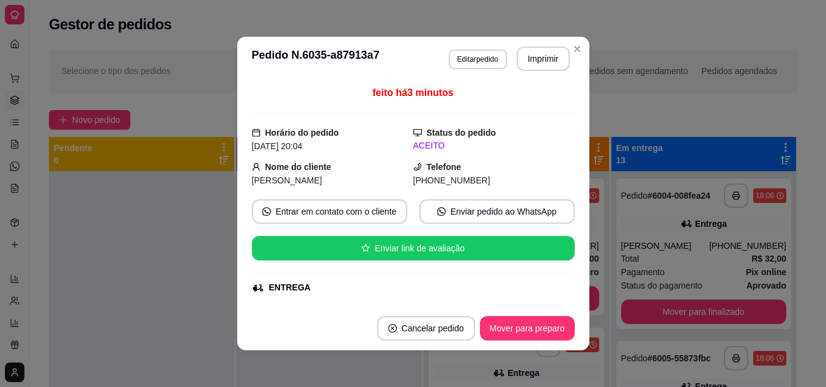
click at [4, 199] on div "Dia a dia Pedidos balcão (PDV) Gestor de Pedidos Lista de Pedidos Salão / Mesas…" at bounding box center [14, 133] width 29 height 139
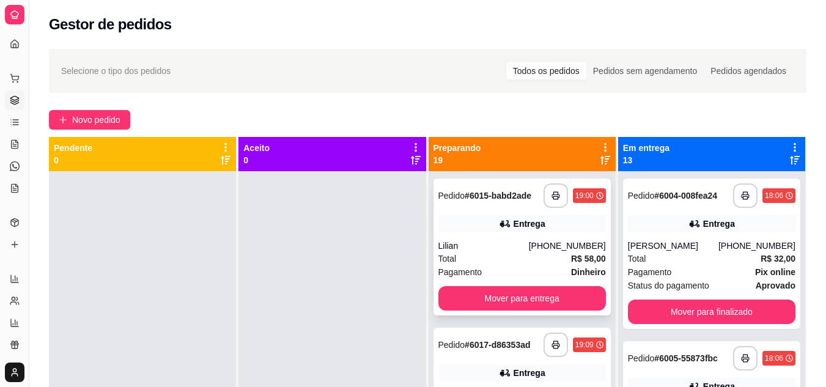
click at [524, 246] on div "Lilian" at bounding box center [483, 246] width 90 height 12
click at [515, 303] on button "Mover para entrega" at bounding box center [521, 298] width 167 height 24
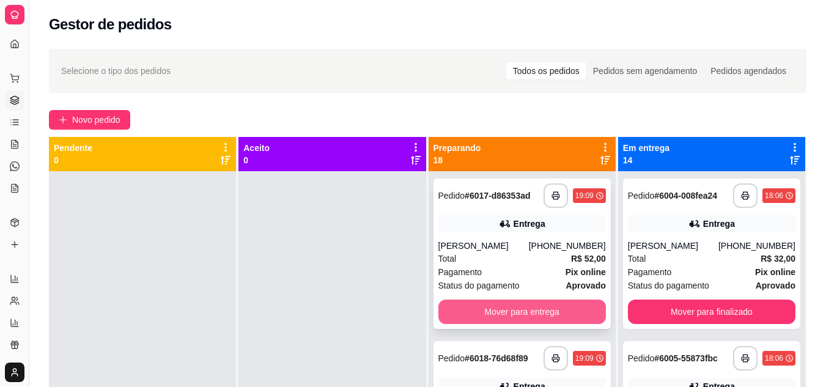
click at [488, 303] on button "Mover para entrega" at bounding box center [521, 311] width 167 height 24
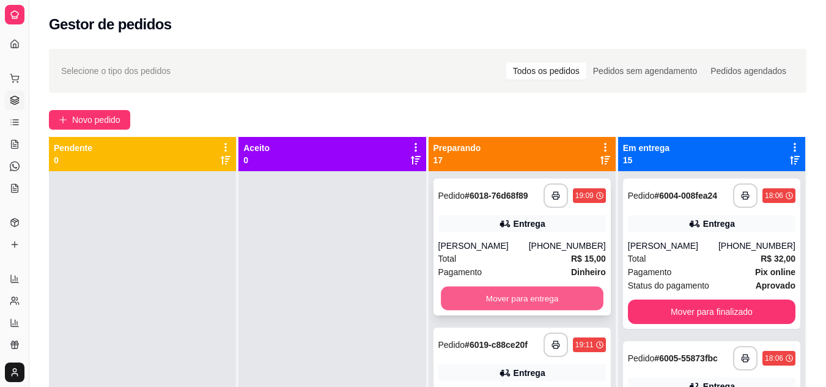
click at [488, 299] on button "Mover para entrega" at bounding box center [522, 299] width 163 height 24
click at [514, 293] on button "Mover para entrega" at bounding box center [521, 298] width 167 height 24
click at [500, 307] on button "Mover para entrega" at bounding box center [521, 298] width 167 height 24
click at [500, 307] on div "Mover para entrega" at bounding box center [521, 298] width 167 height 24
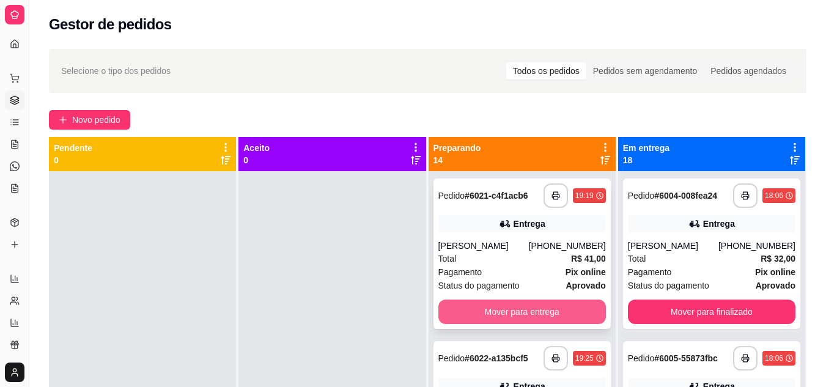
click at [493, 309] on button "Mover para entrega" at bounding box center [521, 311] width 167 height 24
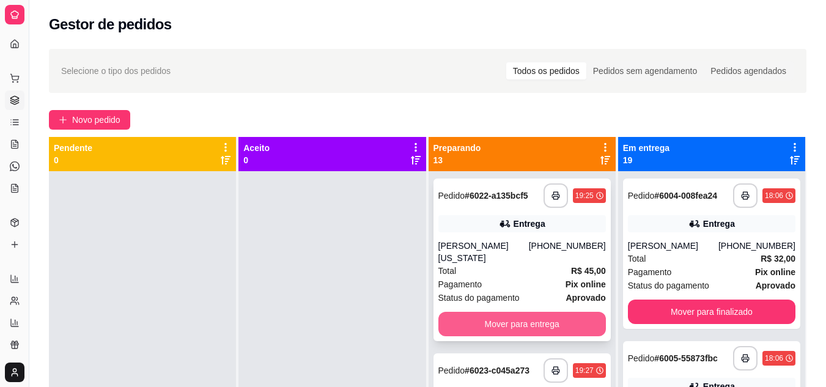
click at [489, 312] on button "Mover para entrega" at bounding box center [521, 324] width 167 height 24
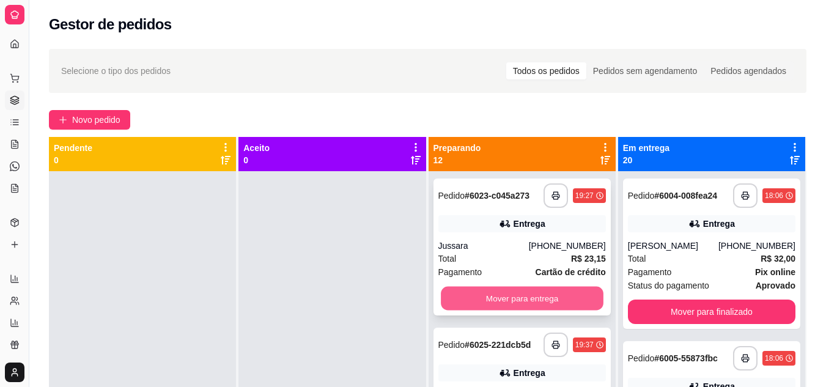
click at [496, 299] on button "Mover para entrega" at bounding box center [522, 299] width 163 height 24
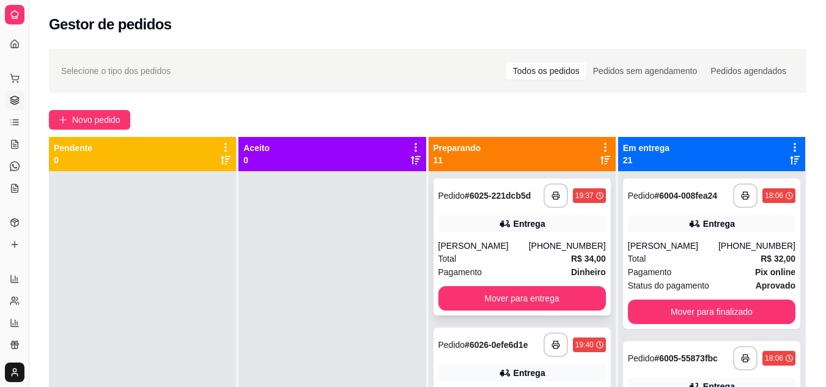
click at [513, 230] on div "Entrega" at bounding box center [521, 223] width 167 height 17
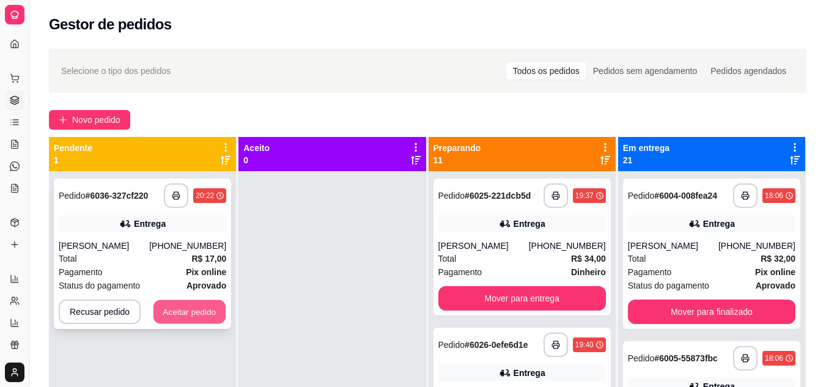
click at [188, 308] on button "Aceitar pedido" at bounding box center [189, 312] width 72 height 24
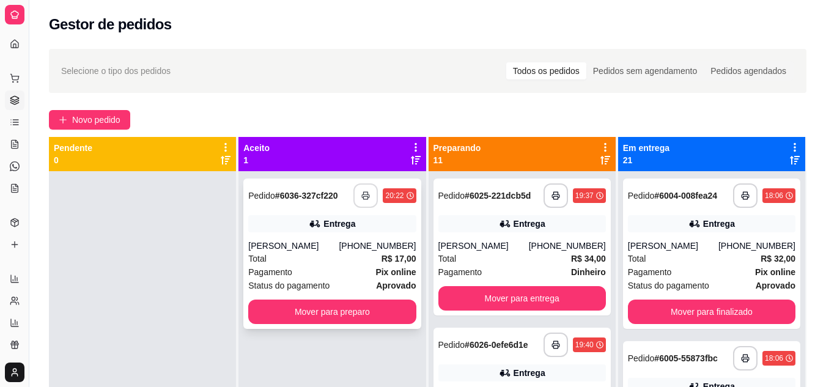
click at [364, 196] on rect "button" at bounding box center [366, 197] width 4 height 3
click at [309, 252] on div "Total R$ 17,00" at bounding box center [331, 258] width 167 height 13
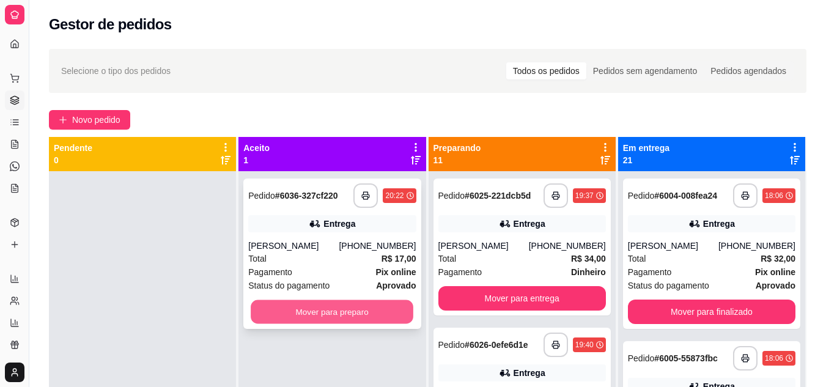
click at [275, 306] on button "Mover para preparo" at bounding box center [332, 312] width 163 height 24
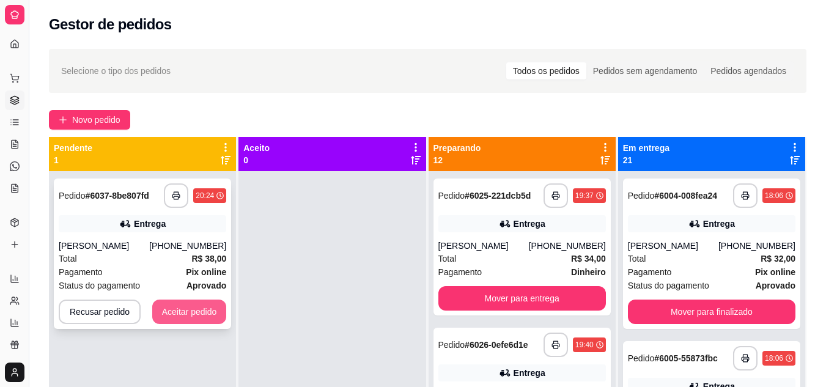
click at [163, 301] on button "Aceitar pedido" at bounding box center [189, 311] width 75 height 24
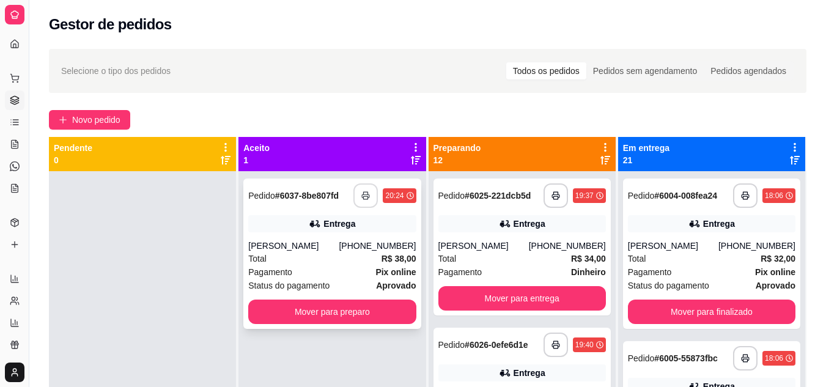
click at [368, 183] on button "button" at bounding box center [365, 195] width 24 height 24
click at [368, 184] on button "button" at bounding box center [366, 196] width 24 height 24
click at [326, 252] on div "Total R$ 38,00" at bounding box center [331, 258] width 167 height 13
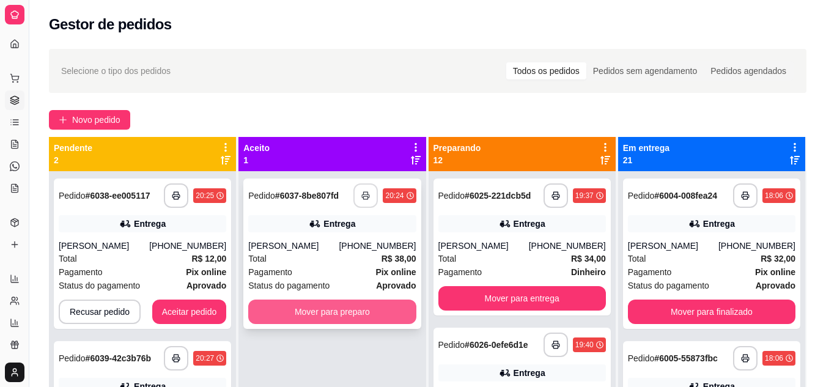
click at [295, 299] on button "Mover para preparo" at bounding box center [331, 311] width 167 height 24
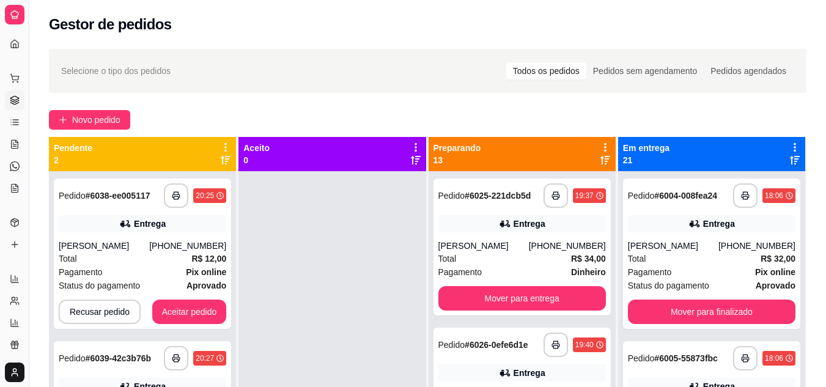
click at [367, 180] on div at bounding box center [331, 364] width 187 height 387
click at [600, 155] on icon at bounding box center [605, 160] width 10 height 10
click at [600, 156] on icon at bounding box center [605, 160] width 10 height 9
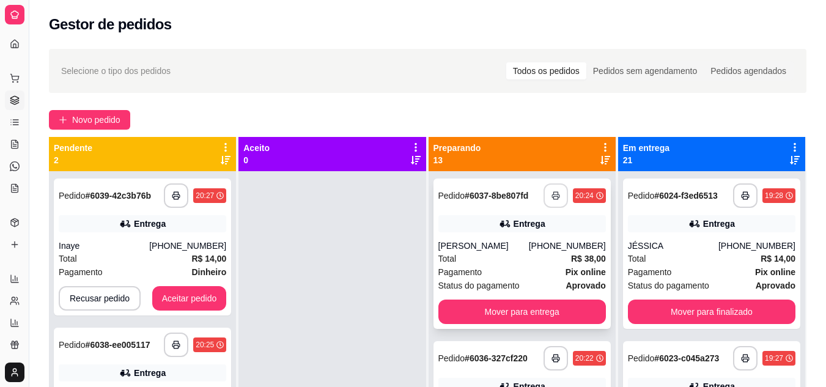
click at [551, 191] on icon "button" at bounding box center [555, 195] width 9 height 9
click at [674, 351] on div "Pedido # 6023-c045a273" at bounding box center [674, 358] width 92 height 15
click at [213, 290] on button "Aceitar pedido" at bounding box center [189, 298] width 75 height 24
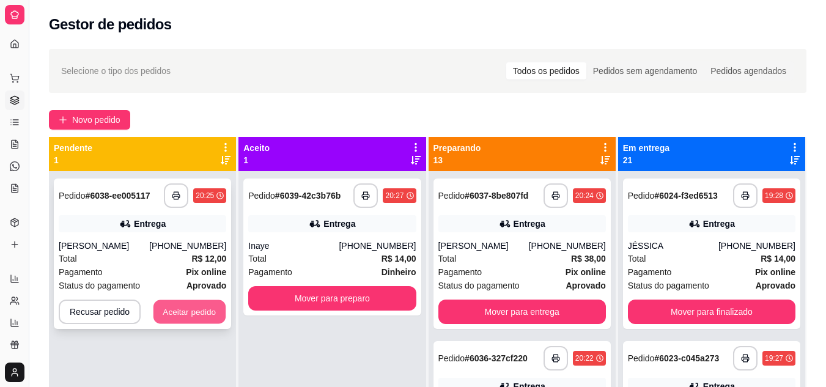
click at [193, 300] on button "Aceitar pedido" at bounding box center [189, 312] width 72 height 24
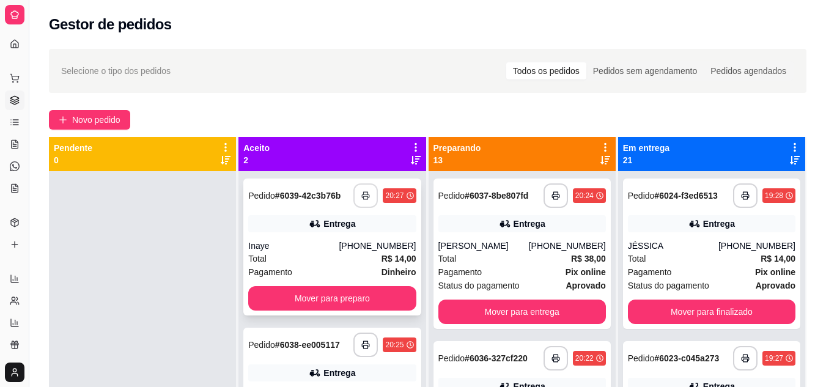
click at [359, 189] on button "button" at bounding box center [365, 195] width 24 height 24
click at [364, 332] on button "button" at bounding box center [365, 344] width 24 height 24
click at [364, 333] on button "button" at bounding box center [366, 345] width 24 height 24
click at [289, 240] on div "Inaye" at bounding box center [293, 246] width 90 height 12
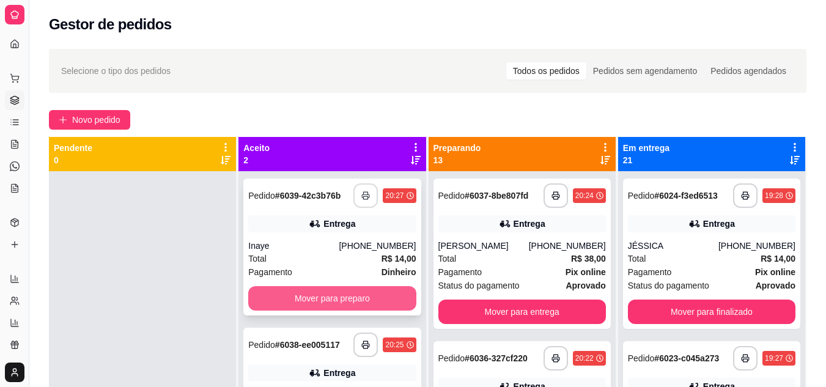
click at [290, 290] on button "Mover para preparo" at bounding box center [331, 298] width 167 height 24
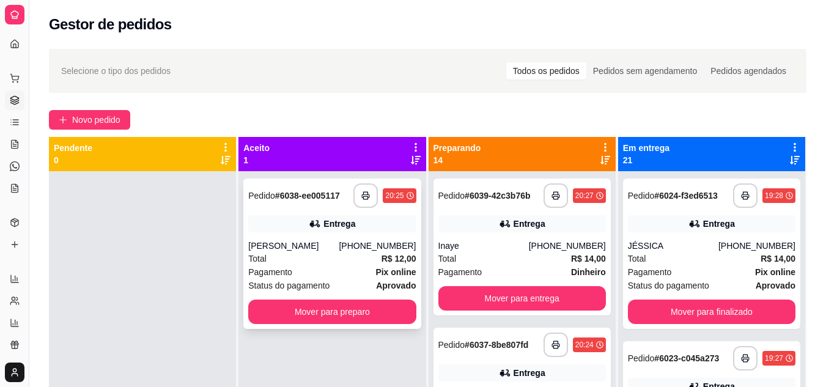
click at [309, 265] on div "Pagamento Pix online" at bounding box center [331, 271] width 167 height 13
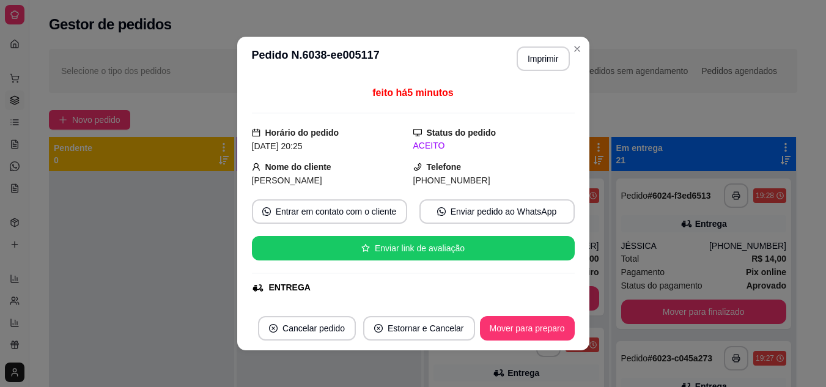
drag, startPoint x: 55, startPoint y: 169, endPoint x: 175, endPoint y: 254, distance: 146.5
click at [56, 171] on div at bounding box center [141, 364] width 185 height 387
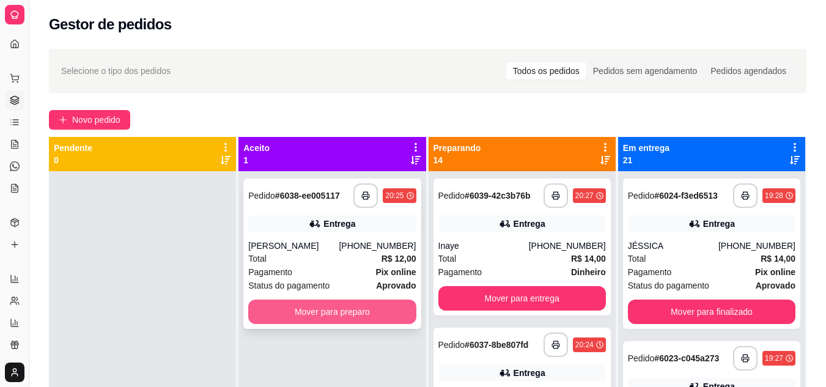
click at [282, 299] on button "Mover para preparo" at bounding box center [331, 311] width 167 height 24
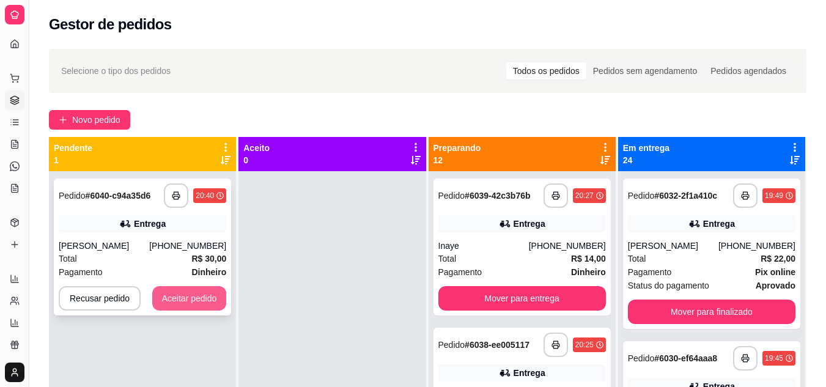
click at [205, 286] on button "Aceitar pedido" at bounding box center [189, 298] width 75 height 24
click at [205, 286] on div "Recusar pedido Aceitar pedido" at bounding box center [142, 298] width 167 height 24
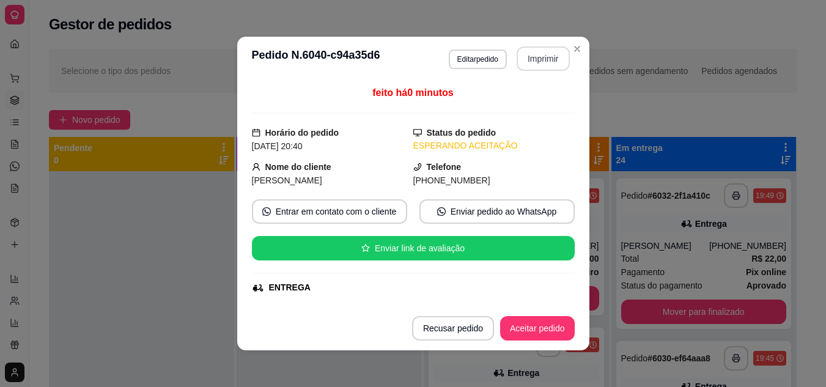
click at [550, 57] on button "Imprimir" at bounding box center [542, 58] width 53 height 24
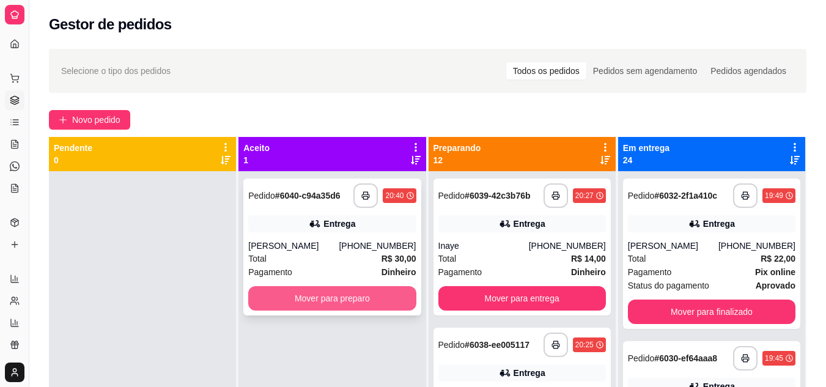
click at [336, 286] on button "Mover para preparo" at bounding box center [331, 298] width 167 height 24
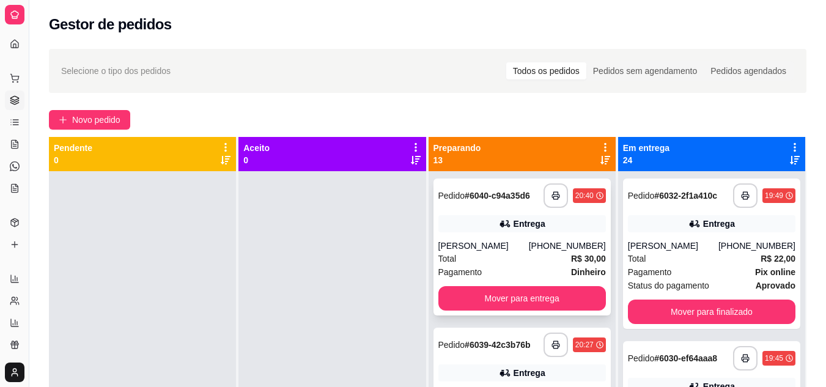
click at [511, 252] on div "Total R$ 30,00" at bounding box center [521, 258] width 167 height 13
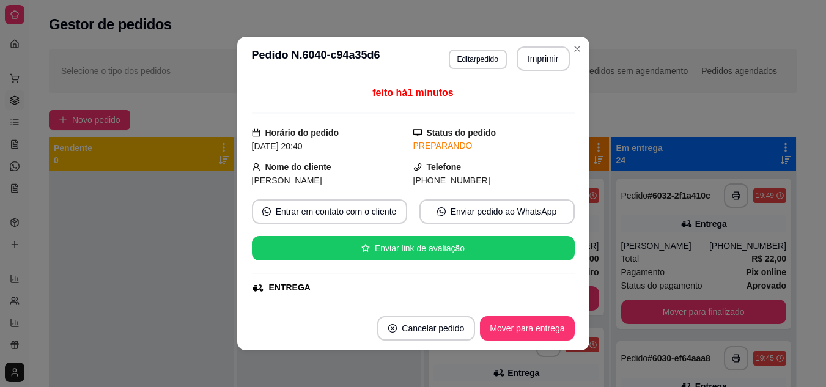
click at [191, 218] on div at bounding box center [141, 364] width 185 height 387
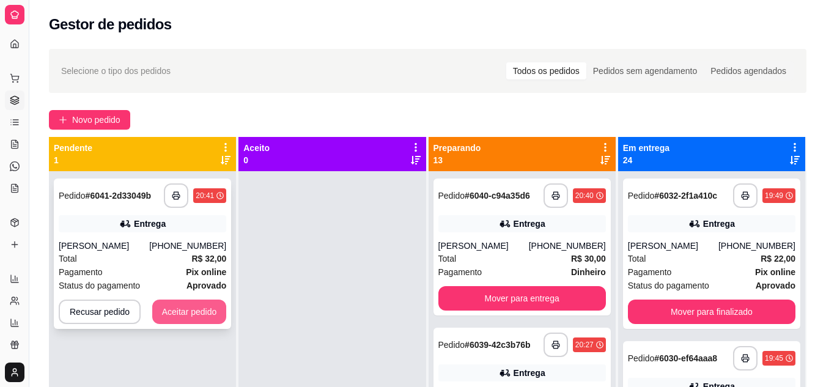
click at [198, 299] on button "Aceitar pedido" at bounding box center [189, 311] width 75 height 24
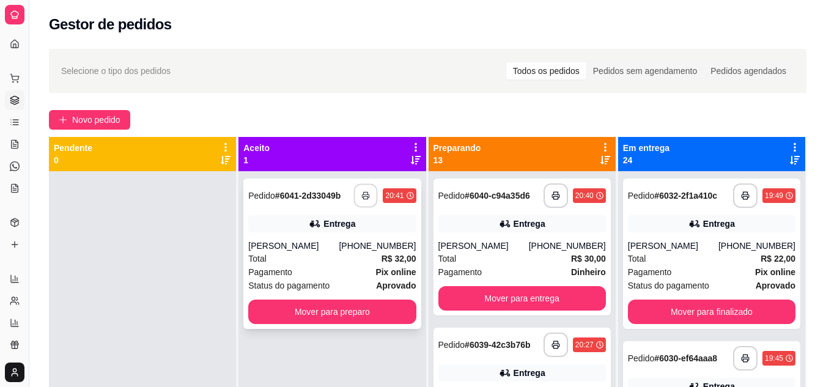
click at [370, 184] on button "button" at bounding box center [366, 196] width 24 height 24
click at [600, 155] on icon at bounding box center [605, 160] width 10 height 10
click at [484, 235] on div "**********" at bounding box center [521, 246] width 177 height 137
click at [323, 244] on div "[PERSON_NAME]" at bounding box center [293, 246] width 90 height 12
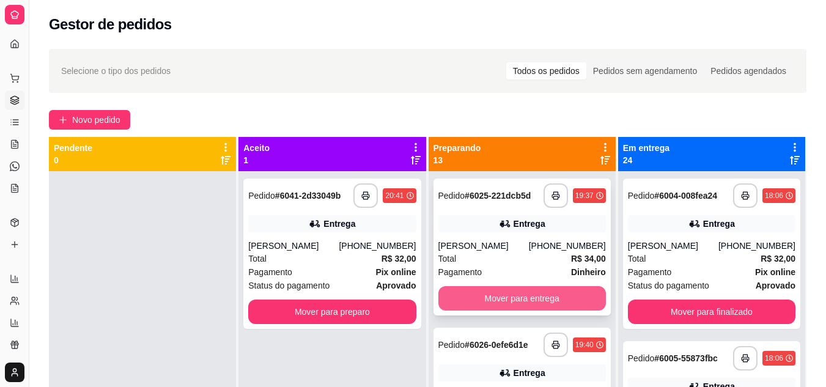
click at [538, 291] on button "Mover para entrega" at bounding box center [521, 298] width 167 height 24
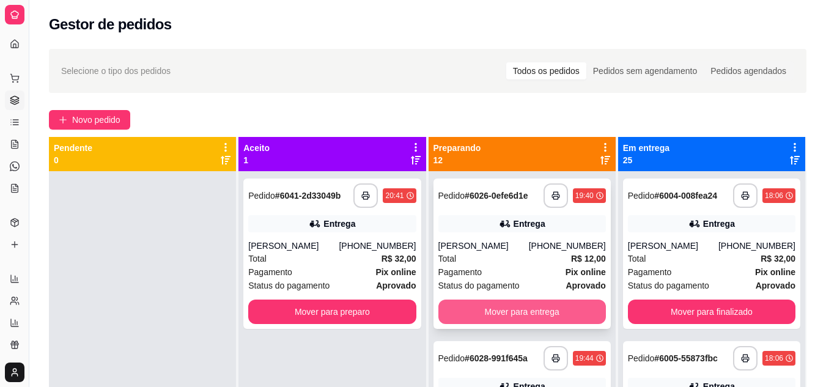
click at [499, 303] on button "Mover para entrega" at bounding box center [521, 311] width 167 height 24
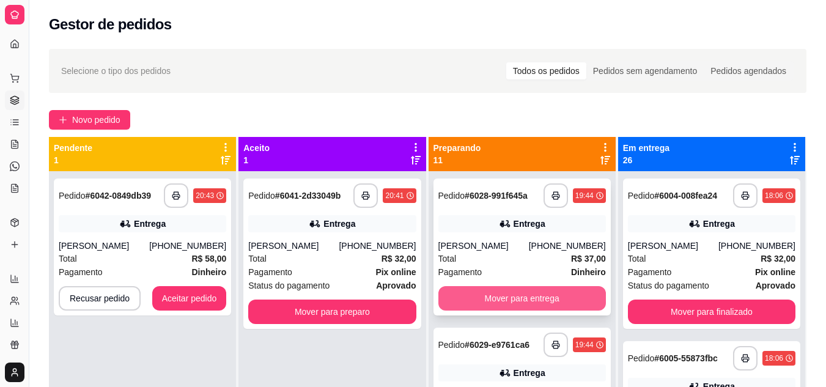
click at [496, 301] on button "Mover para entrega" at bounding box center [521, 298] width 167 height 24
click at [496, 301] on div "Mover para entrega" at bounding box center [521, 298] width 167 height 24
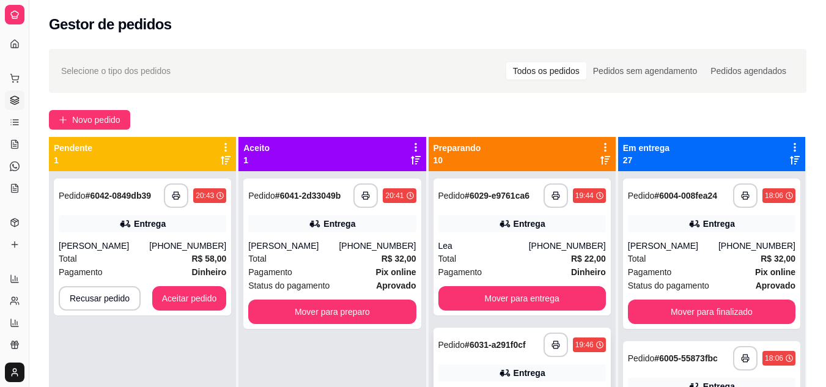
click at [186, 282] on div "**********" at bounding box center [142, 246] width 177 height 137
click at [179, 293] on button "Aceitar pedido" at bounding box center [189, 298] width 75 height 24
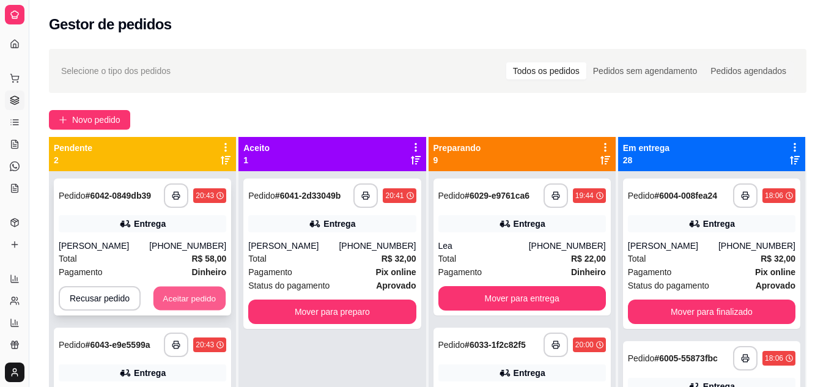
click at [205, 292] on button "Aceitar pedido" at bounding box center [189, 299] width 72 height 24
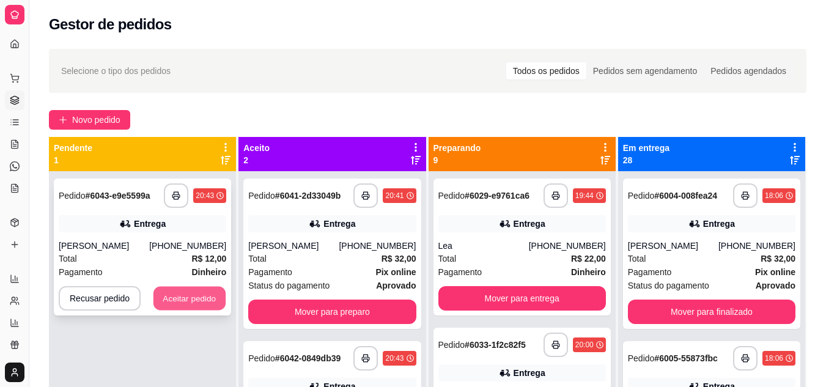
click at [203, 295] on button "Aceitar pedido" at bounding box center [189, 299] width 72 height 24
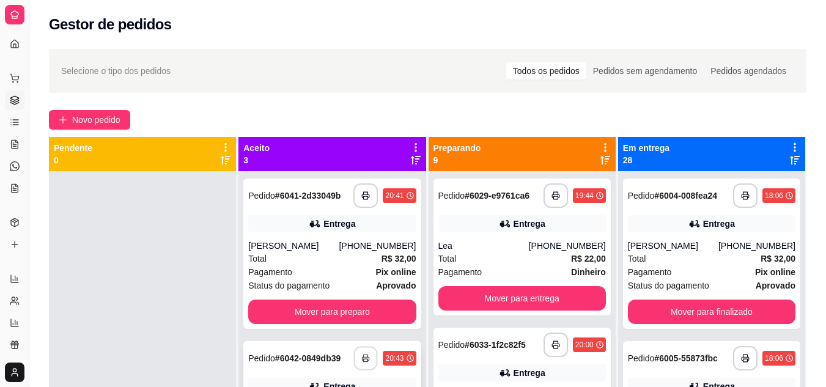
click at [354, 346] on button "button" at bounding box center [366, 358] width 24 height 24
click at [334, 265] on div "Pagamento Pix online" at bounding box center [331, 271] width 167 height 13
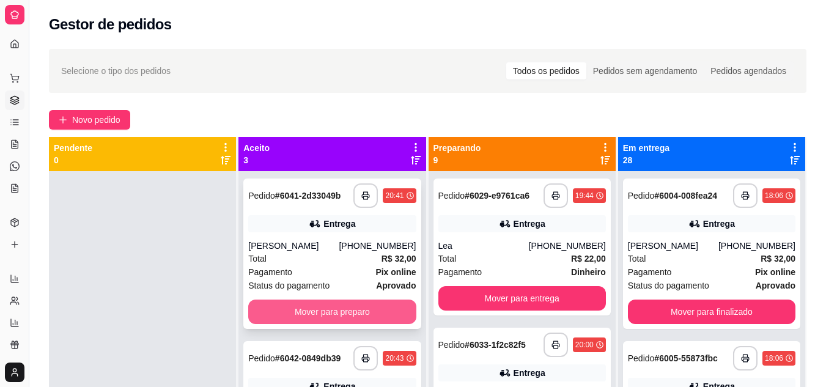
click at [333, 299] on button "Mover para preparo" at bounding box center [331, 311] width 167 height 24
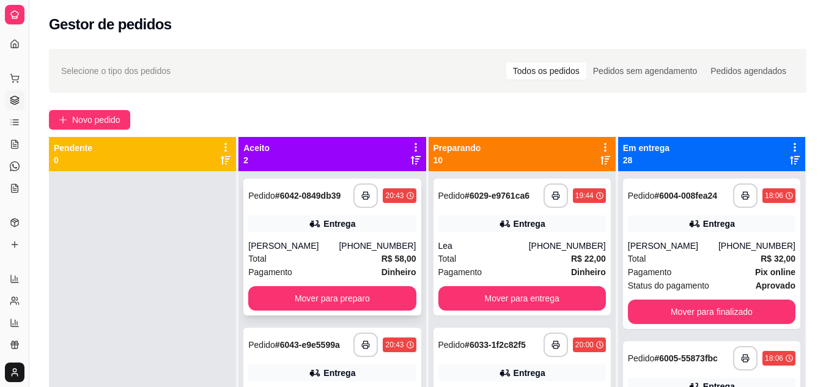
click at [313, 265] on div "Pagamento Dinheiro" at bounding box center [331, 271] width 167 height 13
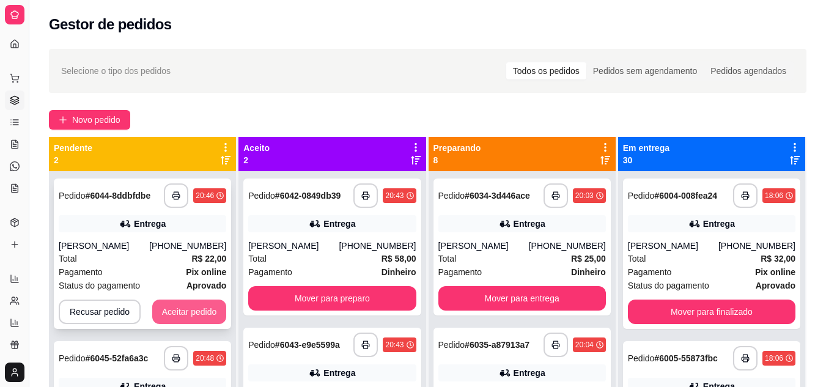
click at [189, 299] on button "Aceitar pedido" at bounding box center [189, 311] width 75 height 24
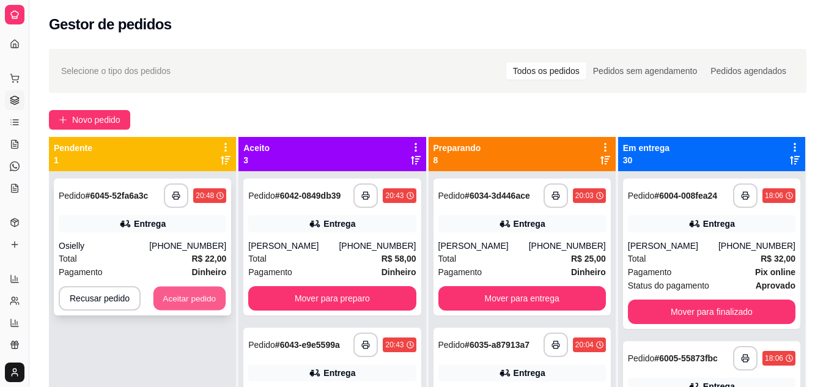
click at [192, 287] on button "Aceitar pedido" at bounding box center [189, 299] width 72 height 24
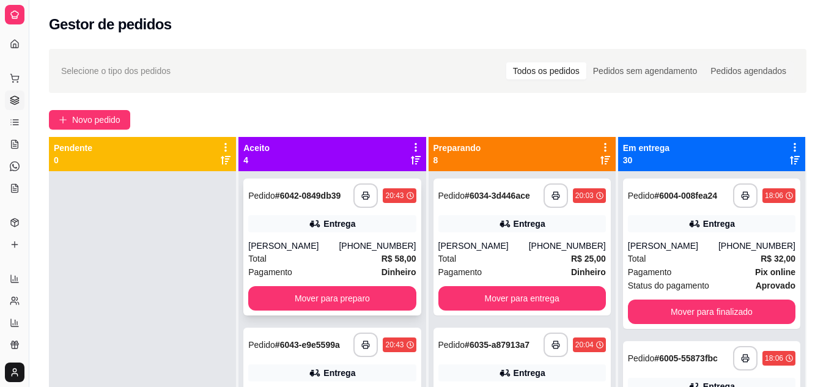
click at [309, 265] on div "Pagamento Dinheiro" at bounding box center [331, 271] width 167 height 13
click at [288, 286] on button "Mover para preparo" at bounding box center [331, 298] width 167 height 24
click at [312, 252] on div "Total R$ 12,00" at bounding box center [331, 258] width 167 height 13
click at [301, 286] on button "Mover para preparo" at bounding box center [331, 298] width 167 height 24
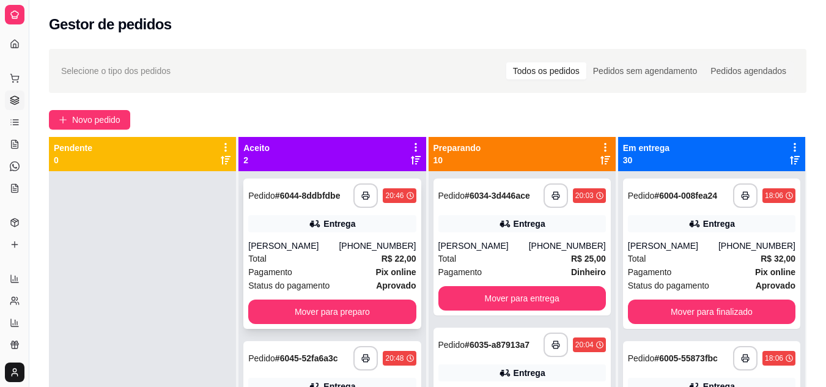
click at [318, 265] on div "Pagamento Pix online" at bounding box center [331, 271] width 167 height 13
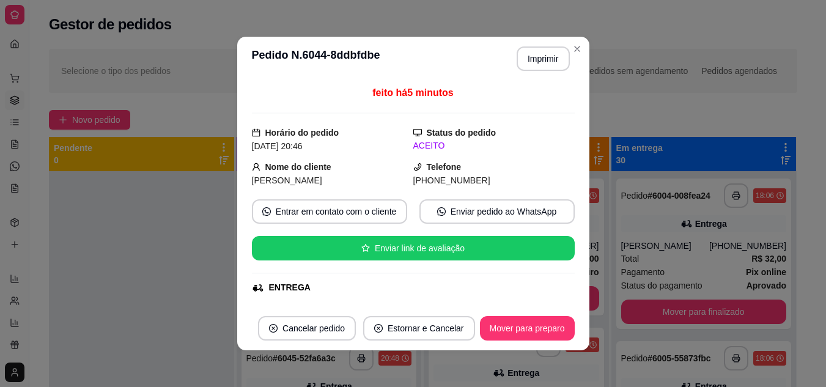
click at [203, 225] on div at bounding box center [141, 364] width 185 height 387
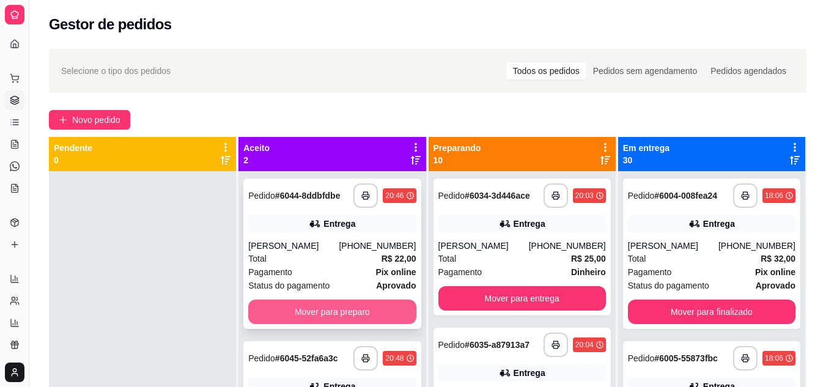
click at [326, 299] on button "Mover para preparo" at bounding box center [331, 311] width 167 height 24
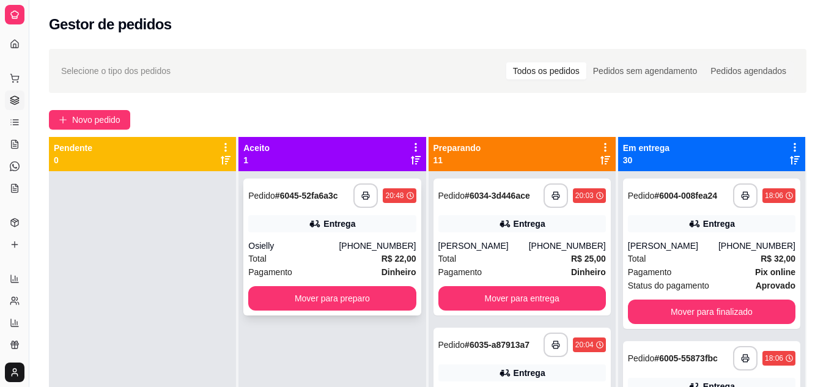
click at [287, 240] on div "Osielly" at bounding box center [293, 246] width 90 height 12
click at [271, 286] on button "Mover para preparo" at bounding box center [331, 298] width 167 height 24
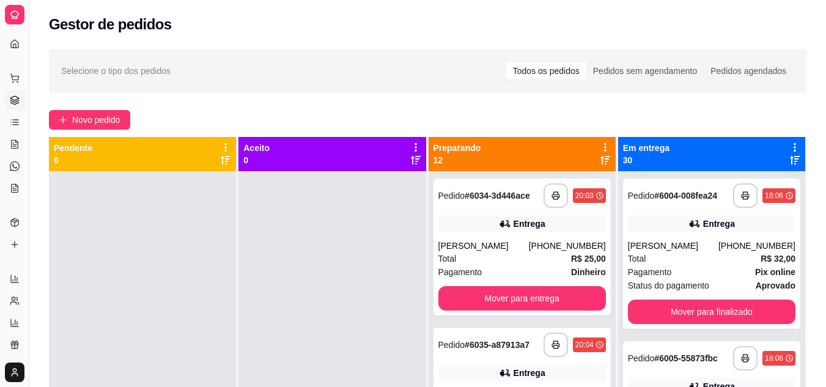
click at [600, 155] on icon at bounding box center [605, 160] width 10 height 10
click at [543, 184] on button "button" at bounding box center [555, 196] width 24 height 24
click at [552, 343] on icon "button" at bounding box center [555, 344] width 7 height 3
click at [600, 155] on icon at bounding box center [605, 160] width 10 height 10
click at [514, 232] on div "Entrega" at bounding box center [521, 223] width 167 height 17
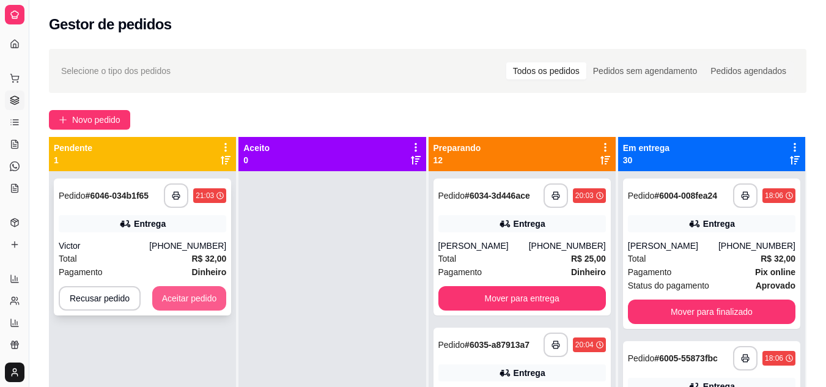
click at [157, 307] on button "Aceitar pedido" at bounding box center [189, 298] width 75 height 24
click at [157, 307] on div "Recusar pedido Aceitar pedido" at bounding box center [142, 298] width 167 height 24
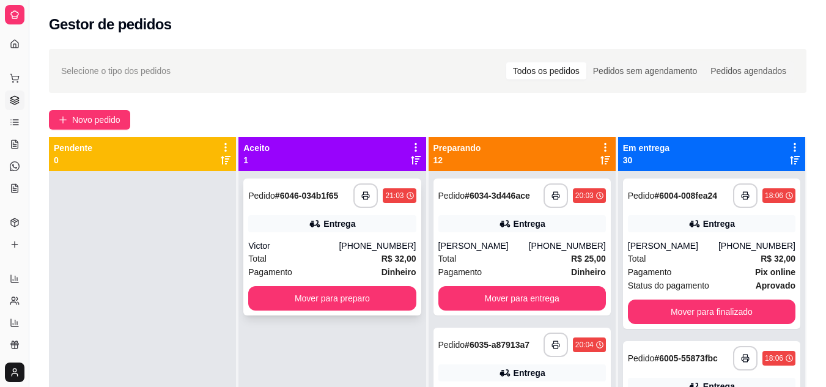
click at [376, 199] on div "**********" at bounding box center [384, 195] width 62 height 24
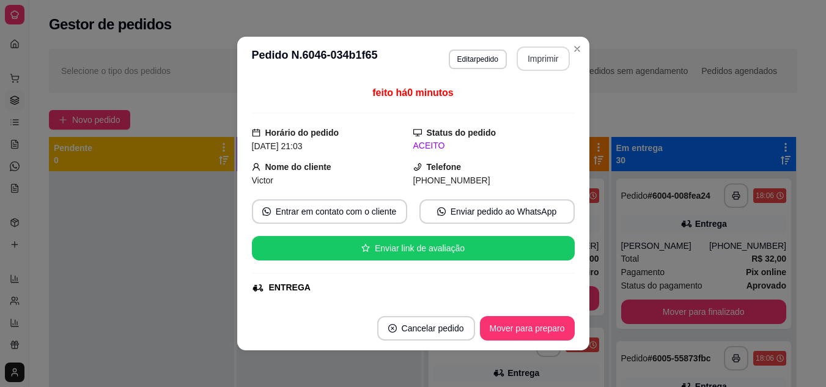
click at [545, 57] on button "Imprimir" at bounding box center [542, 58] width 53 height 24
drag, startPoint x: 148, startPoint y: 108, endPoint x: 283, endPoint y: 261, distance: 204.0
click at [151, 115] on div "**********" at bounding box center [422, 290] width 787 height 497
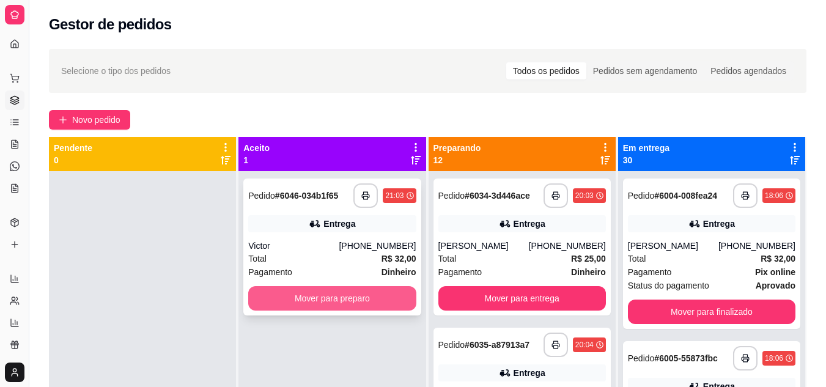
click at [329, 307] on button "Mover para preparo" at bounding box center [331, 298] width 167 height 24
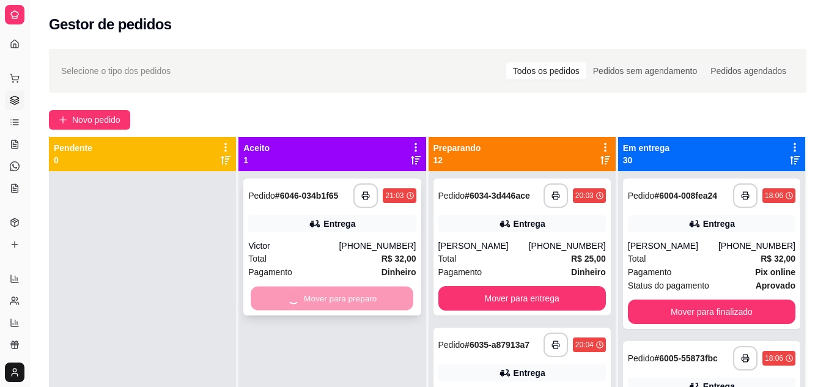
click at [329, 307] on div "Mover para preparo" at bounding box center [331, 298] width 167 height 24
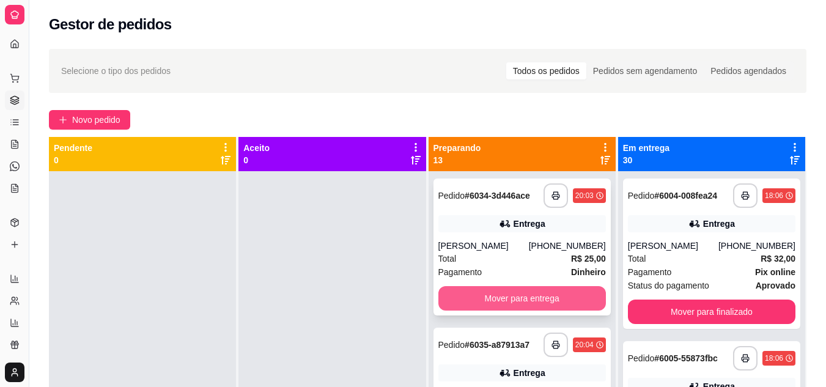
click at [490, 294] on button "Mover para entrega" at bounding box center [521, 298] width 167 height 24
click at [498, 296] on button "Mover para entrega" at bounding box center [522, 299] width 163 height 24
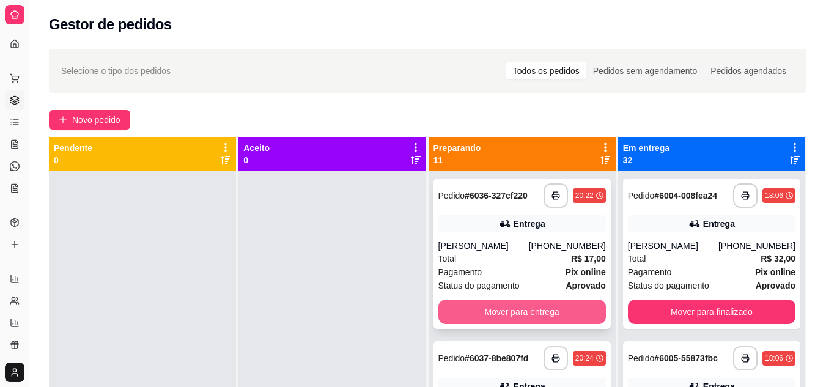
click at [509, 324] on button "Mover para entrega" at bounding box center [521, 311] width 167 height 24
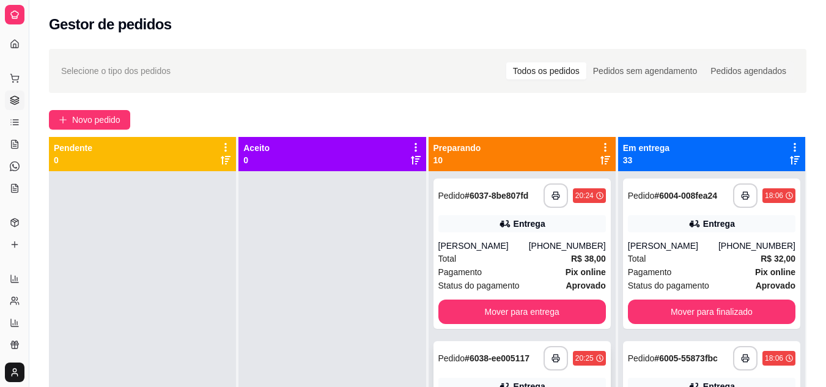
click at [496, 251] on div "**********" at bounding box center [521, 253] width 177 height 150
click at [580, 86] on div "Selecione o tipo dos pedidos Todos os pedidos Pedidos sem agendamento Pedidos a…" at bounding box center [427, 71] width 757 height 44
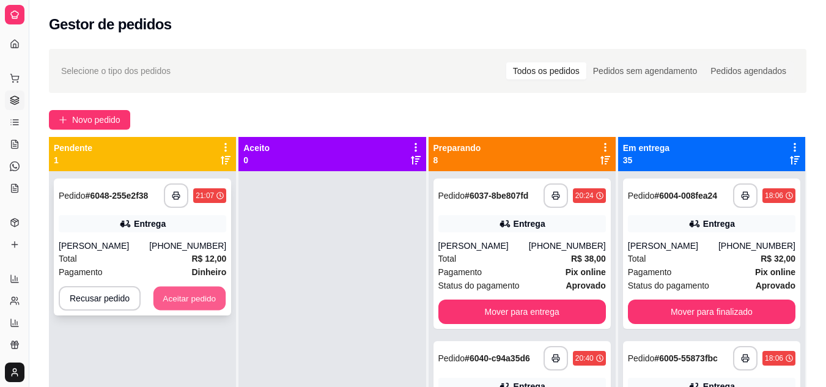
click at [201, 304] on button "Aceitar pedido" at bounding box center [189, 299] width 72 height 24
click at [201, 304] on div "Recusar pedido Aceitar pedido" at bounding box center [142, 298] width 167 height 24
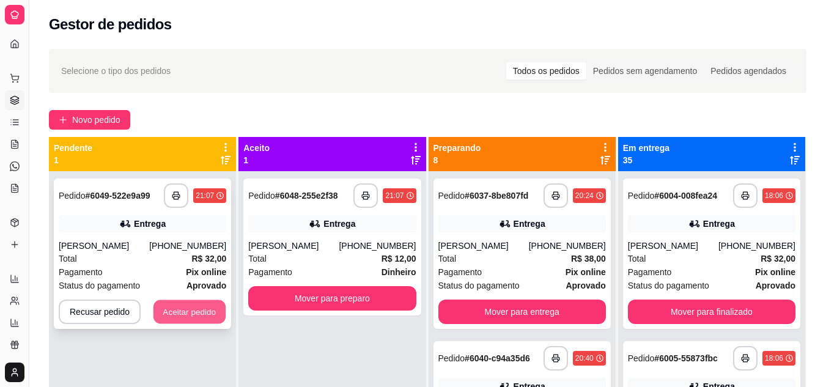
click at [186, 311] on button "Aceitar pedido" at bounding box center [189, 312] width 72 height 24
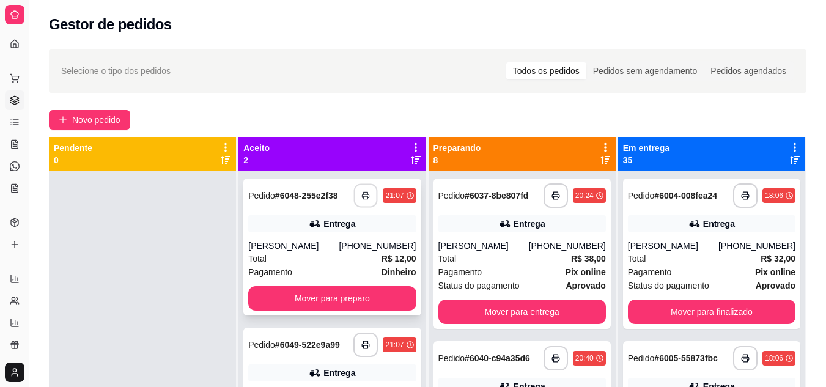
click at [357, 201] on button "button" at bounding box center [366, 196] width 24 height 24
drag, startPoint x: 599, startPoint y: 161, endPoint x: 546, endPoint y: 229, distance: 86.2
click at [600, 161] on icon at bounding box center [605, 160] width 10 height 9
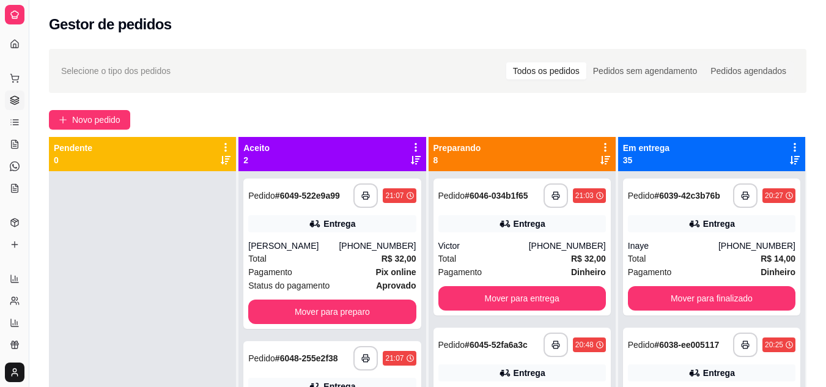
click at [601, 158] on icon at bounding box center [605, 160] width 10 height 10
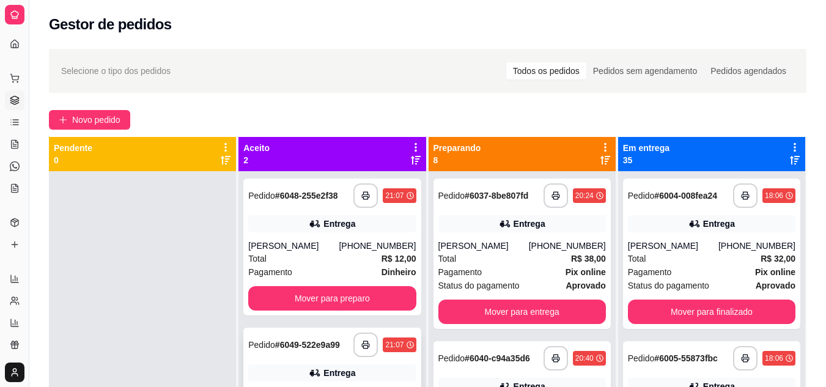
click at [278, 252] on div "Total R$ 12,00" at bounding box center [331, 258] width 167 height 13
click at [304, 286] on button "Mover para preparo" at bounding box center [331, 298] width 167 height 24
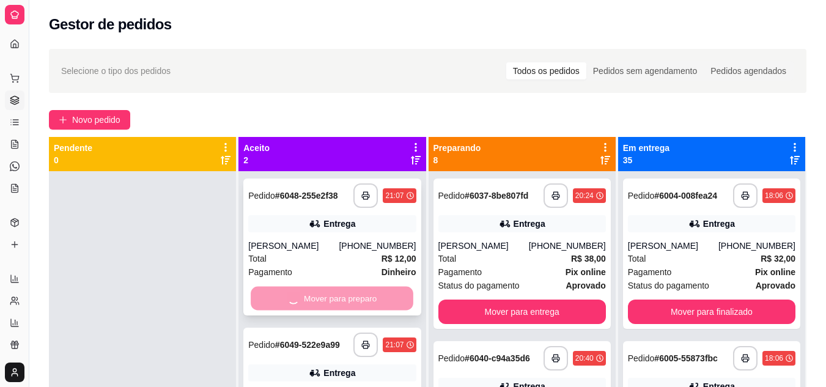
click at [304, 286] on div "Mover para preparo" at bounding box center [331, 298] width 167 height 24
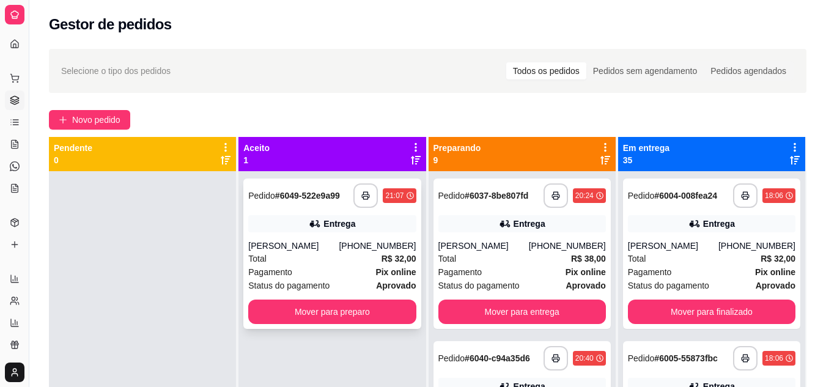
click at [317, 252] on div "Total R$ 32,00" at bounding box center [331, 258] width 167 height 13
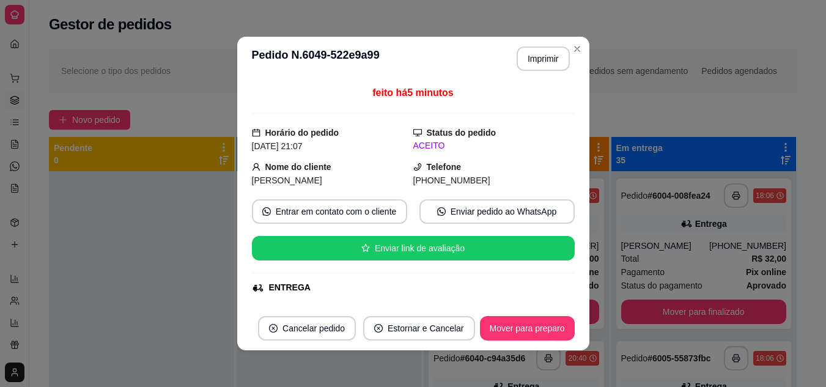
click at [197, 171] on div at bounding box center [141, 364] width 185 height 387
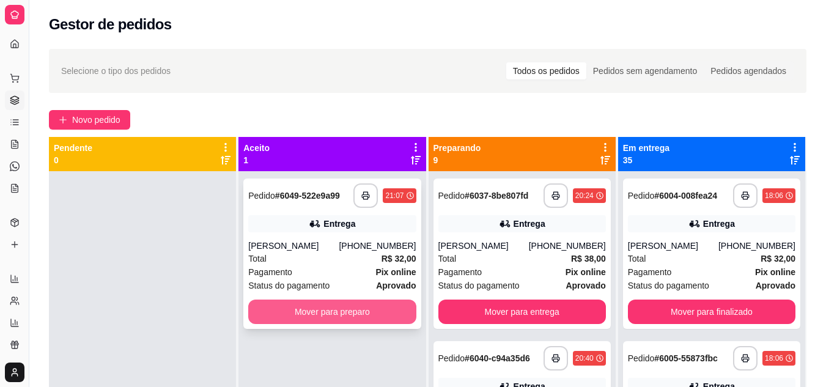
click at [399, 299] on button "Mover para preparo" at bounding box center [331, 311] width 167 height 24
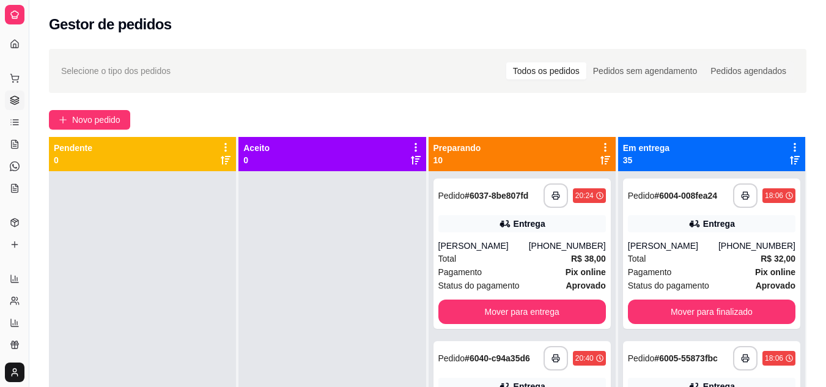
click at [600, 162] on icon at bounding box center [605, 160] width 10 height 10
click at [600, 163] on icon at bounding box center [605, 160] width 10 height 10
click at [600, 161] on icon at bounding box center [605, 160] width 10 height 9
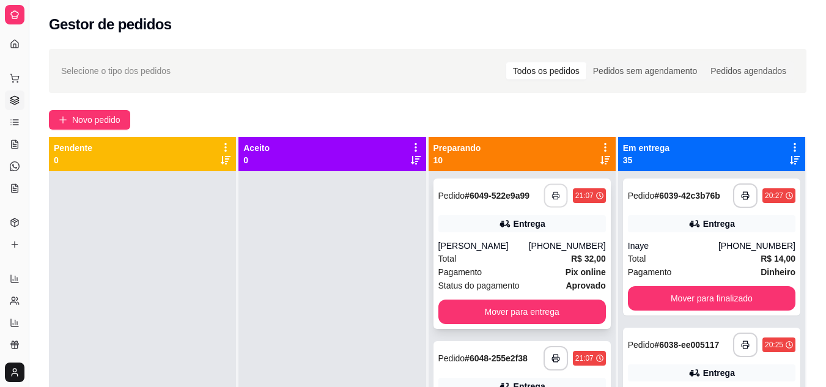
click at [551, 191] on icon "button" at bounding box center [555, 195] width 9 height 9
drag, startPoint x: 530, startPoint y: 219, endPoint x: 590, endPoint y: 322, distance: 119.2
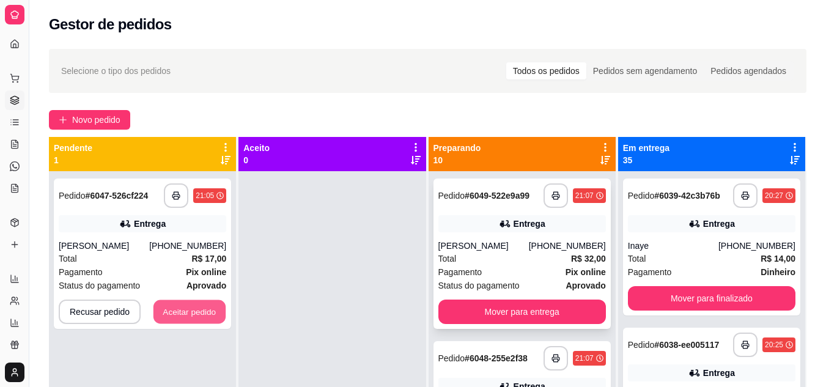
click at [201, 310] on button "Aceitar pedido" at bounding box center [189, 312] width 72 height 24
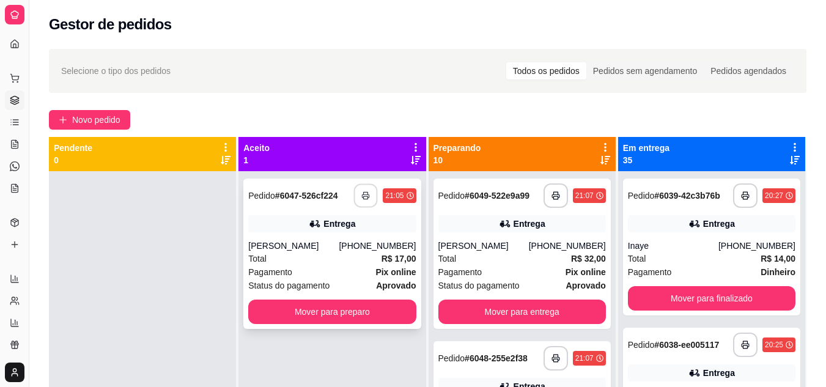
click at [364, 199] on icon "button" at bounding box center [366, 195] width 9 height 9
click at [331, 268] on div "Pagamento Pix online" at bounding box center [331, 271] width 167 height 13
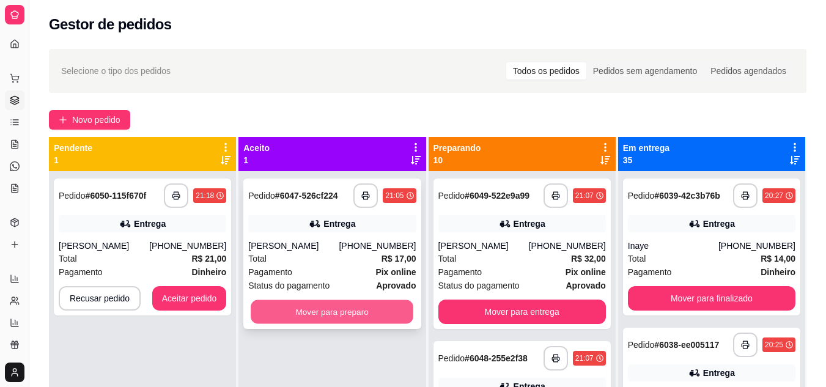
click at [292, 306] on button "Mover para preparo" at bounding box center [332, 312] width 163 height 24
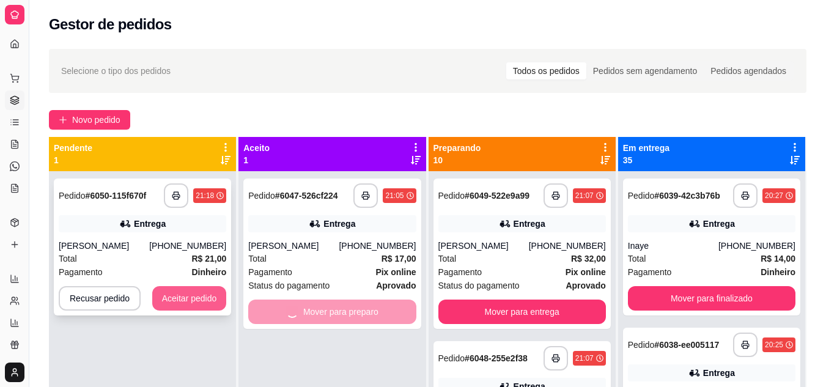
click at [196, 307] on button "Aceitar pedido" at bounding box center [189, 298] width 75 height 24
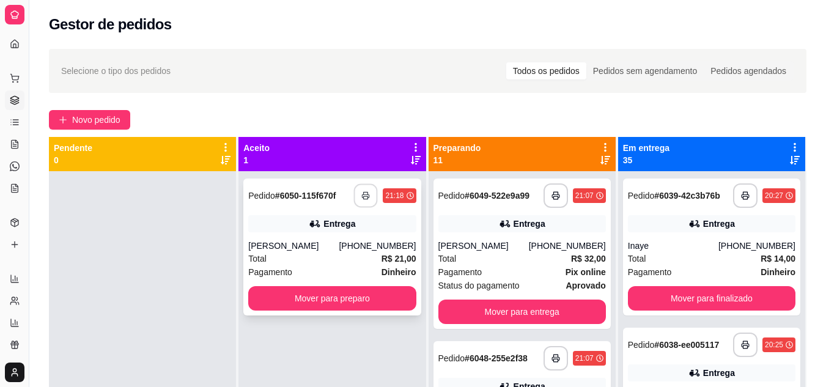
click at [365, 192] on icon "button" at bounding box center [366, 195] width 9 height 9
click at [321, 262] on div "Total R$ 21,00" at bounding box center [331, 258] width 167 height 13
click at [331, 303] on button "Mover para preparo" at bounding box center [331, 298] width 167 height 24
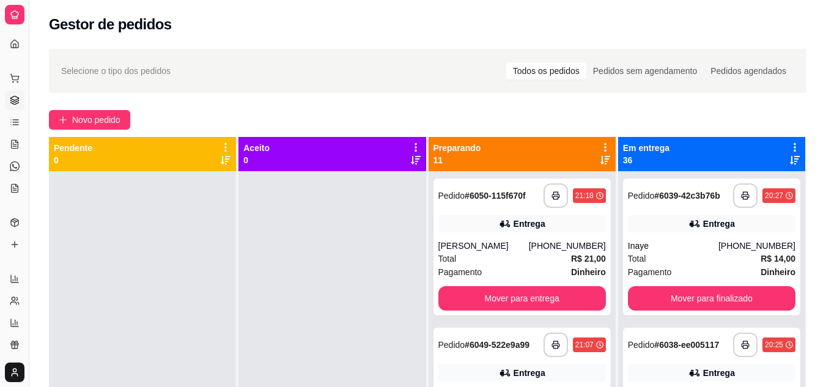
click at [600, 159] on icon at bounding box center [605, 160] width 10 height 9
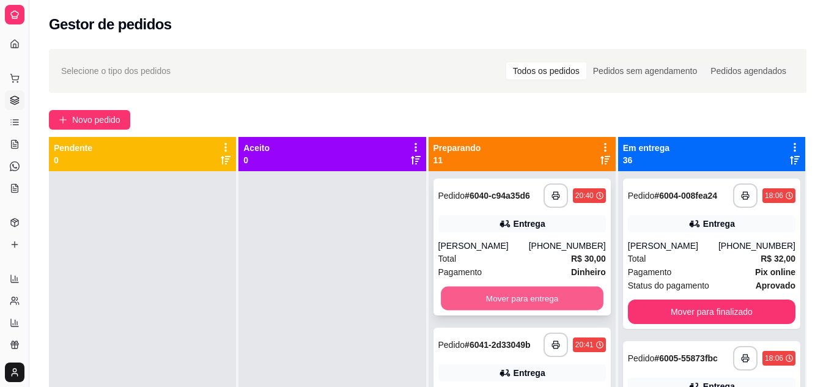
click at [486, 304] on button "Mover para entrega" at bounding box center [522, 299] width 163 height 24
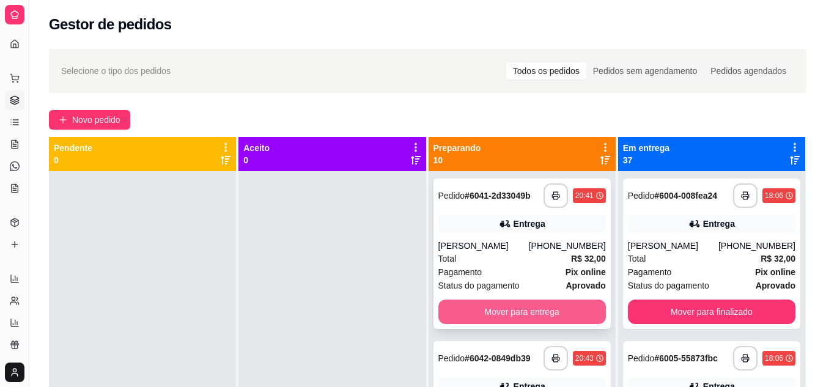
click at [504, 304] on button "Mover para entrega" at bounding box center [521, 311] width 167 height 24
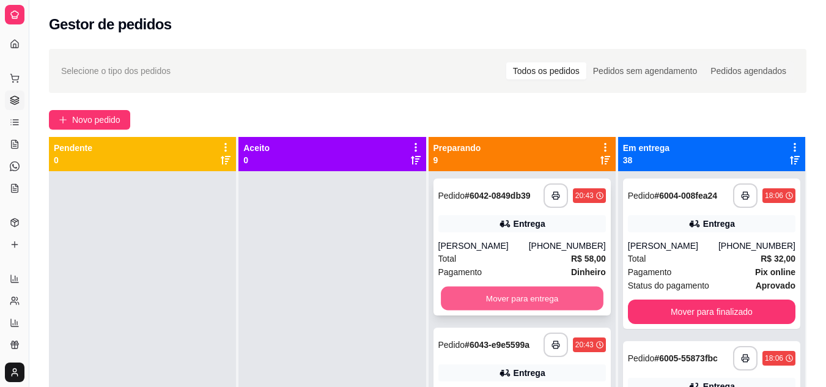
click at [508, 310] on button "Mover para entrega" at bounding box center [522, 299] width 163 height 24
click at [502, 295] on button "Mover para entrega" at bounding box center [521, 298] width 167 height 24
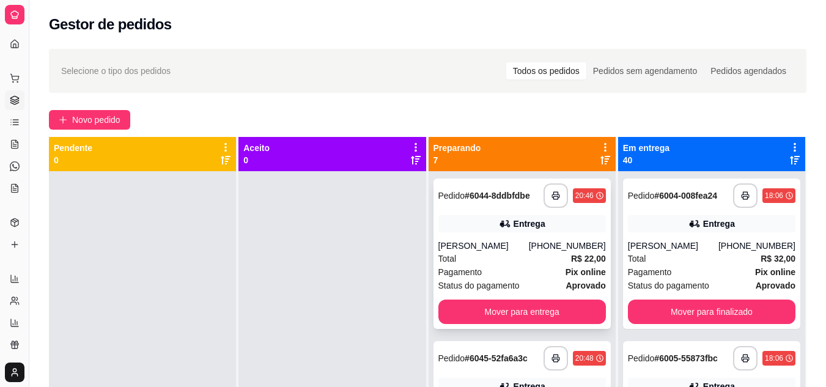
click at [499, 247] on div "[PERSON_NAME]" at bounding box center [483, 246] width 90 height 12
click at [543, 200] on button "button" at bounding box center [555, 195] width 24 height 24
click at [473, 309] on button "Mover para entrega" at bounding box center [521, 311] width 167 height 24
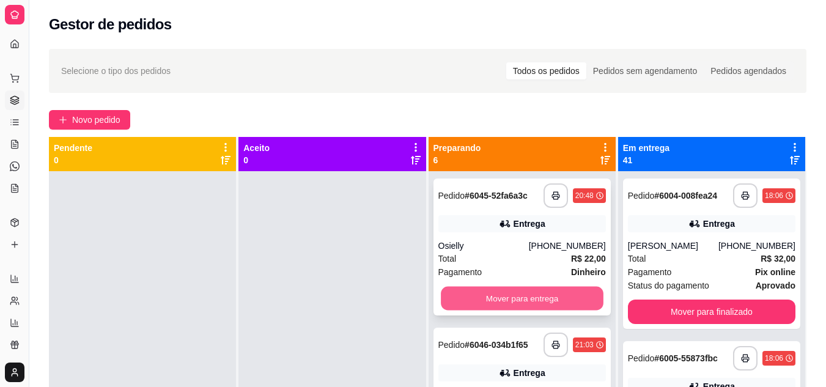
click at [475, 301] on button "Mover para entrega" at bounding box center [522, 299] width 163 height 24
click at [475, 301] on button "Mover para entrega" at bounding box center [521, 298] width 167 height 24
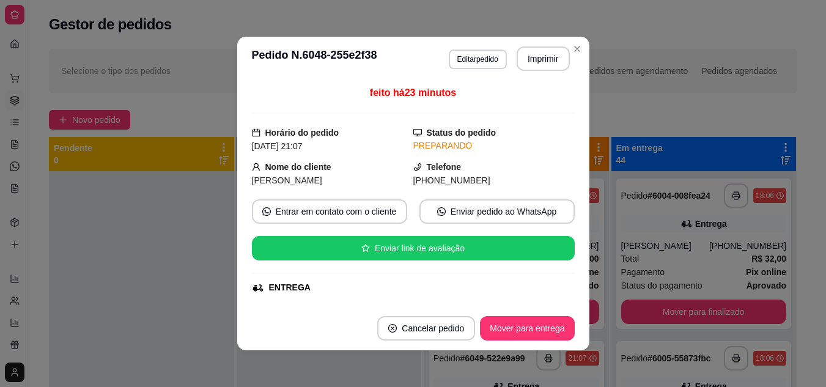
drag, startPoint x: 170, startPoint y: 223, endPoint x: 237, endPoint y: 265, distance: 79.0
click at [170, 223] on div at bounding box center [141, 364] width 185 height 387
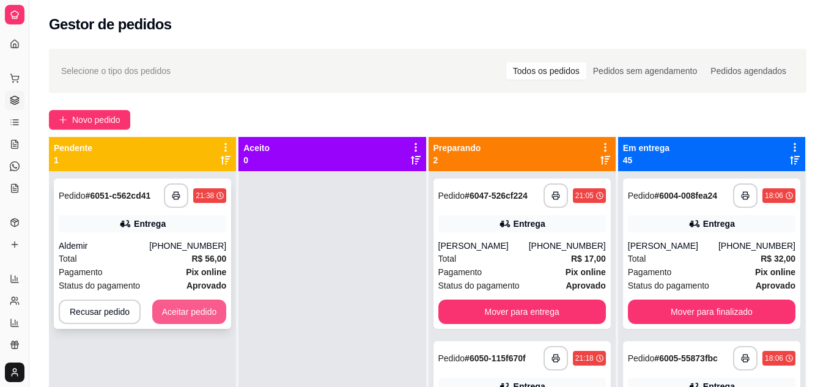
click at [206, 299] on button "Aceitar pedido" at bounding box center [189, 311] width 75 height 24
click at [206, 299] on div "Recusar pedido Aceitar pedido" at bounding box center [142, 311] width 167 height 24
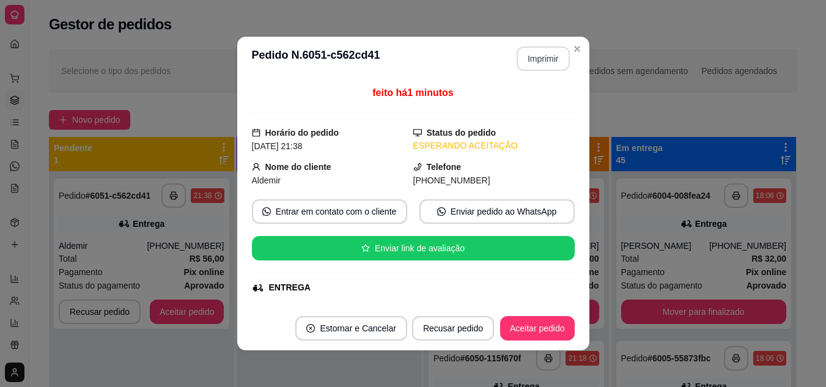
click at [537, 58] on button "Imprimir" at bounding box center [542, 58] width 53 height 24
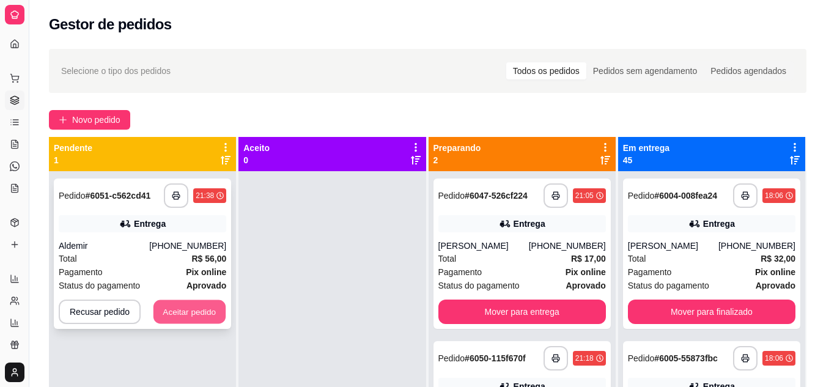
click at [205, 300] on button "Aceitar pedido" at bounding box center [189, 312] width 72 height 24
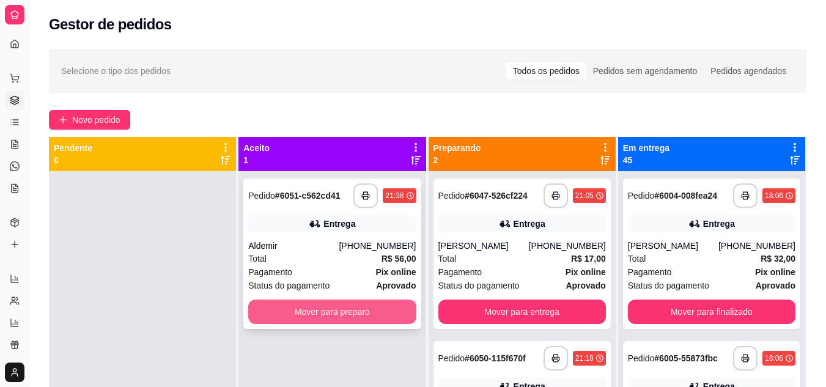
click at [386, 299] on button "Mover para preparo" at bounding box center [331, 311] width 167 height 24
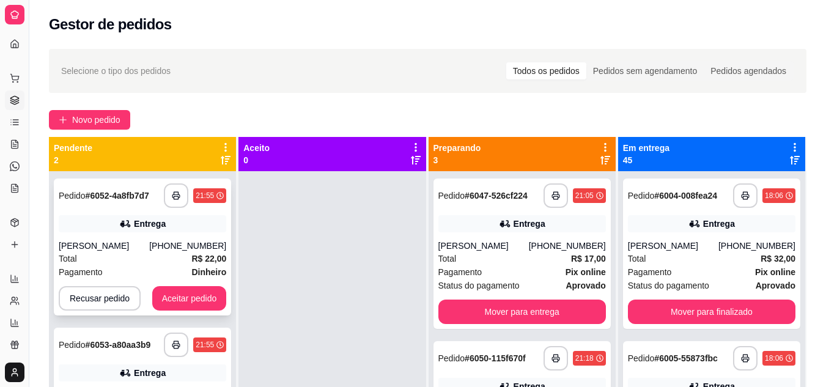
click at [181, 178] on div "**********" at bounding box center [142, 246] width 177 height 137
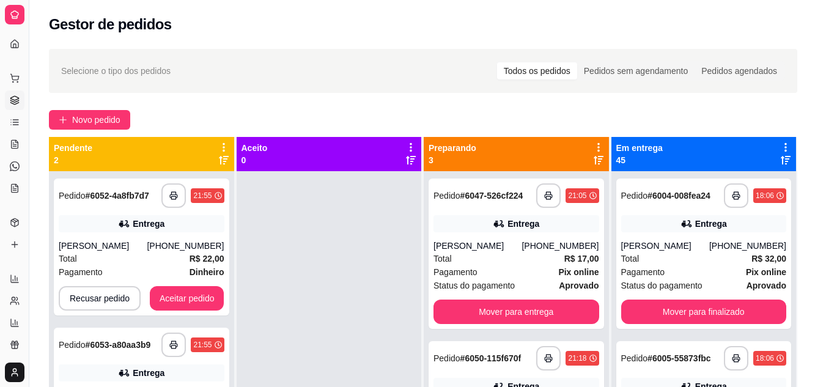
click at [172, 364] on div "**********" at bounding box center [141, 364] width 185 height 387
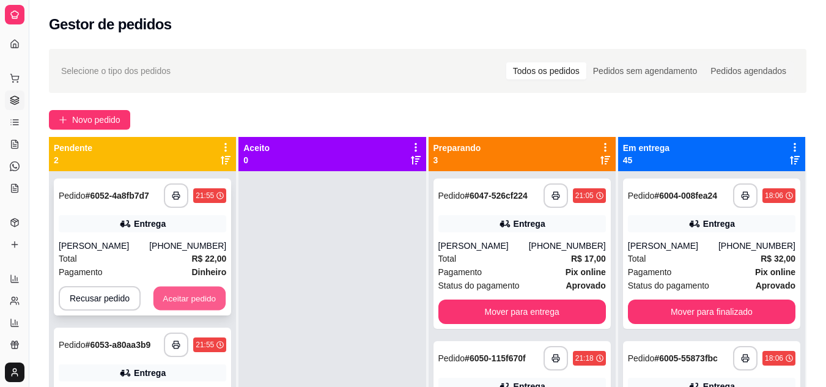
click at [193, 287] on button "Aceitar pedido" at bounding box center [189, 299] width 72 height 24
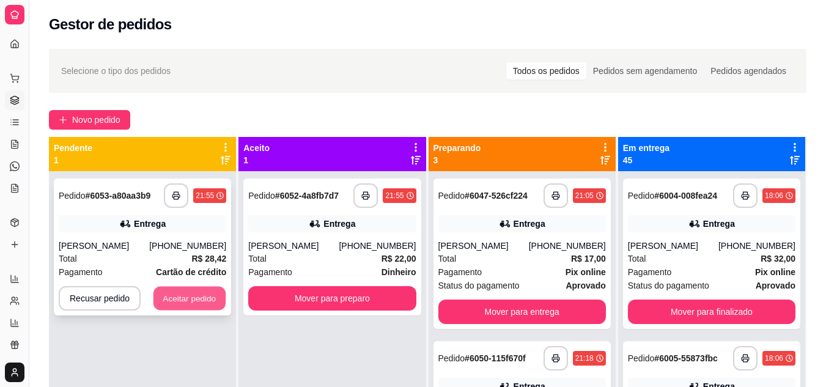
click at [189, 287] on button "Aceitar pedido" at bounding box center [189, 299] width 72 height 24
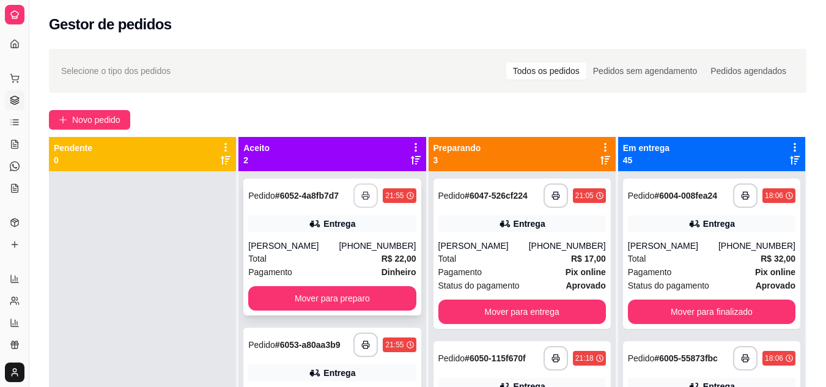
click at [364, 191] on icon "button" at bounding box center [365, 195] width 9 height 9
click at [365, 340] on icon "button" at bounding box center [366, 344] width 9 height 9
click at [310, 252] on div "Total R$ 22,00" at bounding box center [331, 258] width 167 height 13
click at [291, 286] on button "Mover para preparo" at bounding box center [331, 298] width 167 height 24
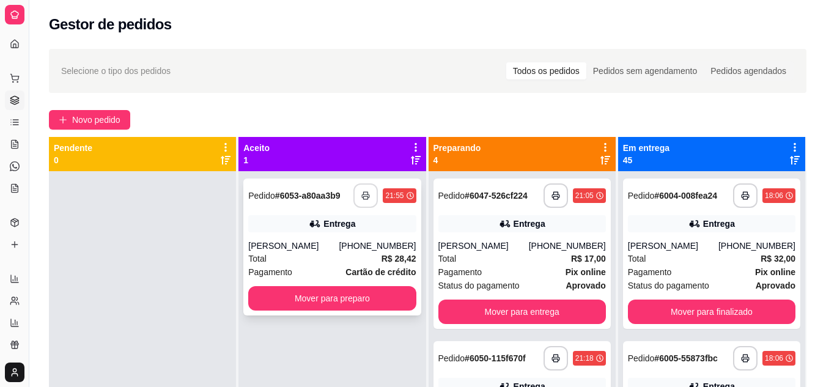
click at [328, 252] on div "Total R$ 28,42" at bounding box center [331, 258] width 167 height 13
click at [255, 286] on button "Mover para preparo" at bounding box center [331, 298] width 167 height 24
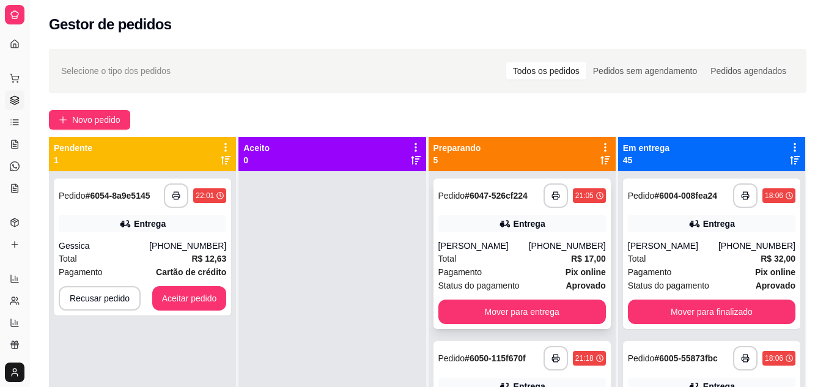
click at [514, 252] on div "Total R$ 17,00" at bounding box center [521, 258] width 167 height 13
click at [525, 299] on button "Mover para entrega" at bounding box center [521, 311] width 167 height 24
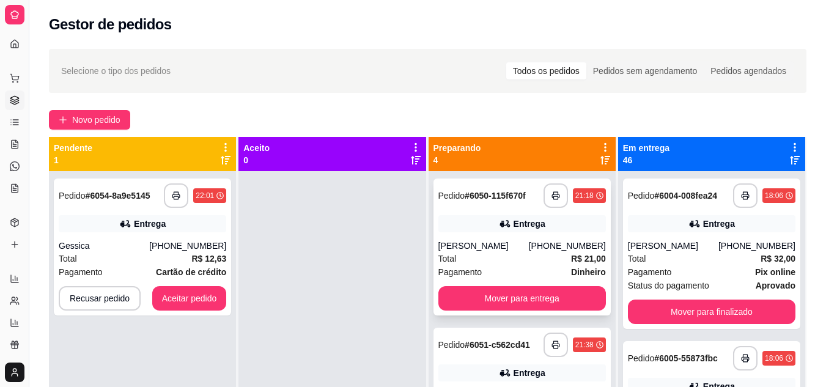
click at [500, 252] on div "Total R$ 21,00" at bounding box center [521, 258] width 167 height 13
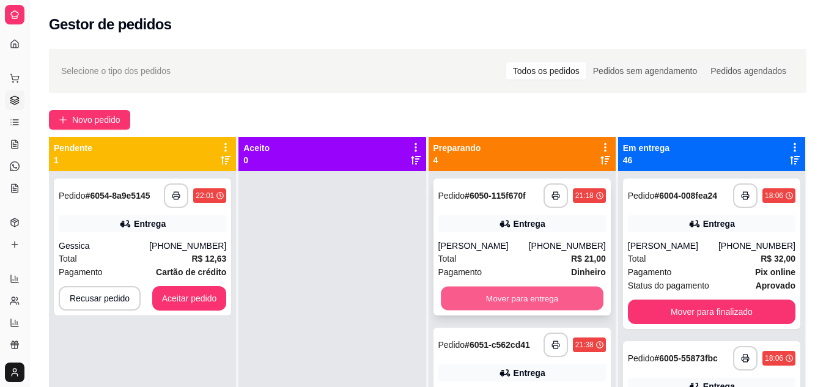
click at [511, 287] on button "Mover para entrega" at bounding box center [522, 299] width 163 height 24
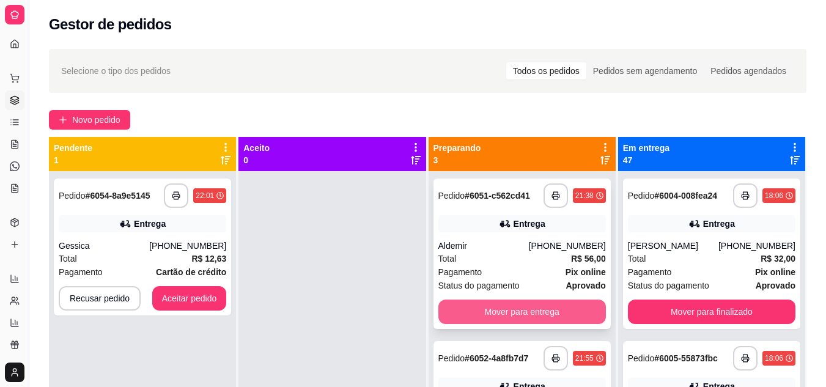
click at [511, 299] on button "Mover para entrega" at bounding box center [521, 311] width 167 height 24
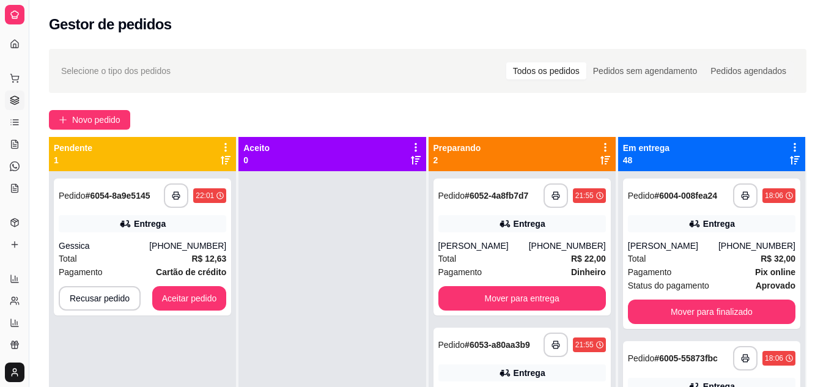
click at [789, 156] on icon at bounding box center [794, 160] width 10 height 9
click at [208, 287] on button "Aceitar pedido" at bounding box center [189, 299] width 72 height 24
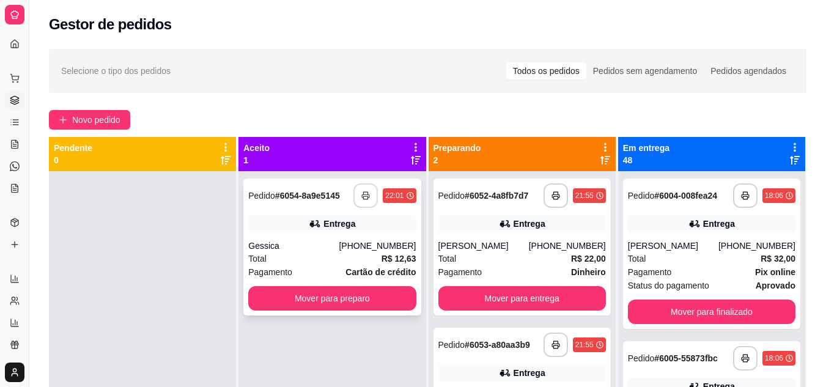
click at [364, 191] on icon "button" at bounding box center [365, 195] width 9 height 9
click at [309, 252] on div "Total R$ 12,63" at bounding box center [331, 258] width 167 height 13
click at [295, 286] on button "Mover para preparo" at bounding box center [331, 298] width 167 height 24
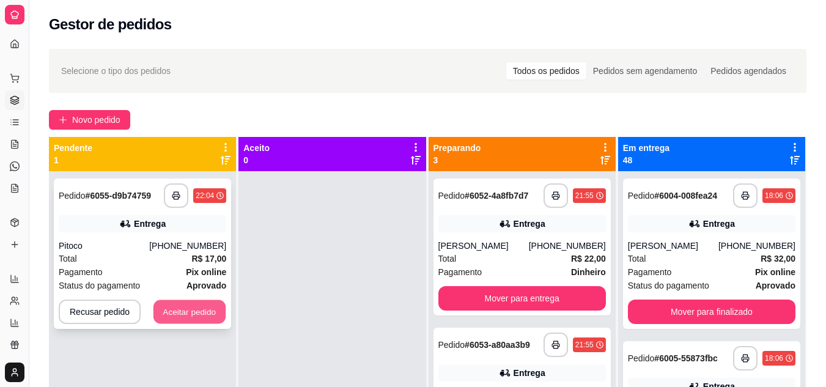
click at [197, 300] on button "Aceitar pedido" at bounding box center [189, 312] width 72 height 24
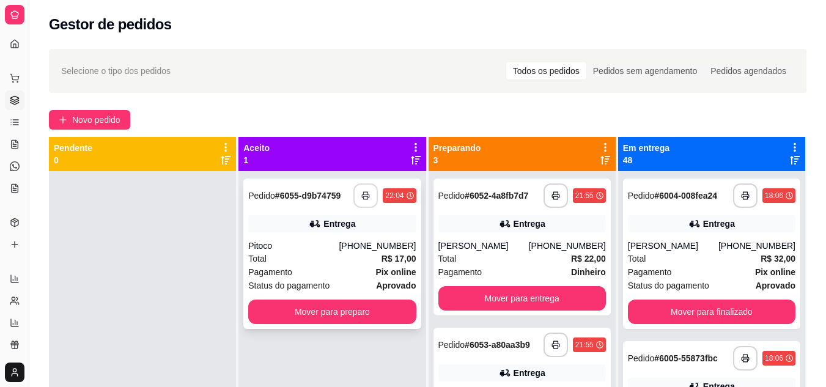
click at [365, 183] on button "button" at bounding box center [365, 195] width 24 height 24
click at [366, 265] on div "Pagamento Pix online" at bounding box center [331, 271] width 167 height 13
click at [409, 299] on div "Mover para preparo" at bounding box center [331, 311] width 167 height 24
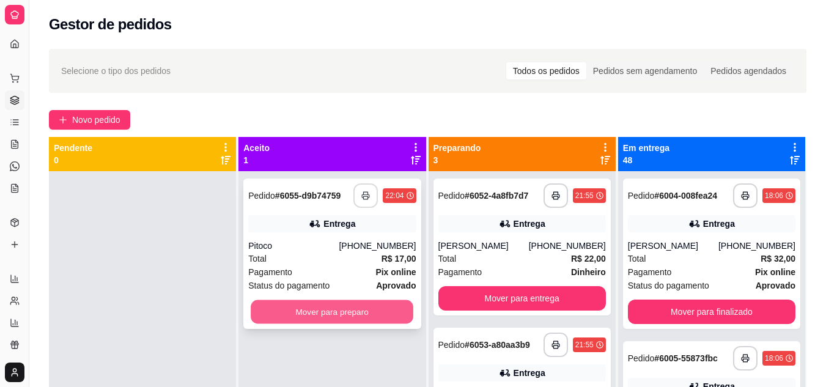
click at [288, 300] on button "Mover para preparo" at bounding box center [332, 312] width 163 height 24
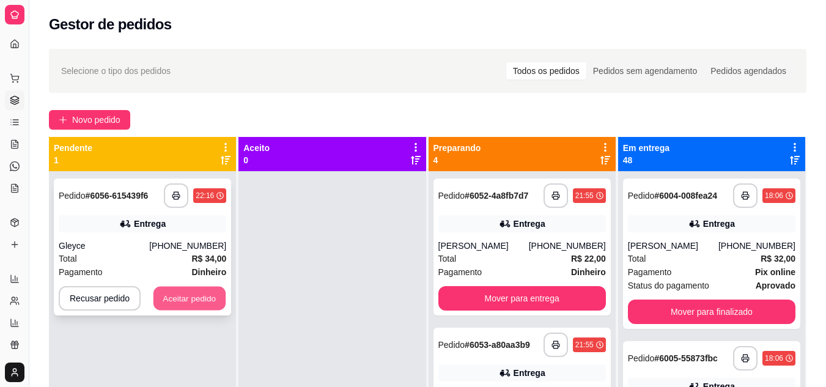
click at [194, 287] on button "Aceitar pedido" at bounding box center [189, 299] width 72 height 24
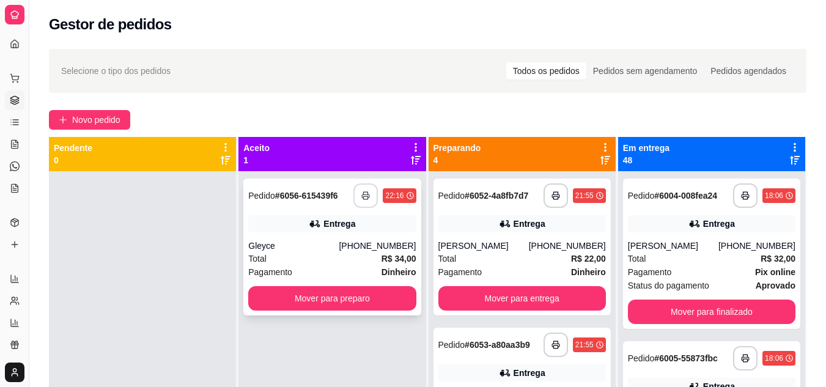
click at [365, 183] on button "button" at bounding box center [365, 195] width 24 height 24
click at [319, 252] on div "Total R$ 34,00" at bounding box center [331, 258] width 167 height 13
click at [290, 286] on button "Mover para preparo" at bounding box center [331, 298] width 167 height 24
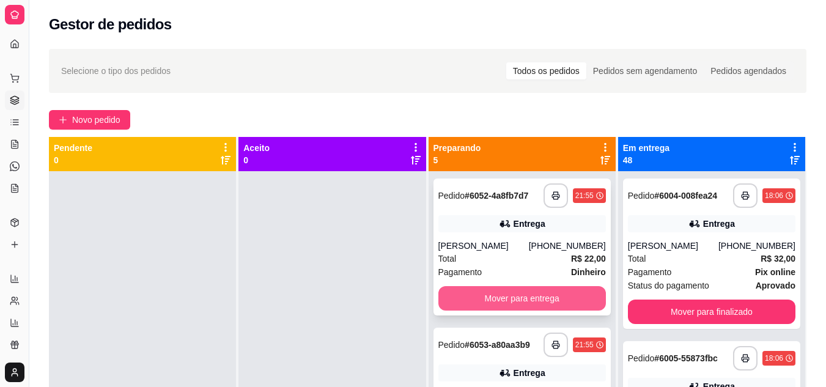
click at [529, 286] on button "Mover para entrega" at bounding box center [521, 298] width 167 height 24
click at [507, 287] on button "Mover para entrega" at bounding box center [522, 299] width 163 height 24
click at [511, 287] on button "Mover para entrega" at bounding box center [522, 299] width 163 height 24
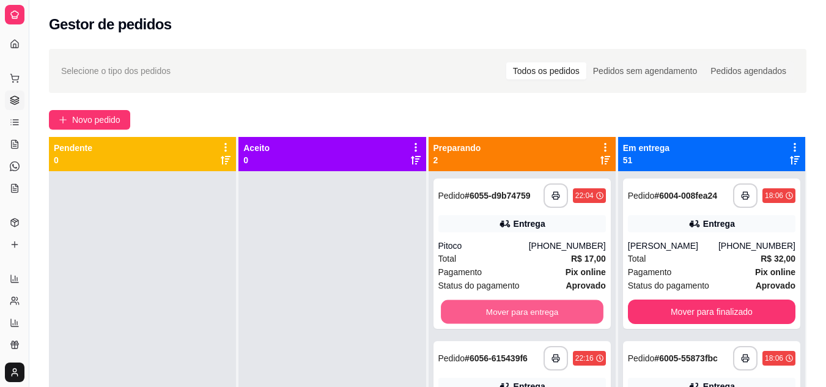
click at [511, 300] on button "Mover para entrega" at bounding box center [522, 312] width 163 height 24
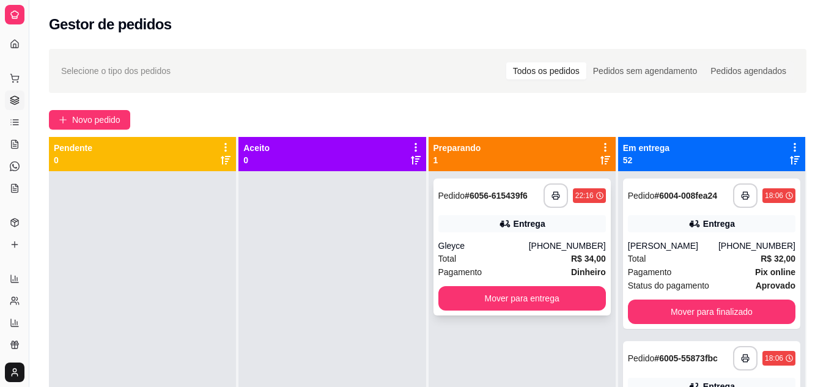
click at [505, 252] on div "Total R$ 34,00" at bounding box center [521, 258] width 167 height 13
click at [499, 286] on button "Mover para entrega" at bounding box center [521, 298] width 167 height 24
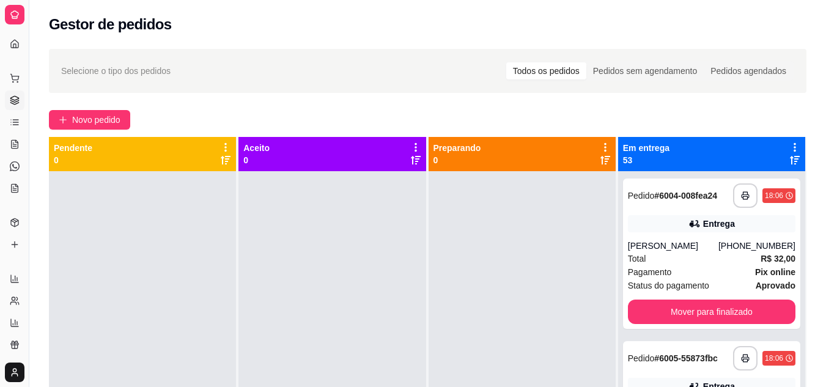
click at [789, 155] on icon at bounding box center [794, 160] width 10 height 10
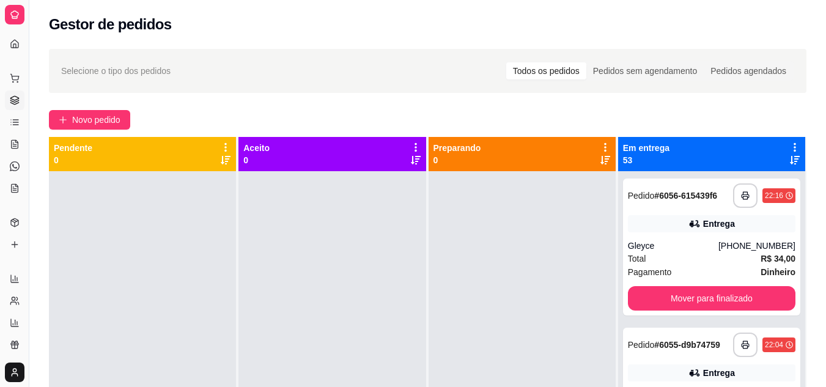
click at [786, 255] on div "**********" at bounding box center [711, 364] width 187 height 387
click at [704, 296] on button "Mover para finalizado" at bounding box center [711, 299] width 163 height 24
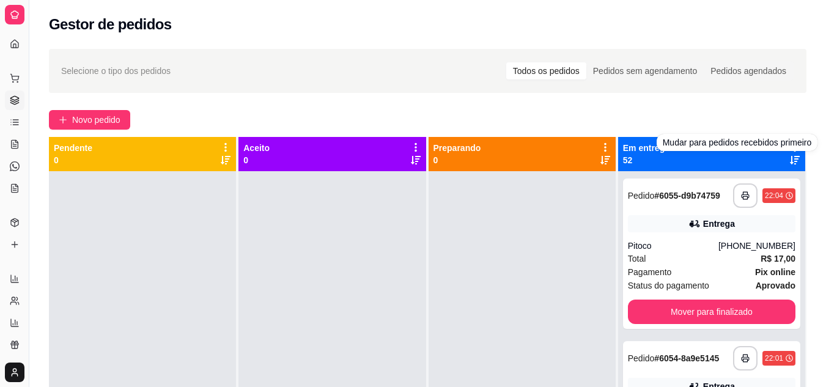
click at [789, 159] on icon at bounding box center [794, 160] width 10 height 9
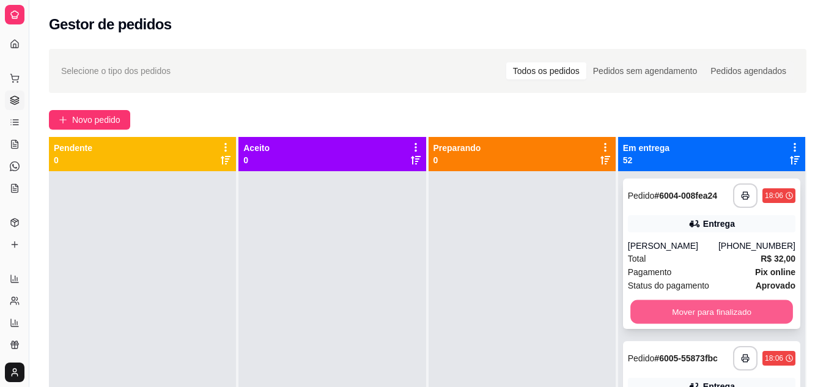
click at [731, 311] on button "Mover para finalizado" at bounding box center [711, 312] width 163 height 24
click at [736, 320] on button "Mover para finalizado" at bounding box center [711, 311] width 167 height 24
click at [722, 310] on button "Mover para finalizado" at bounding box center [711, 312] width 163 height 24
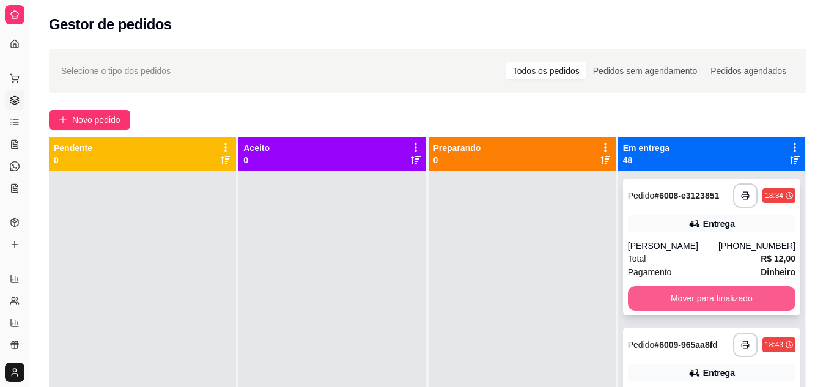
click at [722, 309] on button "Mover para finalizado" at bounding box center [711, 298] width 167 height 24
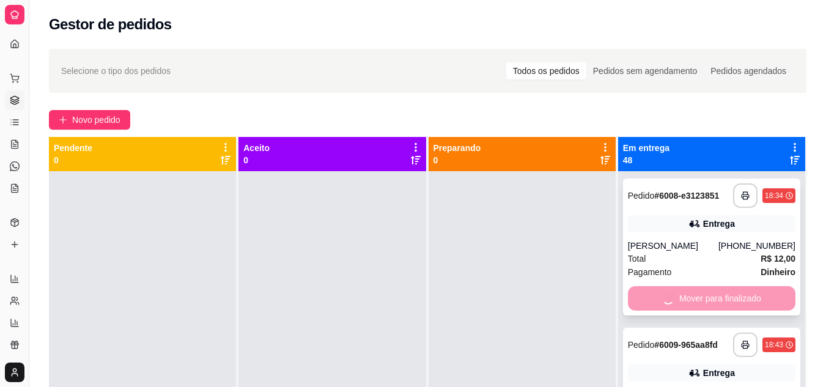
drag, startPoint x: 722, startPoint y: 309, endPoint x: 720, endPoint y: 297, distance: 12.4
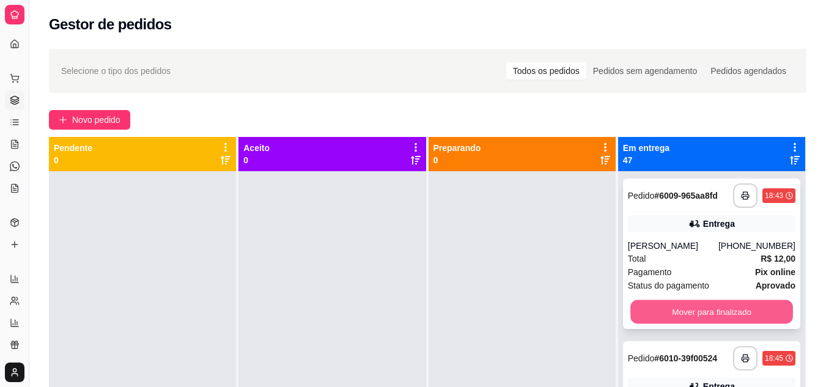
click at [701, 310] on button "Mover para finalizado" at bounding box center [711, 312] width 163 height 24
click at [695, 314] on button "Mover para finalizado" at bounding box center [711, 312] width 163 height 24
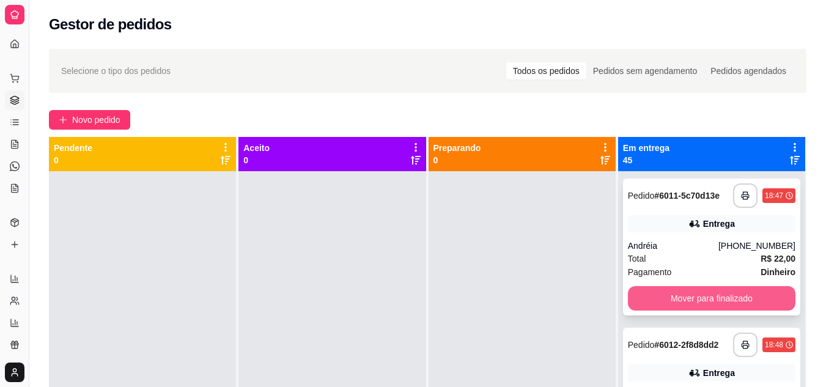
click at [708, 290] on button "Mover para finalizado" at bounding box center [711, 298] width 167 height 24
click at [708, 294] on button "Mover para finalizado" at bounding box center [711, 298] width 167 height 24
click at [706, 292] on button "Mover para finalizado" at bounding box center [711, 299] width 163 height 24
click at [706, 294] on button "Mover para finalizado" at bounding box center [711, 298] width 167 height 24
click at [706, 294] on button "Mover para finalizado" at bounding box center [711, 299] width 163 height 24
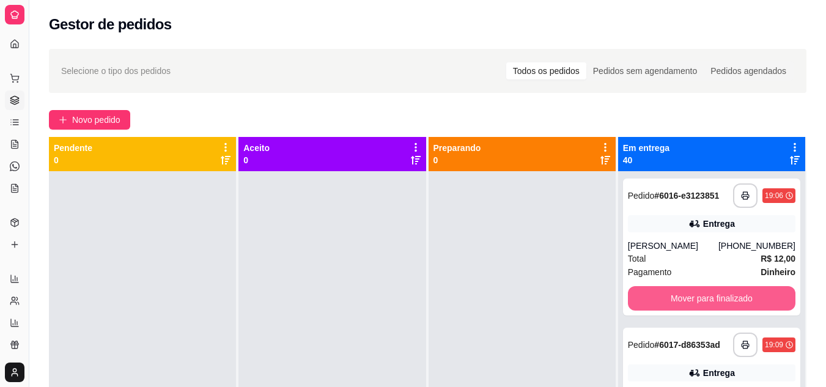
click at [706, 294] on button "Mover para finalizado" at bounding box center [711, 298] width 167 height 24
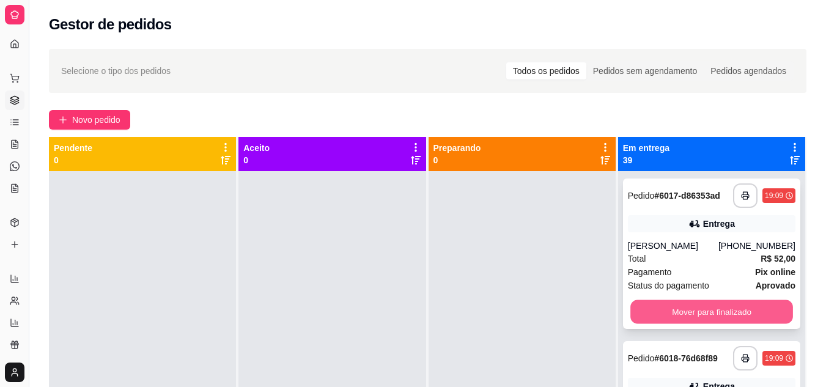
click at [706, 306] on button "Mover para finalizado" at bounding box center [711, 312] width 163 height 24
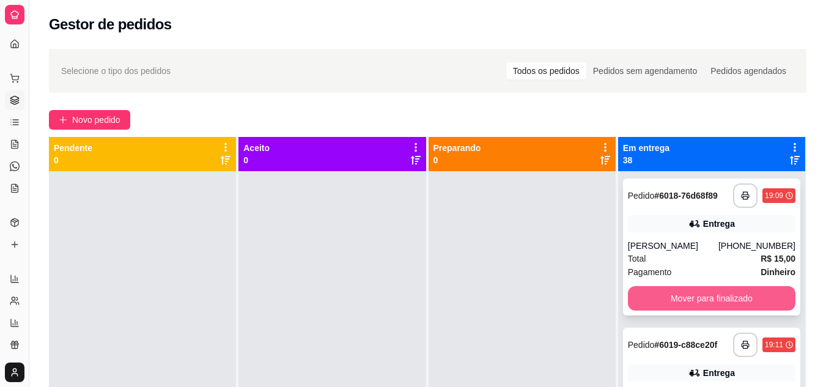
click at [714, 291] on button "Mover para finalizado" at bounding box center [711, 298] width 167 height 24
click at [714, 291] on button "Mover para finalizado" at bounding box center [711, 299] width 163 height 24
click at [712, 304] on button "Mover para finalizado" at bounding box center [711, 298] width 167 height 24
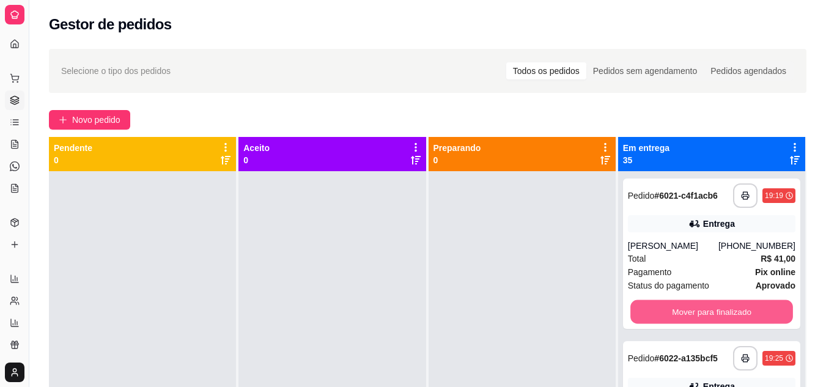
click at [712, 304] on button "Mover para finalizado" at bounding box center [711, 312] width 163 height 24
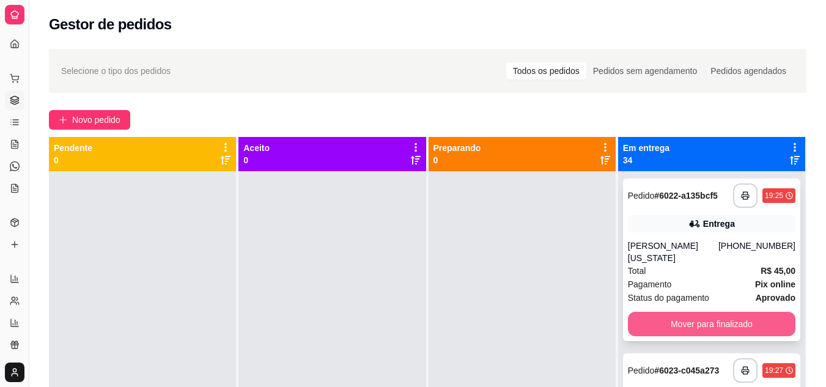
click at [712, 312] on button "Mover para finalizado" at bounding box center [711, 324] width 167 height 24
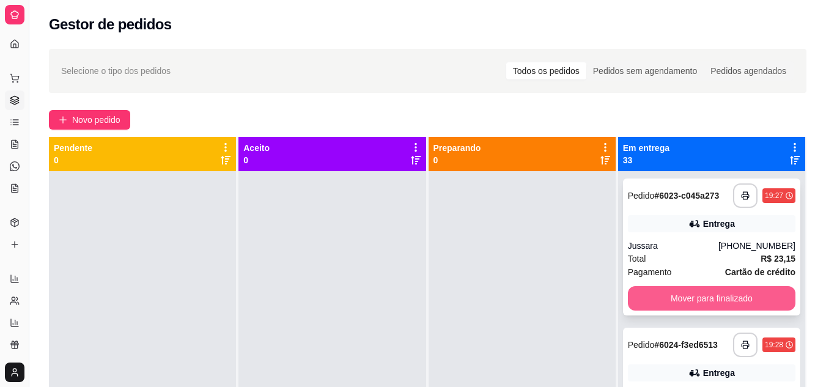
click at [716, 291] on button "Mover para finalizado" at bounding box center [711, 298] width 167 height 24
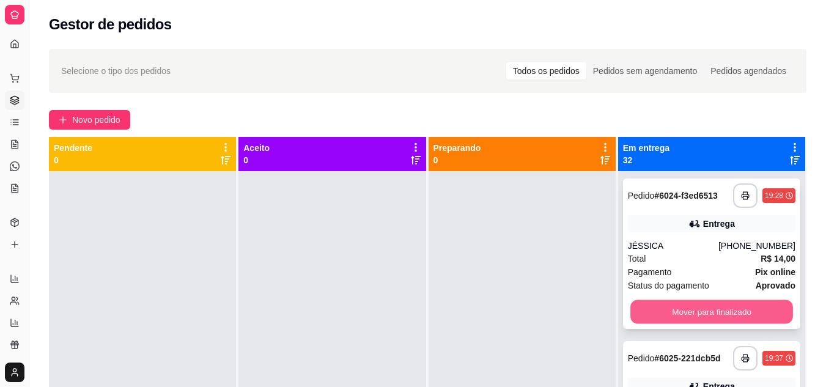
click at [717, 312] on button "Mover para finalizado" at bounding box center [711, 312] width 163 height 24
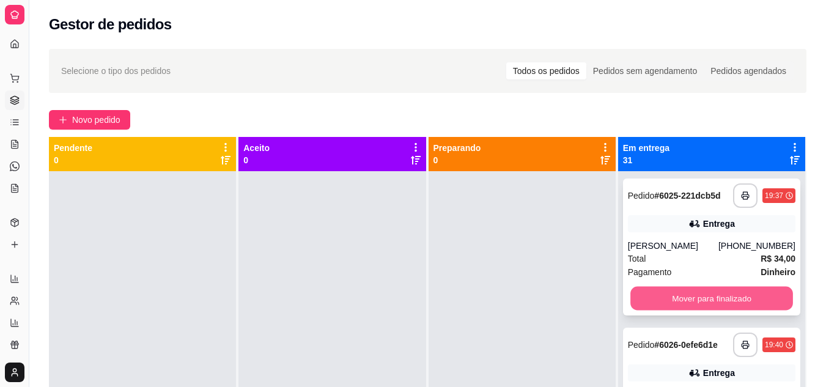
click at [719, 297] on button "Mover para finalizado" at bounding box center [711, 299] width 163 height 24
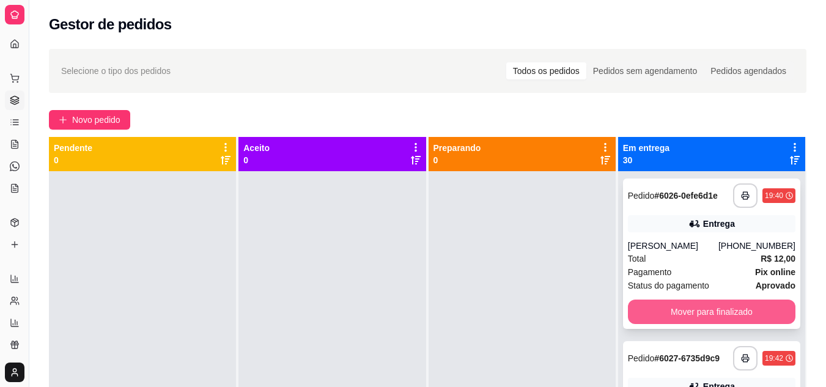
click at [719, 309] on button "Mover para finalizado" at bounding box center [711, 311] width 167 height 24
click at [717, 304] on button "Mover para finalizado" at bounding box center [711, 312] width 163 height 24
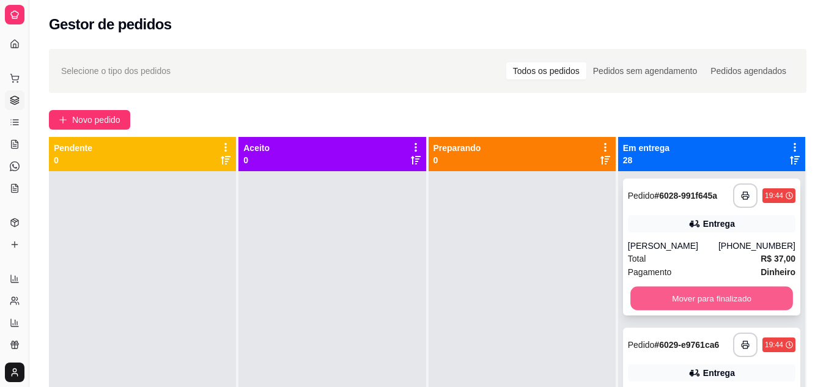
click at [717, 293] on button "Mover para finalizado" at bounding box center [711, 299] width 163 height 24
click at [717, 293] on div "Mover para finalizado" at bounding box center [711, 298] width 167 height 24
click at [715, 296] on button "Mover para finalizado" at bounding box center [711, 298] width 167 height 24
click at [715, 296] on button "Mover para finalizado" at bounding box center [711, 299] width 163 height 24
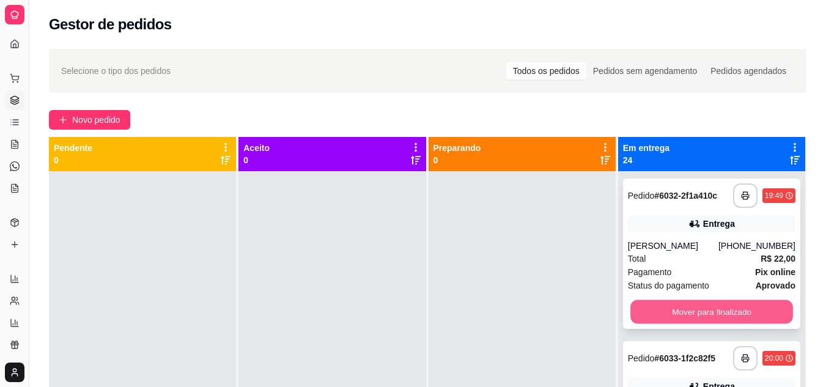
click at [715, 307] on button "Mover para finalizado" at bounding box center [711, 312] width 163 height 24
click at [715, 307] on button "Mover para finalizado" at bounding box center [711, 311] width 167 height 24
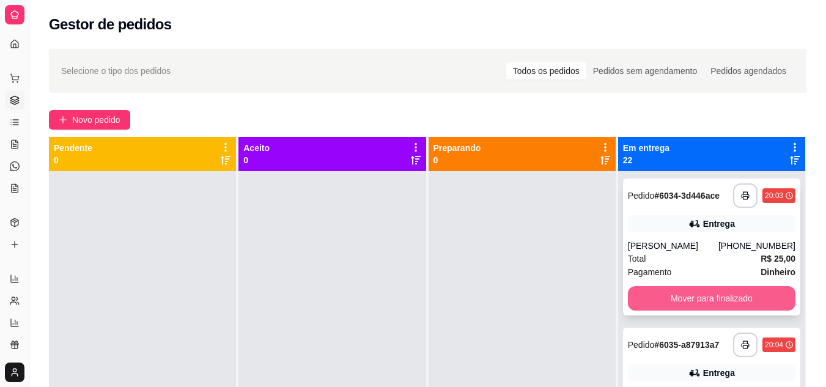
click at [715, 298] on button "Mover para finalizado" at bounding box center [711, 298] width 167 height 24
click at [715, 298] on button "Mover para finalizado" at bounding box center [711, 299] width 163 height 24
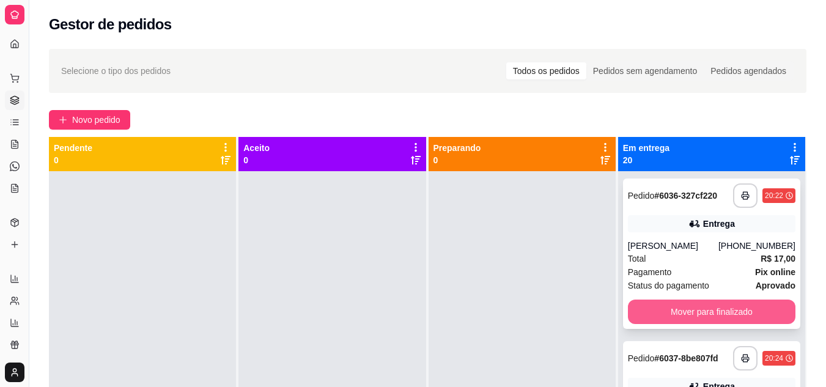
click at [715, 319] on button "Mover para finalizado" at bounding box center [711, 311] width 167 height 24
click at [720, 306] on button "Mover para finalizado" at bounding box center [711, 312] width 163 height 24
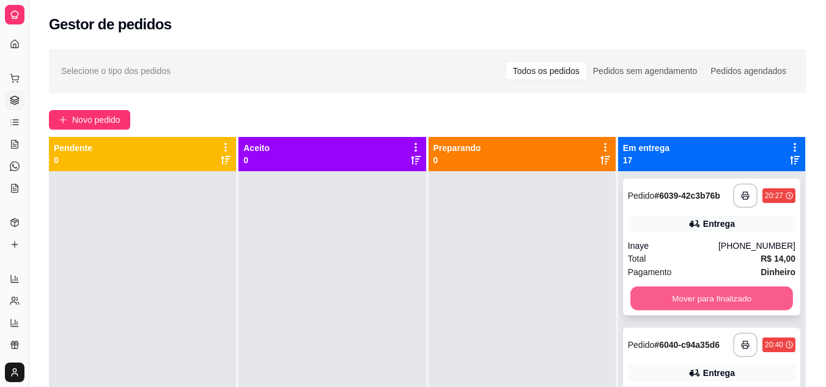
click at [722, 296] on button "Mover para finalizado" at bounding box center [711, 299] width 163 height 24
click at [722, 296] on button "Mover para finalizado" at bounding box center [711, 298] width 167 height 24
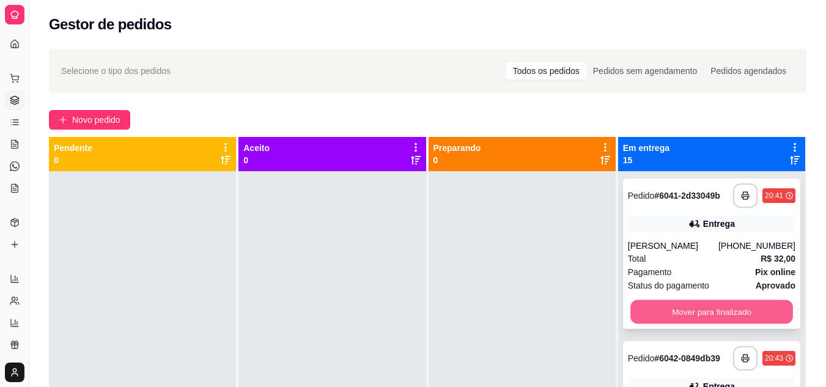
click at [721, 311] on button "Mover para finalizado" at bounding box center [711, 312] width 163 height 24
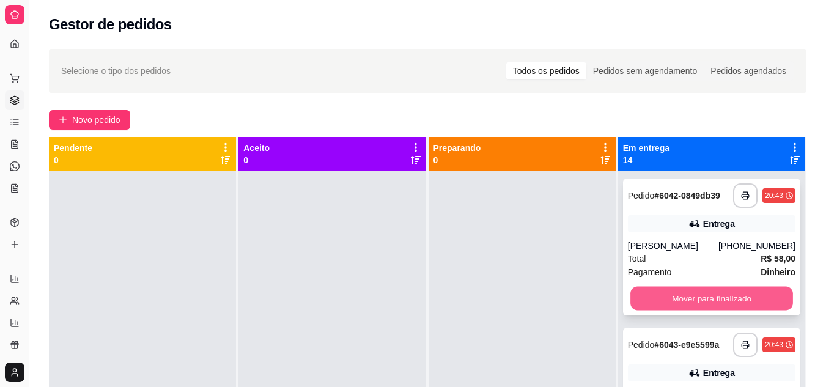
click at [722, 299] on button "Mover para finalizado" at bounding box center [711, 299] width 163 height 24
click at [722, 299] on button "Mover para finalizado" at bounding box center [711, 298] width 167 height 24
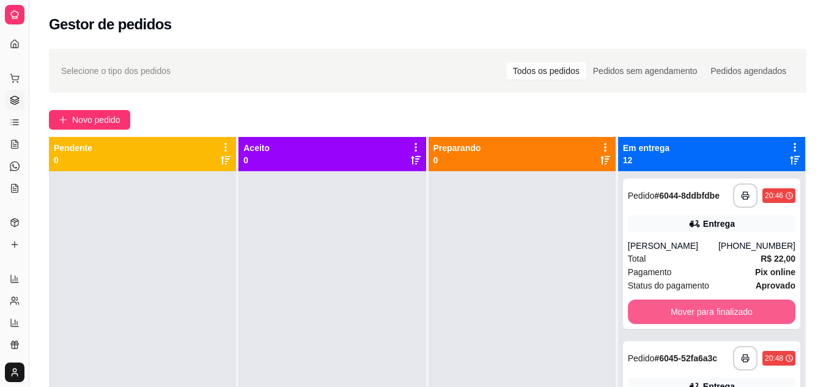
click at [722, 299] on button "Mover para finalizado" at bounding box center [711, 311] width 167 height 24
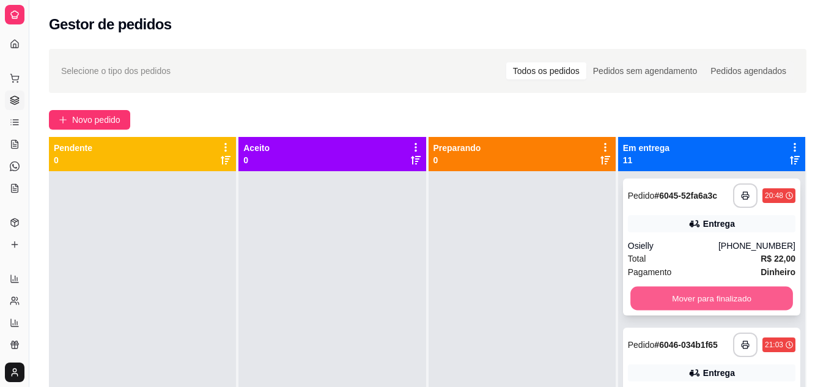
click at [723, 293] on button "Mover para finalizado" at bounding box center [711, 299] width 163 height 24
click at [723, 296] on button "Mover para finalizado" at bounding box center [711, 299] width 163 height 24
click at [723, 296] on div "Mover para finalizado" at bounding box center [711, 298] width 167 height 24
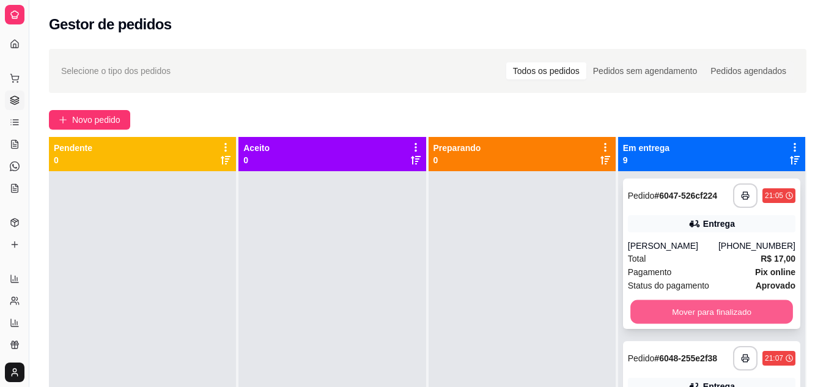
click at [721, 310] on button "Mover para finalizado" at bounding box center [711, 312] width 163 height 24
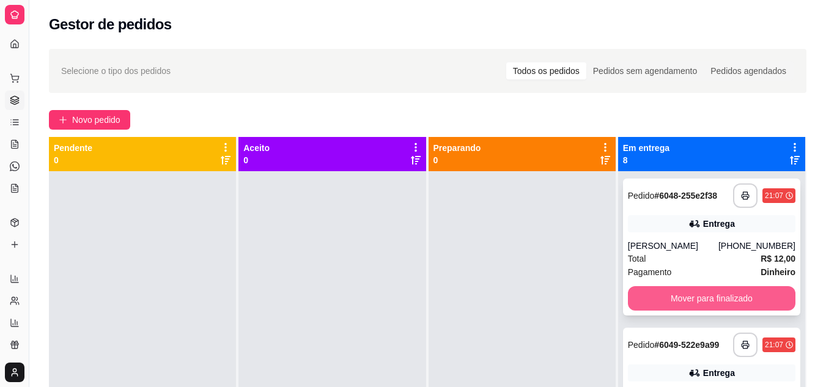
click at [723, 305] on button "Mover para finalizado" at bounding box center [711, 298] width 167 height 24
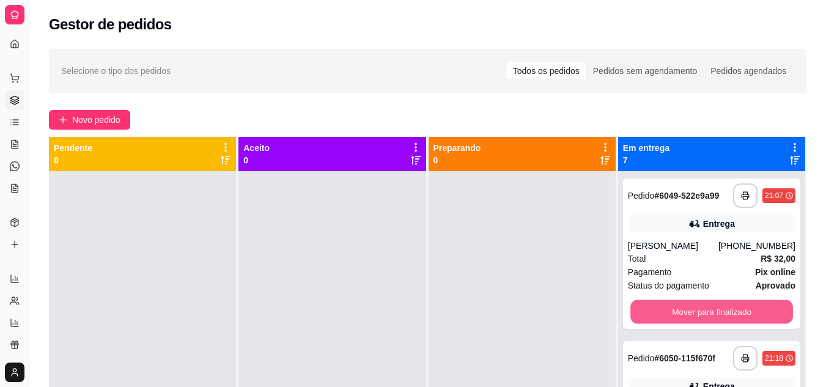
click at [725, 303] on button "Mover para finalizado" at bounding box center [711, 312] width 163 height 24
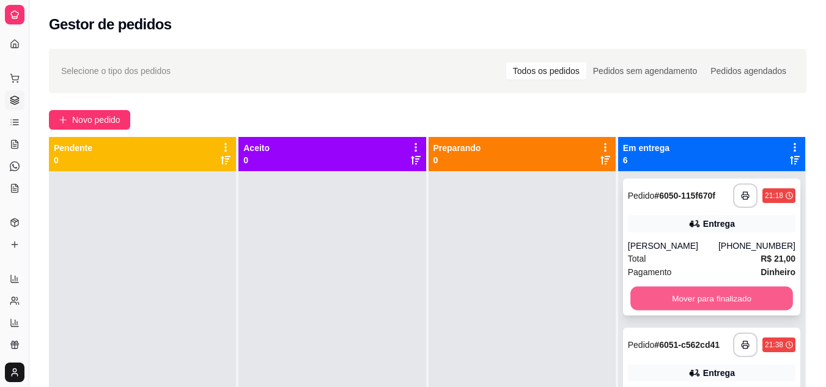
click at [726, 299] on button "Mover para finalizado" at bounding box center [711, 299] width 163 height 24
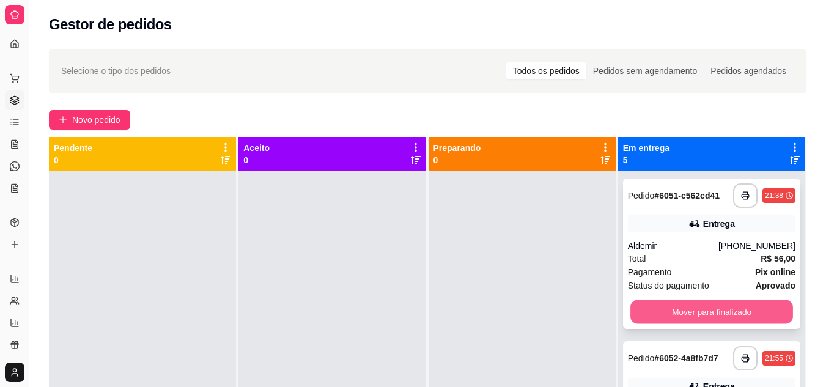
click at [725, 308] on button "Mover para finalizado" at bounding box center [711, 312] width 163 height 24
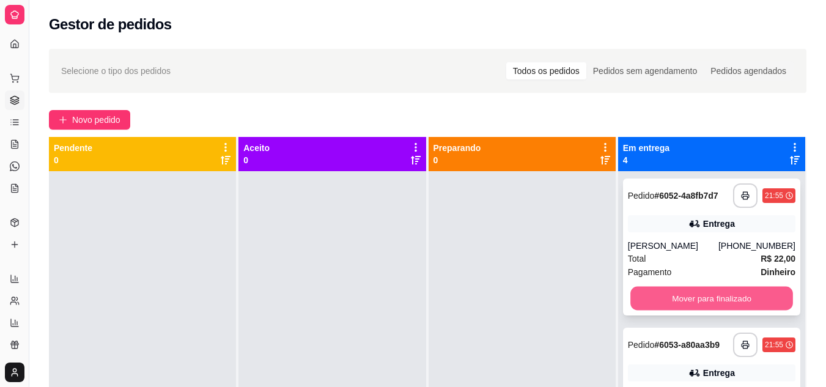
click at [725, 295] on button "Mover para finalizado" at bounding box center [711, 299] width 163 height 24
click at [723, 299] on button "Mover para finalizado" at bounding box center [711, 299] width 163 height 24
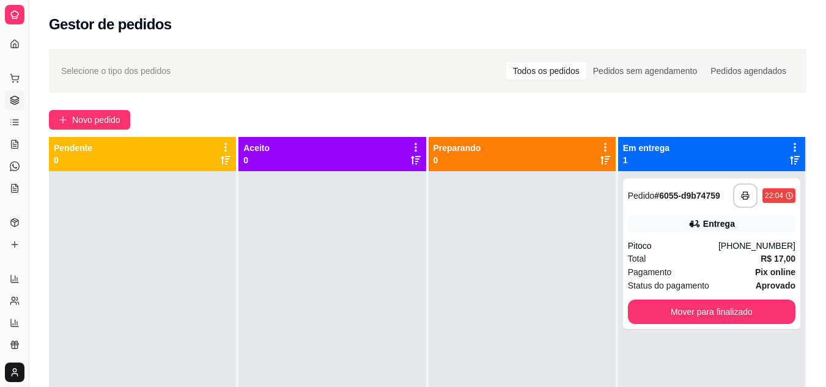
click at [723, 299] on div "**********" at bounding box center [711, 253] width 177 height 150
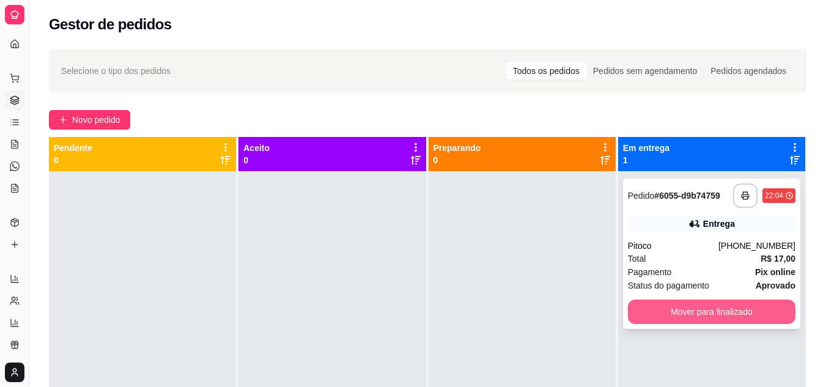
click at [684, 315] on button "Mover para finalizado" at bounding box center [711, 311] width 167 height 24
